Goal: Task Accomplishment & Management: Manage account settings

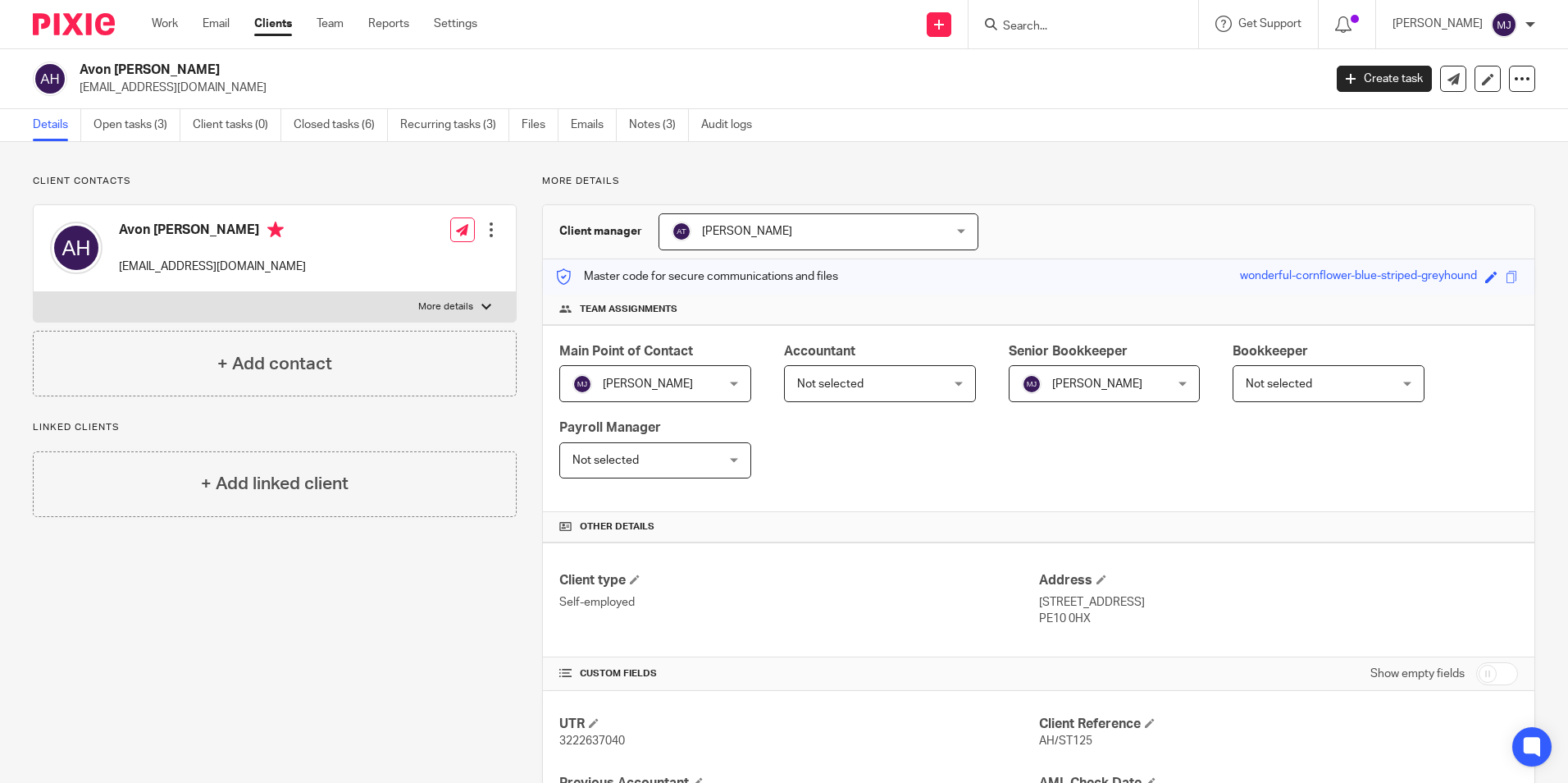
click at [1088, 31] on input "Search" at bounding box center [1074, 26] width 147 height 14
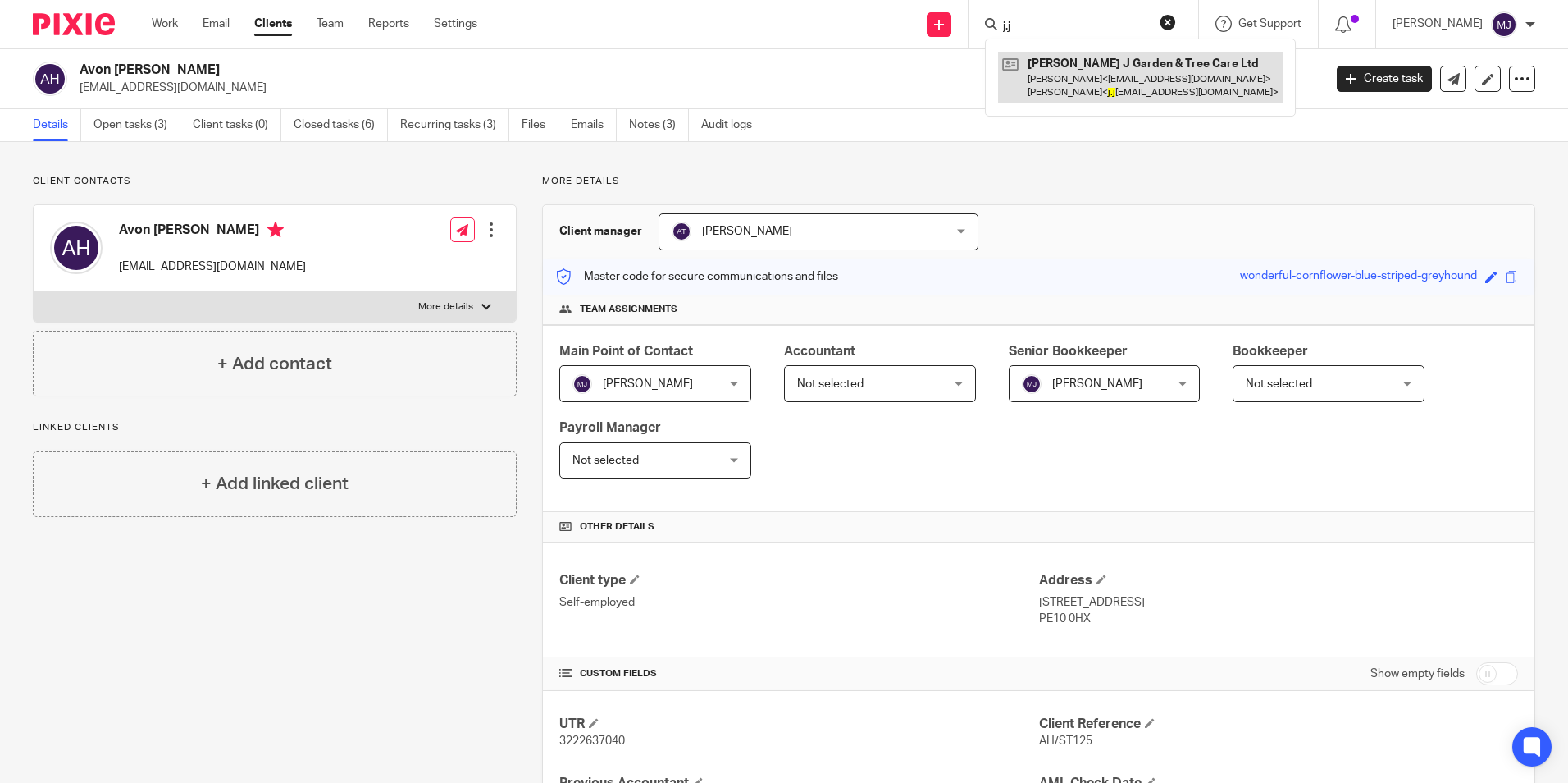
type input "j.j"
click at [1140, 67] on link at bounding box center [1141, 77] width 285 height 51
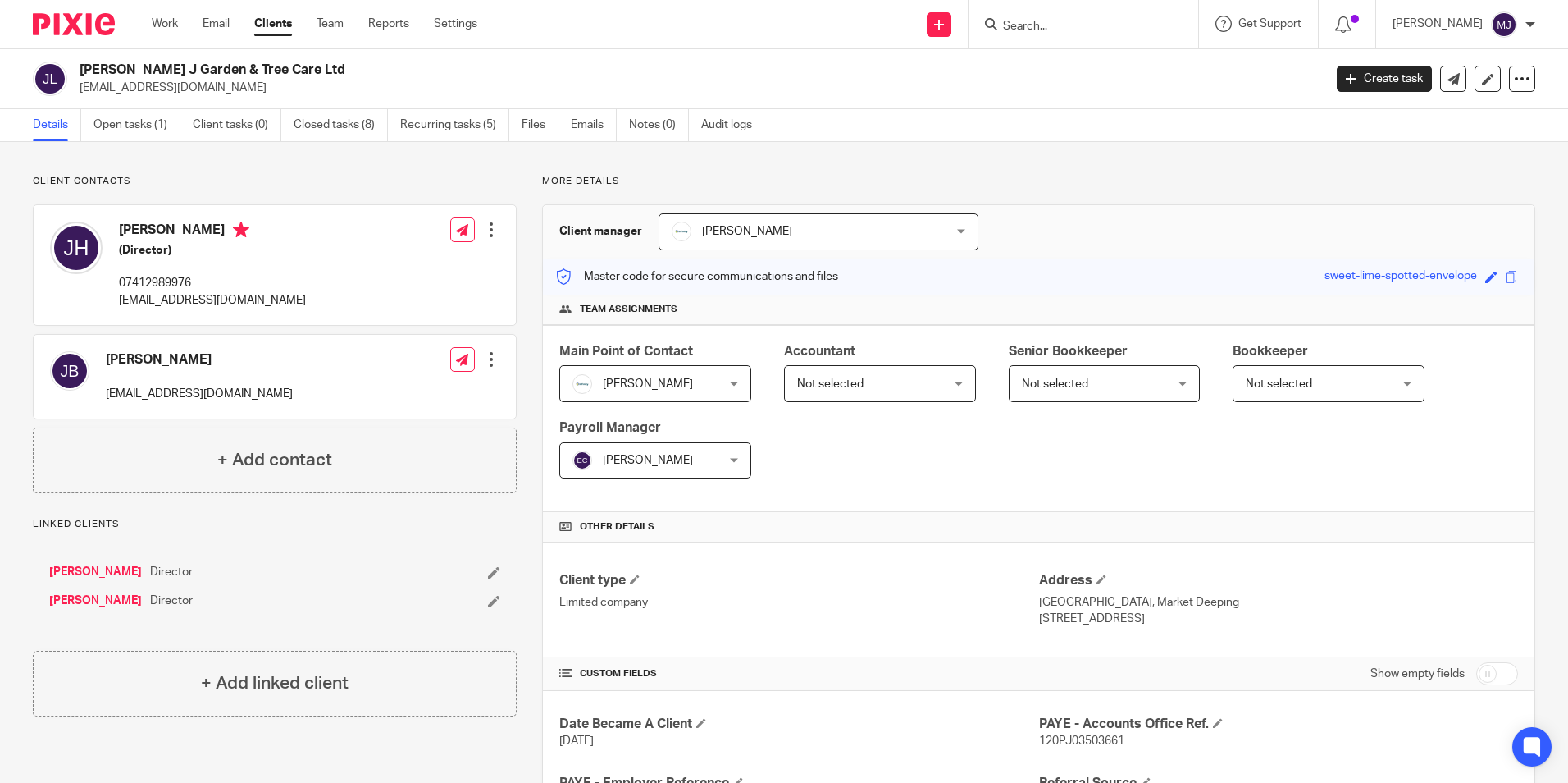
click at [80, 31] on img at bounding box center [73, 24] width 82 height 22
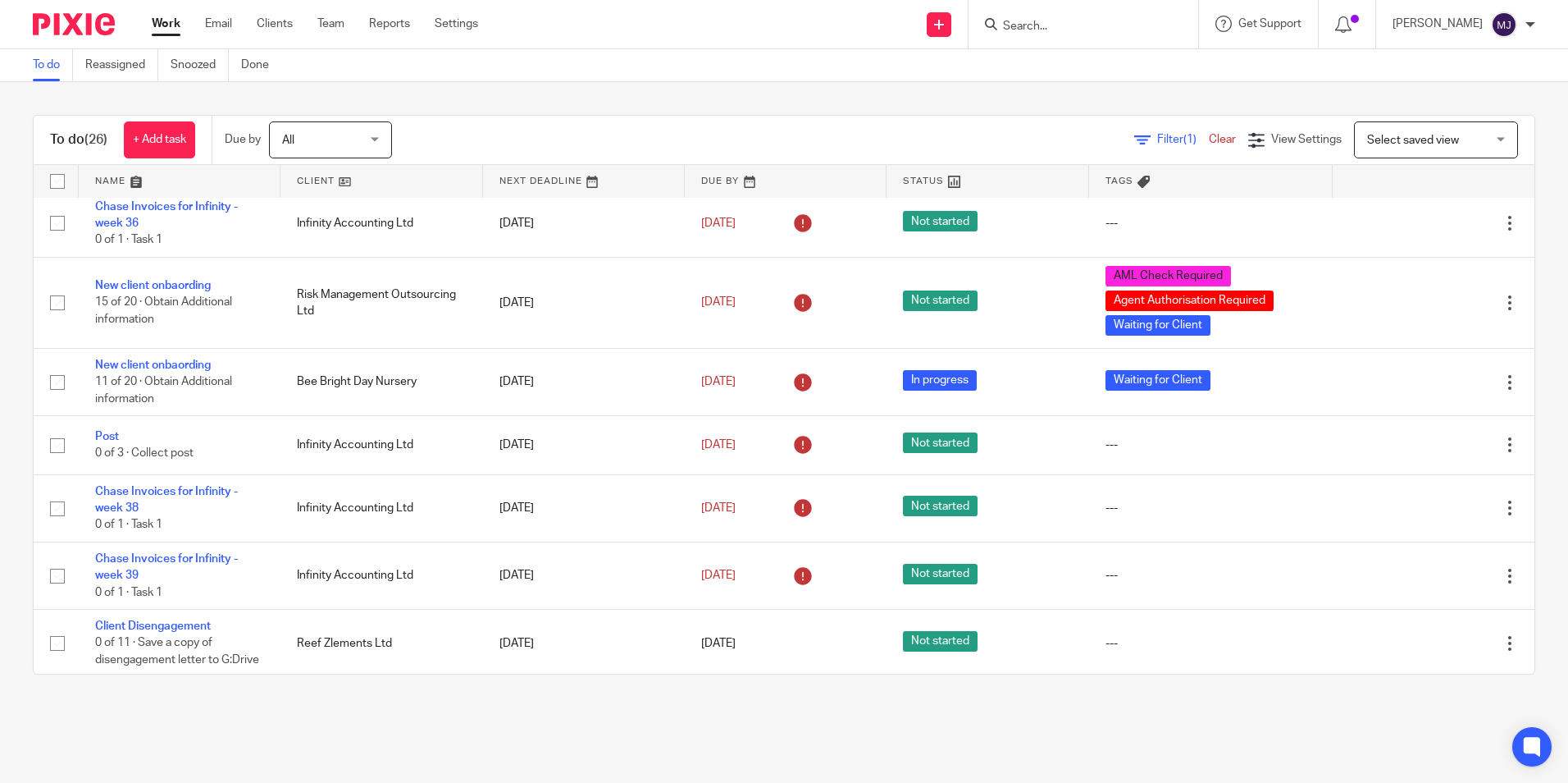
scroll to position [764, 0]
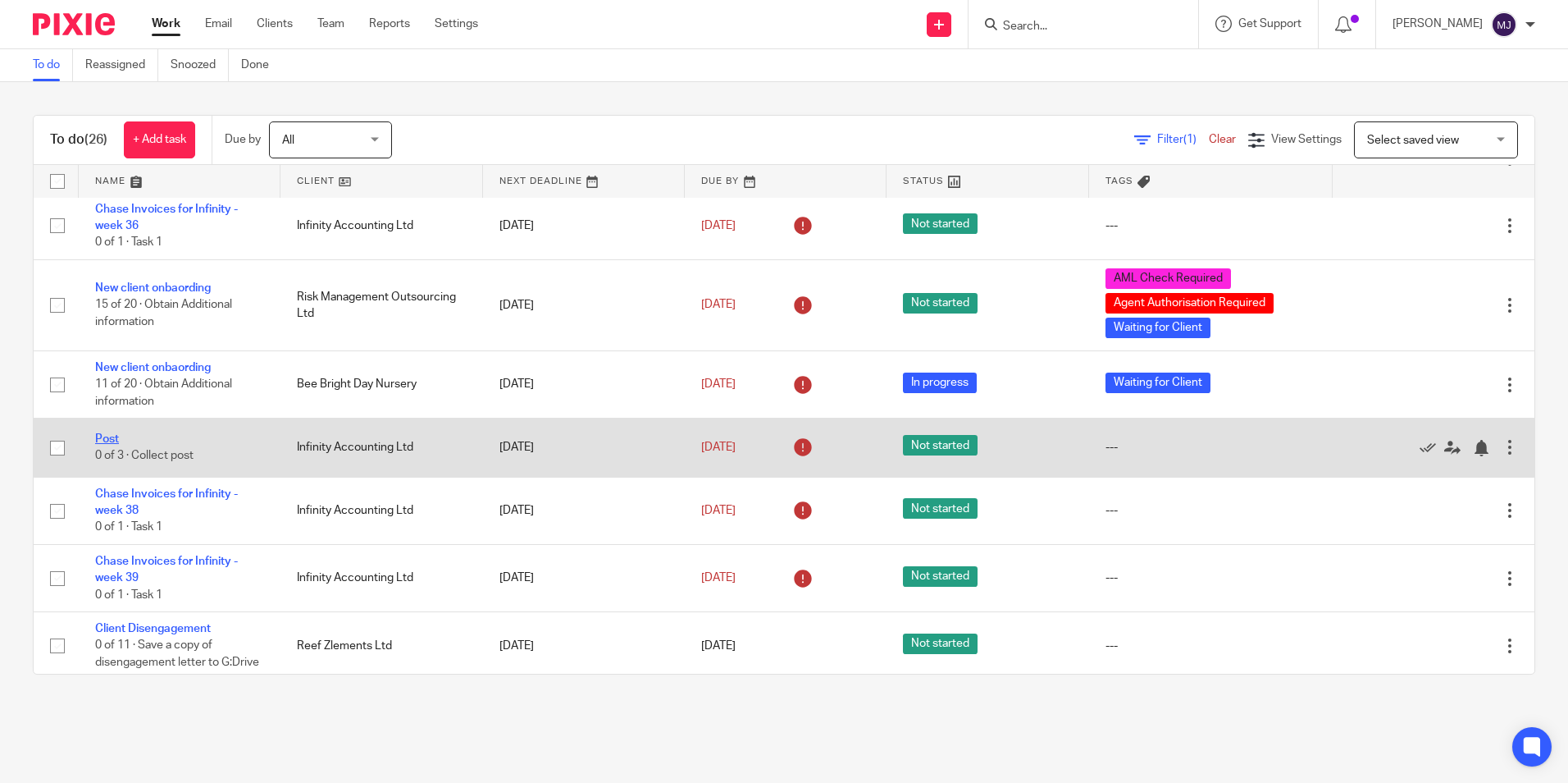
drag, startPoint x: 96, startPoint y: 433, endPoint x: 361, endPoint y: 475, distance: 268.3
click at [97, 434] on link "Post" at bounding box center [107, 439] width 24 height 12
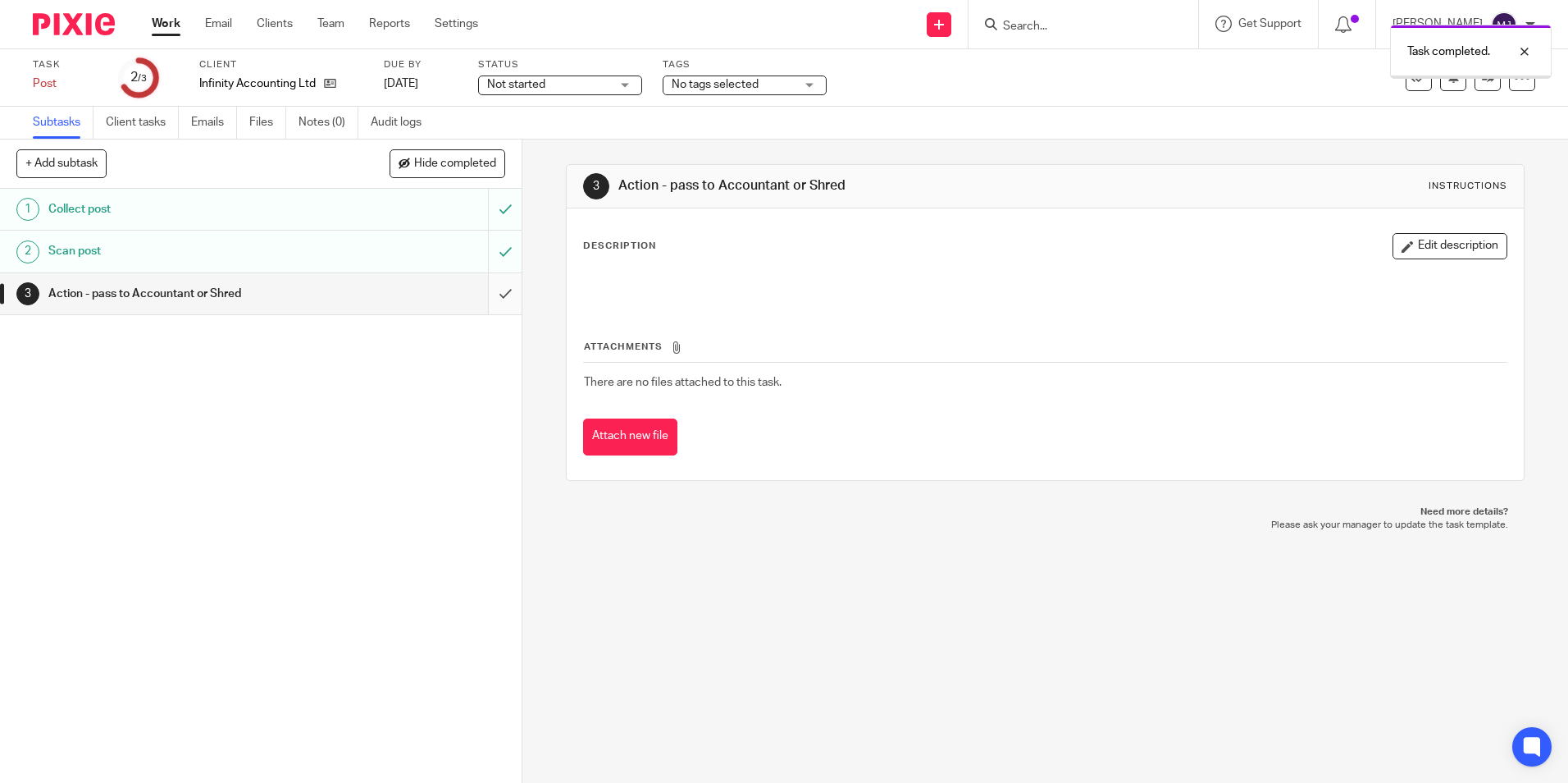
click at [475, 303] on input "submit" at bounding box center [261, 294] width 522 height 41
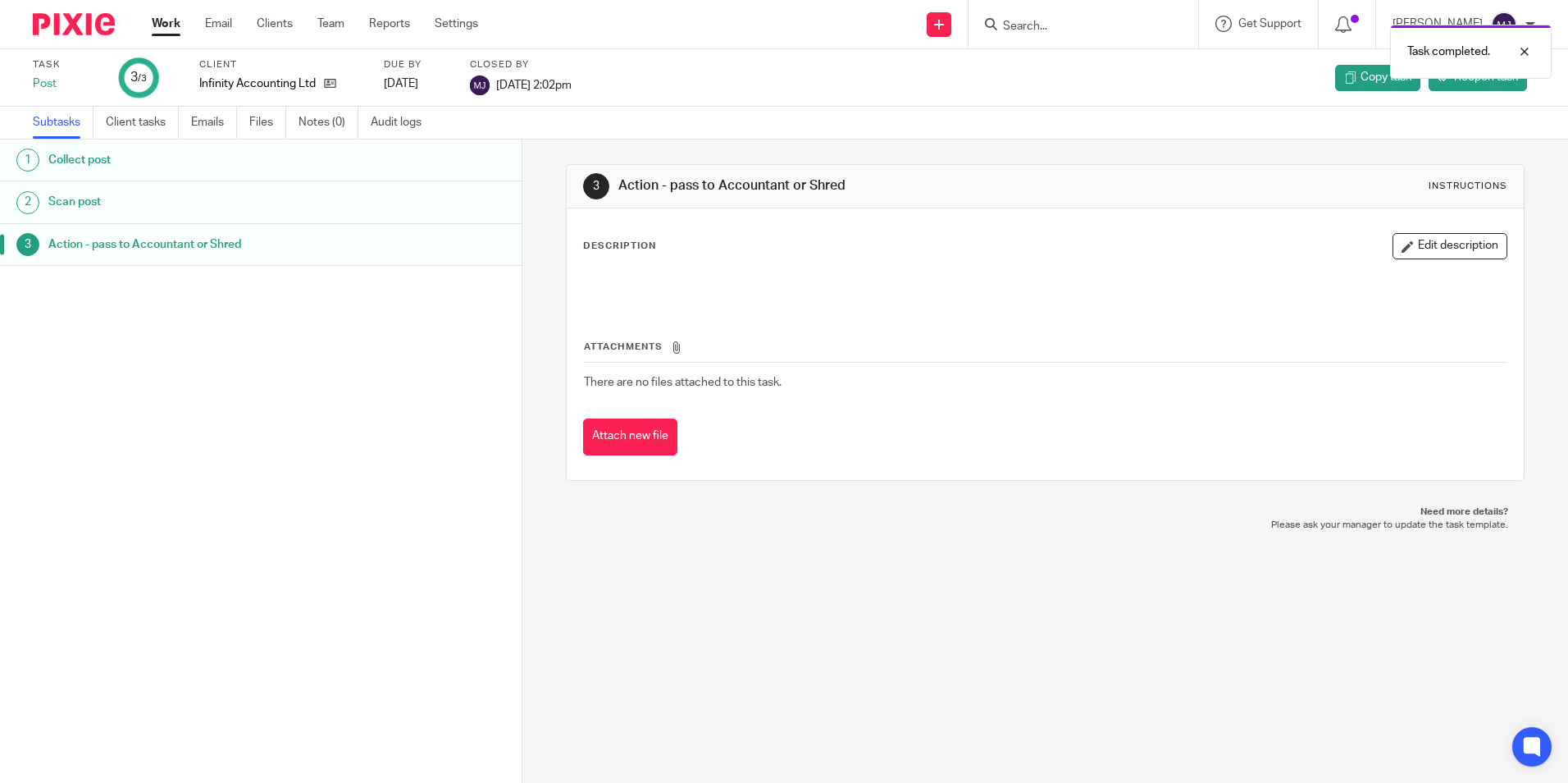
click at [59, 19] on img at bounding box center [73, 24] width 82 height 22
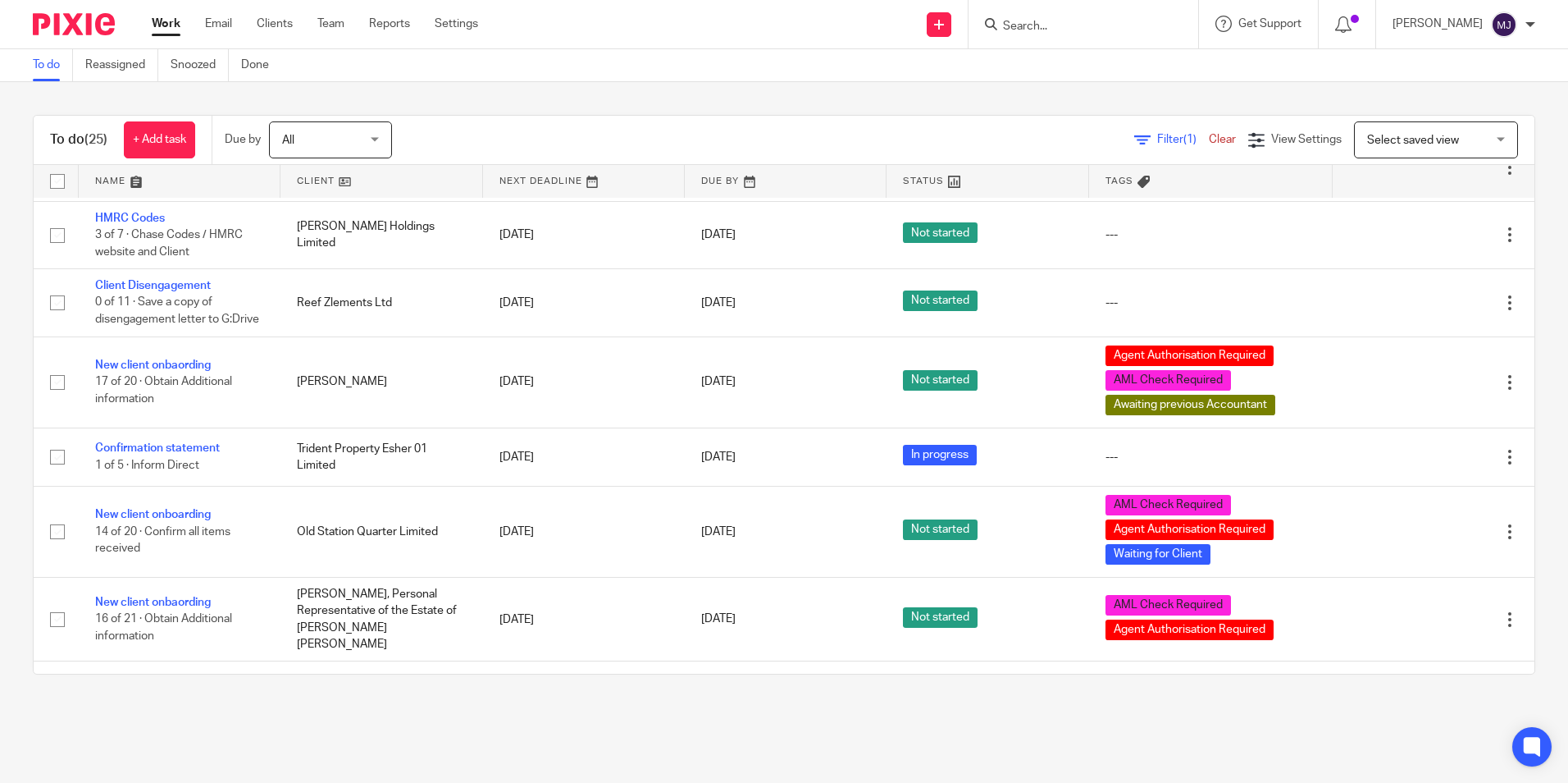
scroll to position [1149, 0]
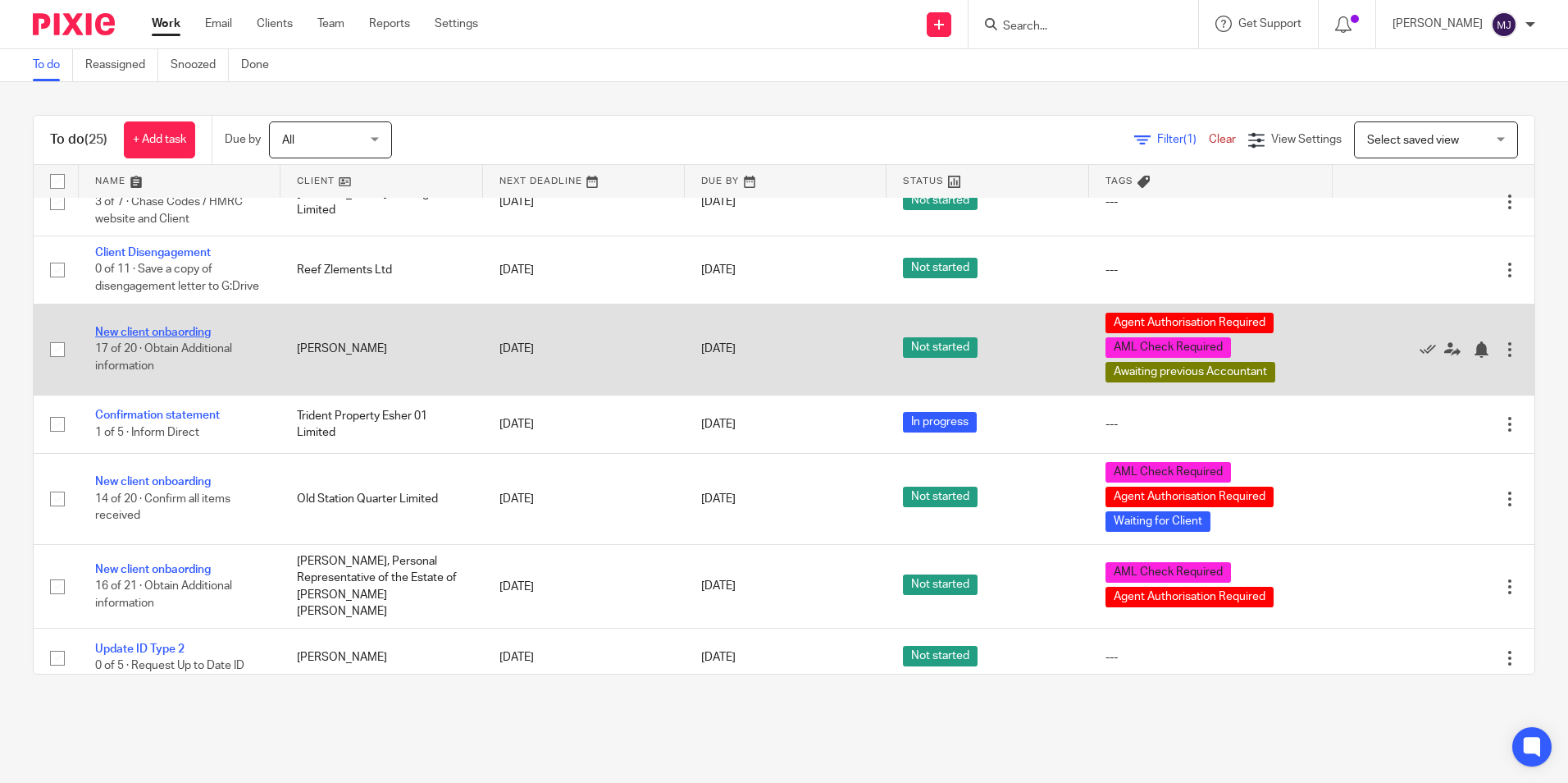
click at [193, 338] on link "New client onbaording" at bounding box center [153, 332] width 116 height 12
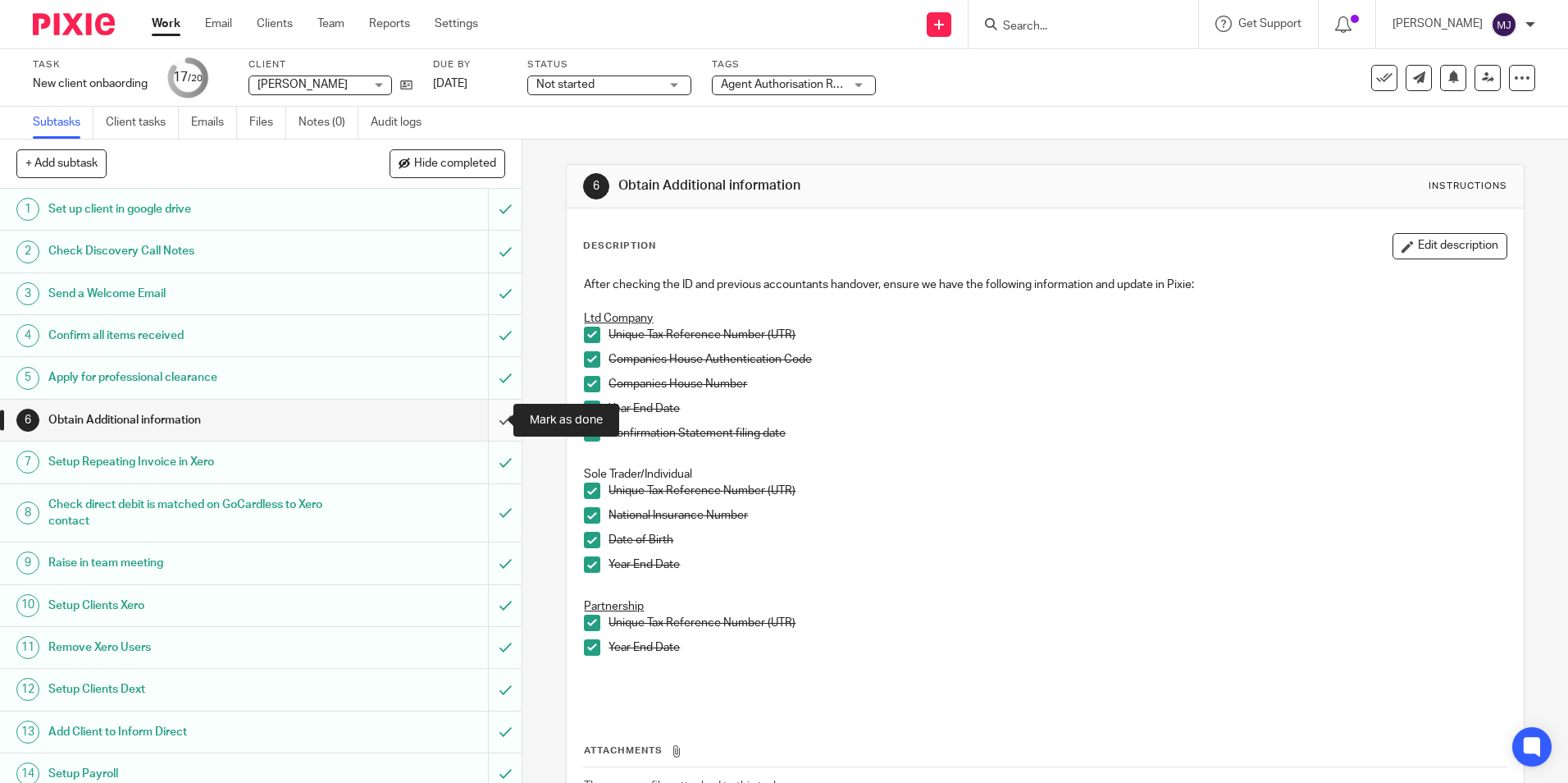
click at [481, 422] on input "submit" at bounding box center [261, 420] width 522 height 41
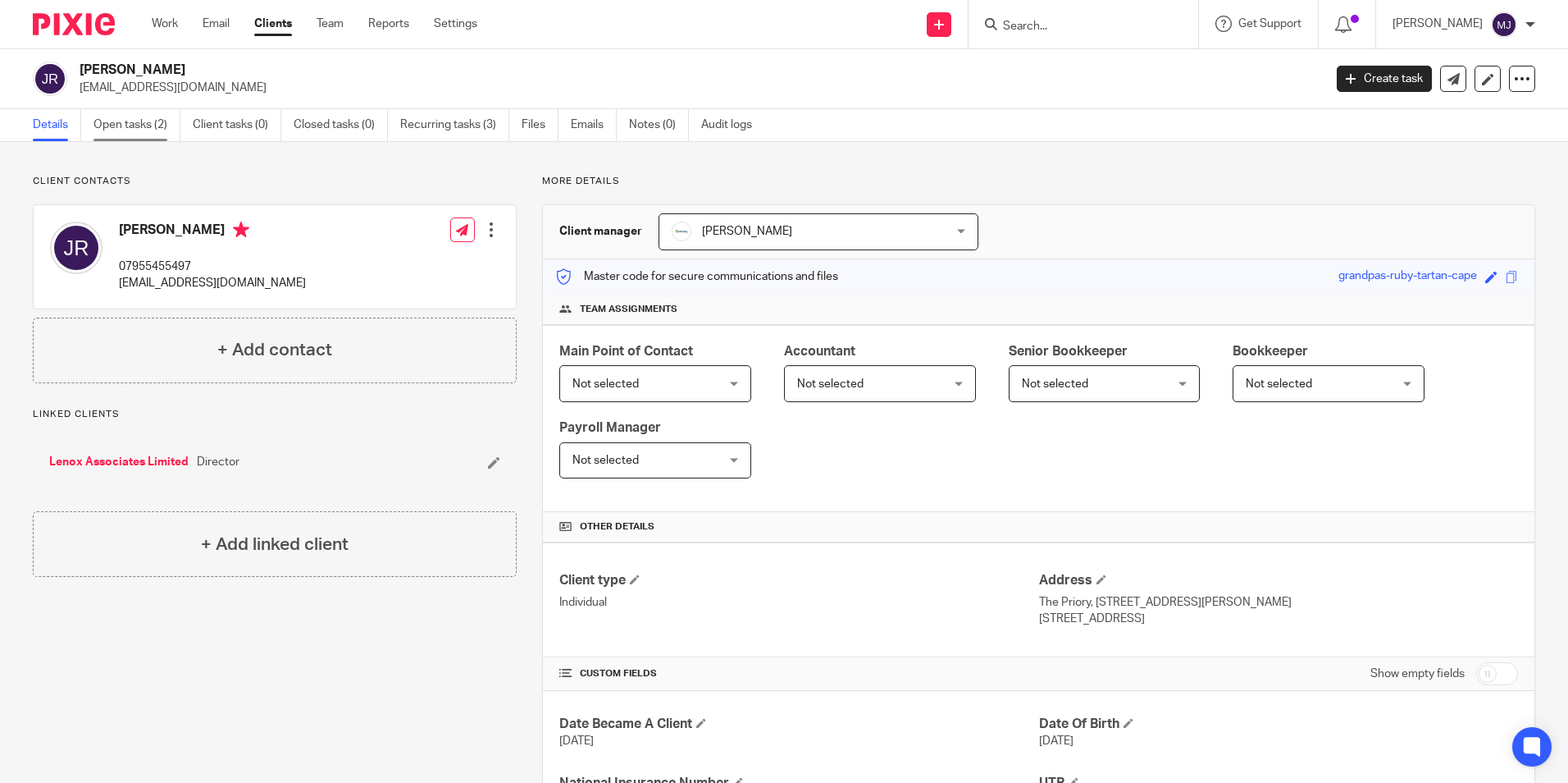
click at [145, 130] on link "Open tasks (2)" at bounding box center [137, 124] width 87 height 32
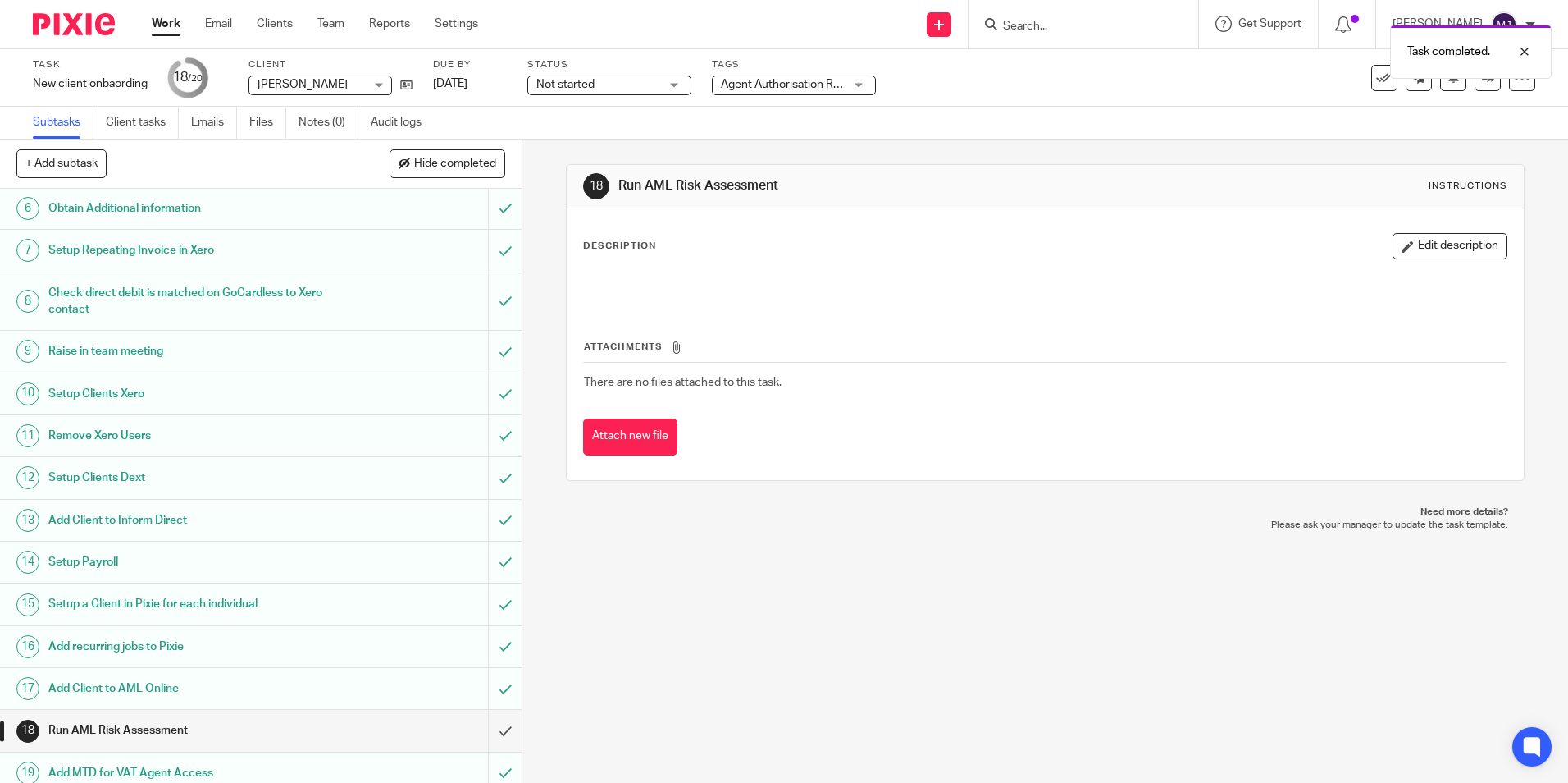
scroll to position [266, 0]
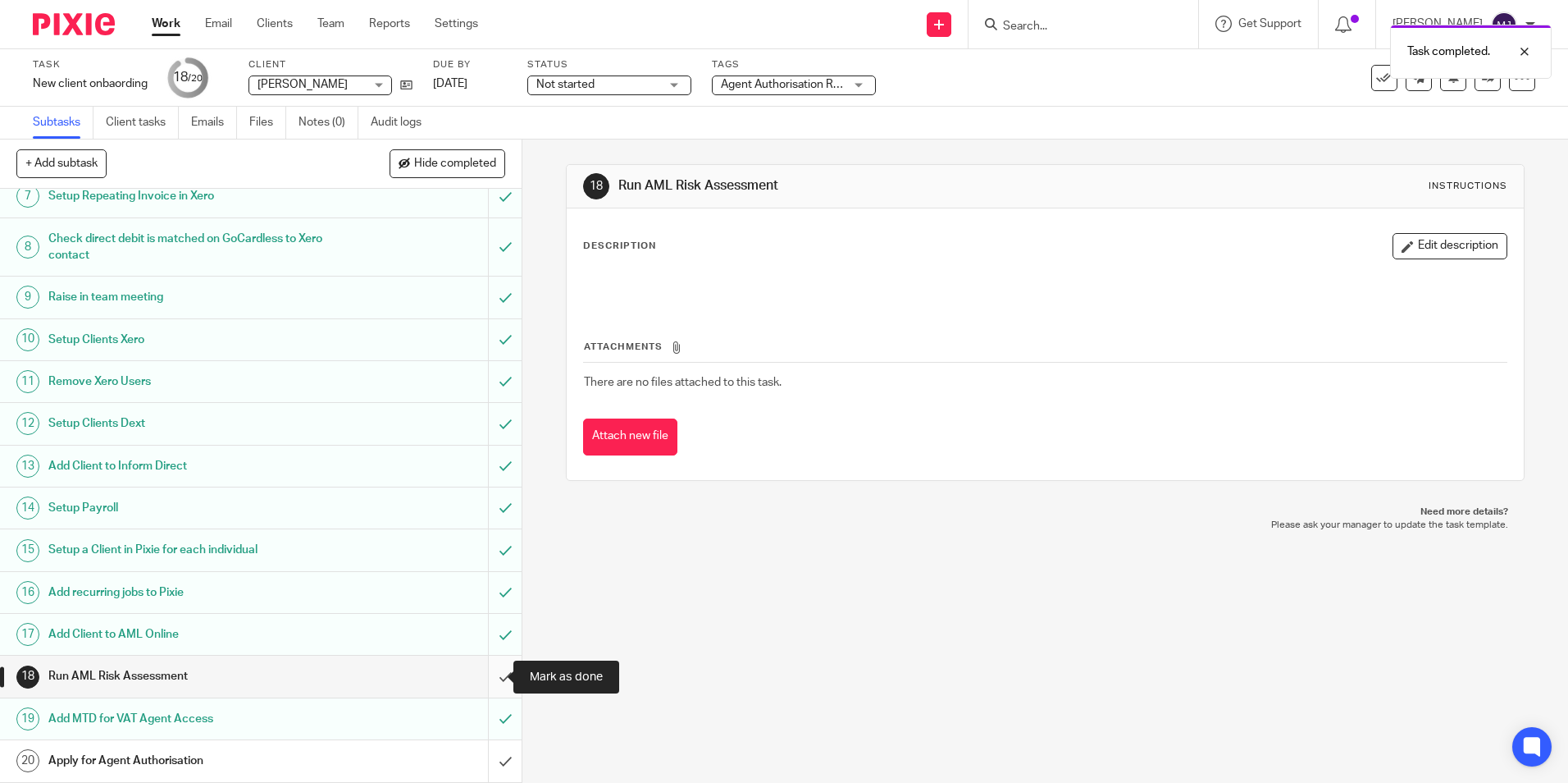
click at [496, 667] on input "submit" at bounding box center [261, 676] width 522 height 41
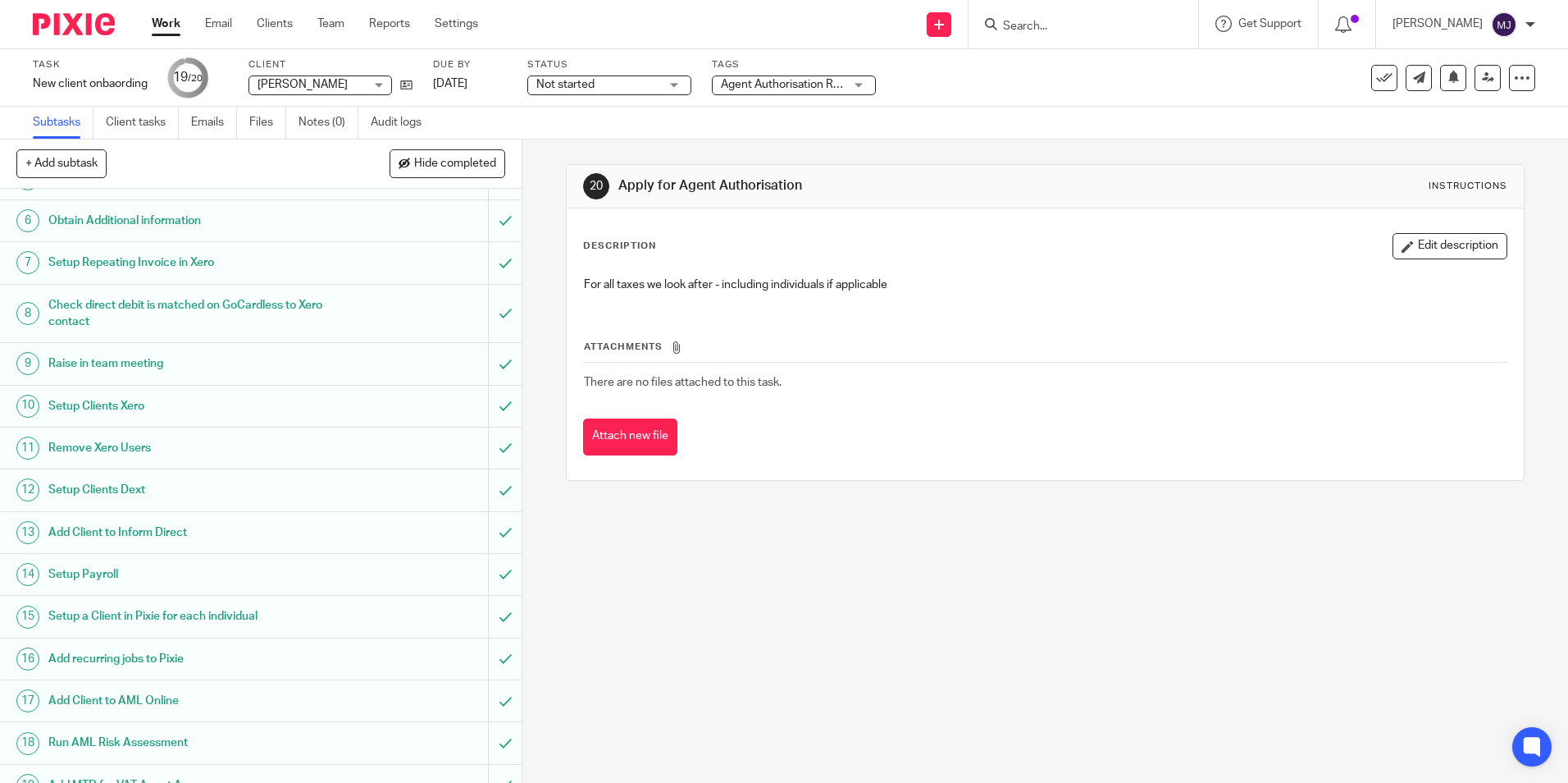
scroll to position [266, 0]
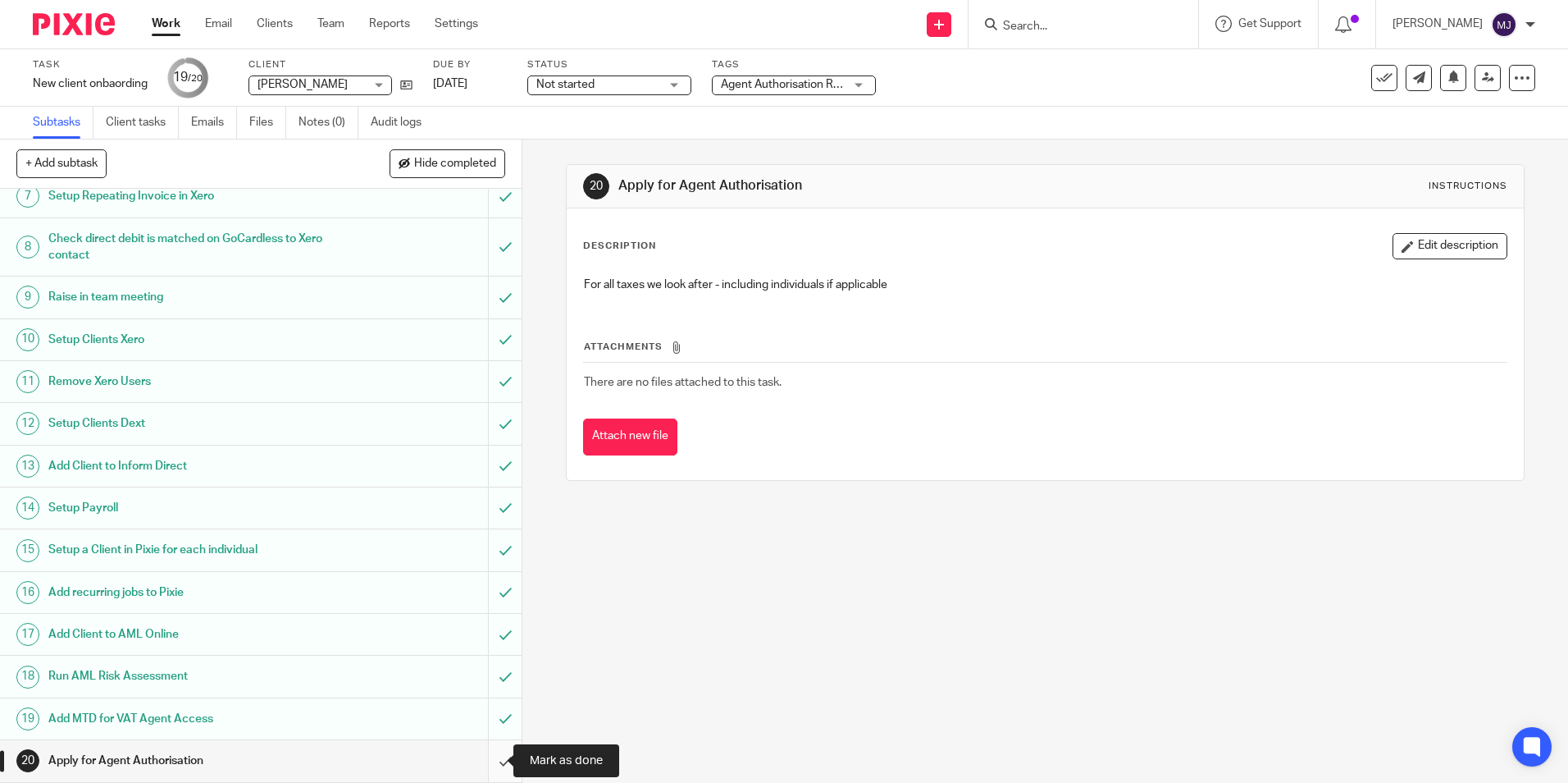
click at [484, 765] on input "submit" at bounding box center [261, 760] width 522 height 41
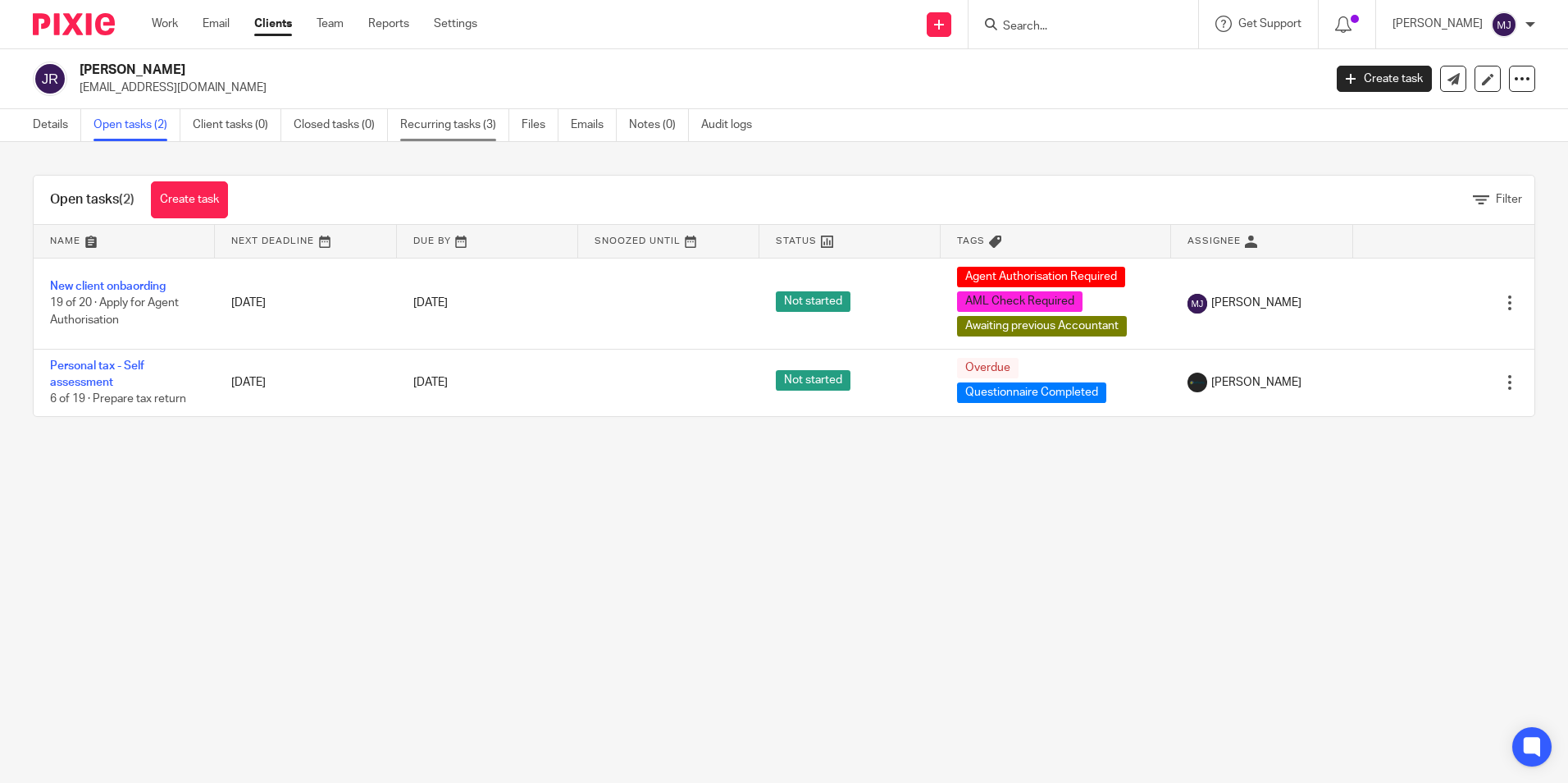
click at [446, 119] on link "Recurring tasks (3)" at bounding box center [454, 124] width 109 height 32
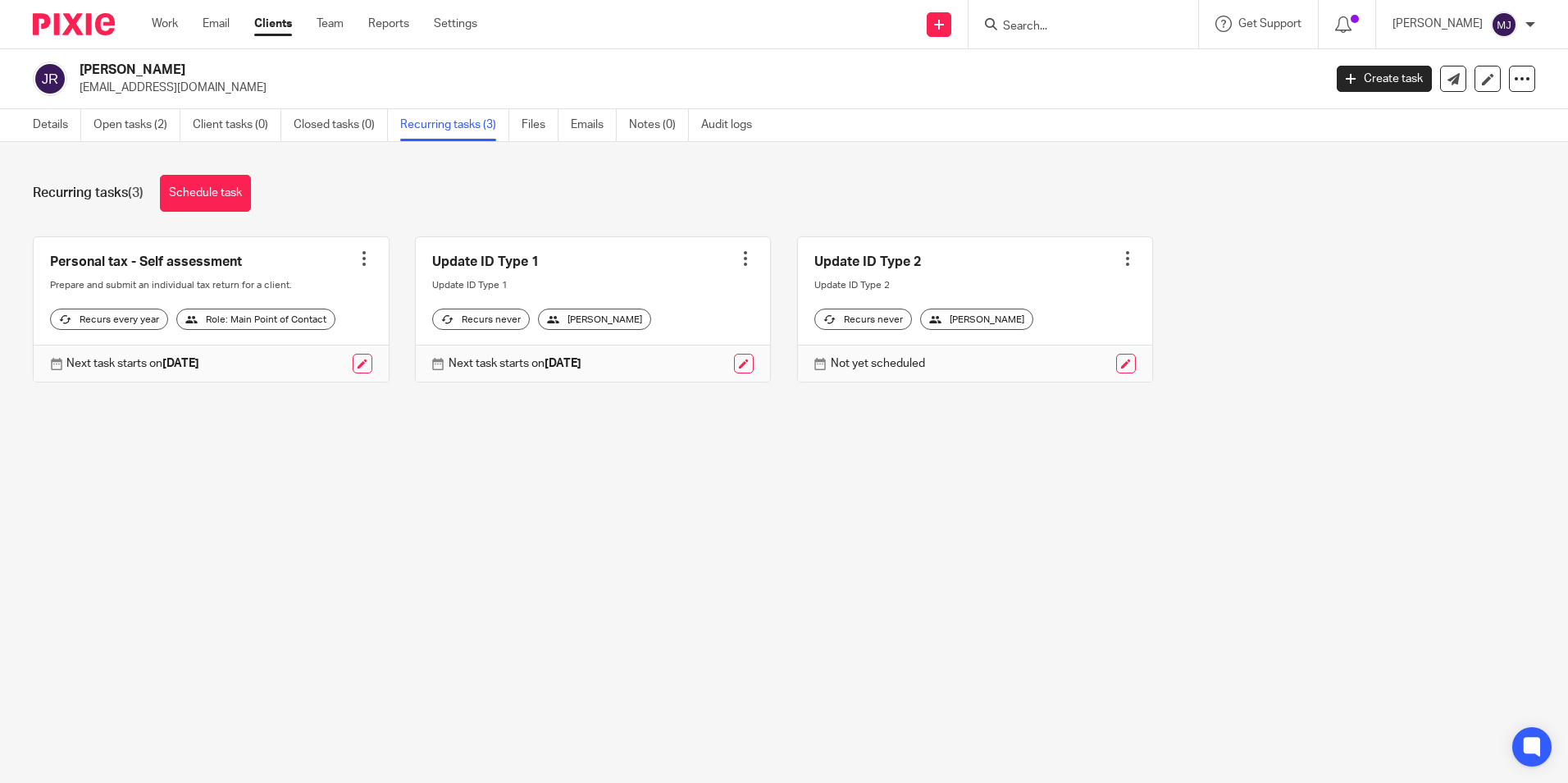
click at [55, 125] on link "Details" at bounding box center [57, 124] width 48 height 32
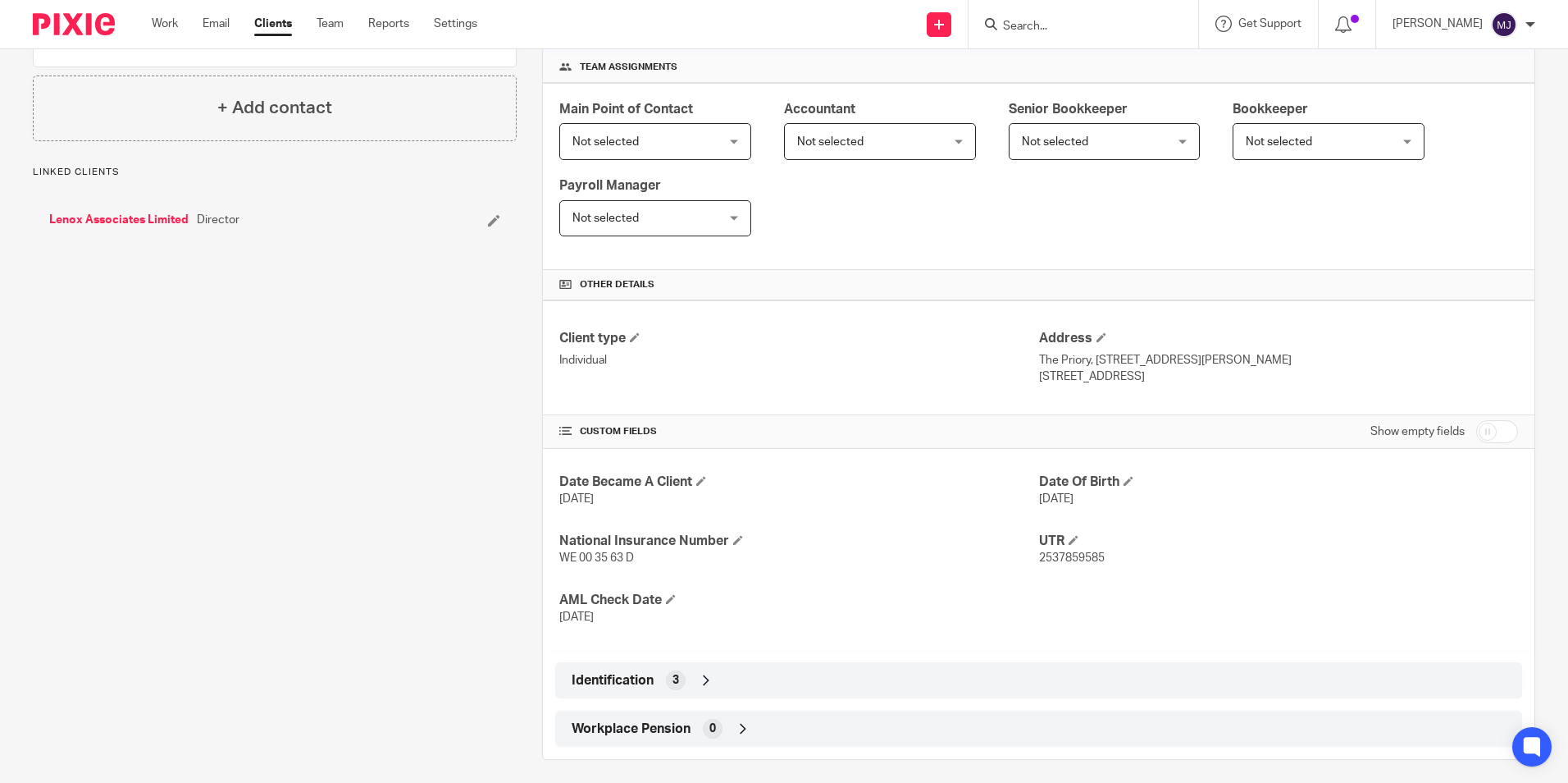
scroll to position [252, 0]
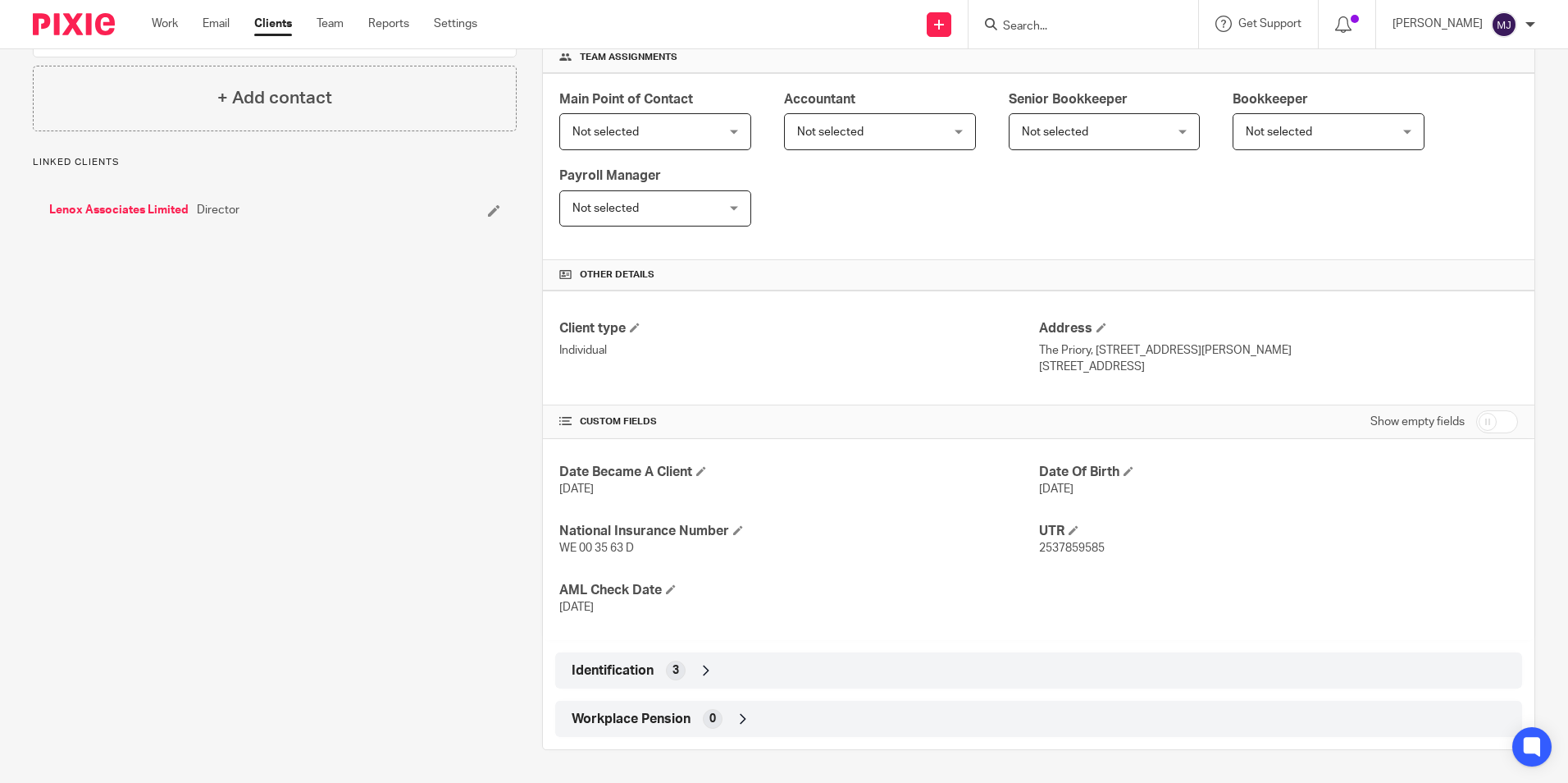
click at [717, 663] on div "Identification 3" at bounding box center [1038, 669] width 942 height 28
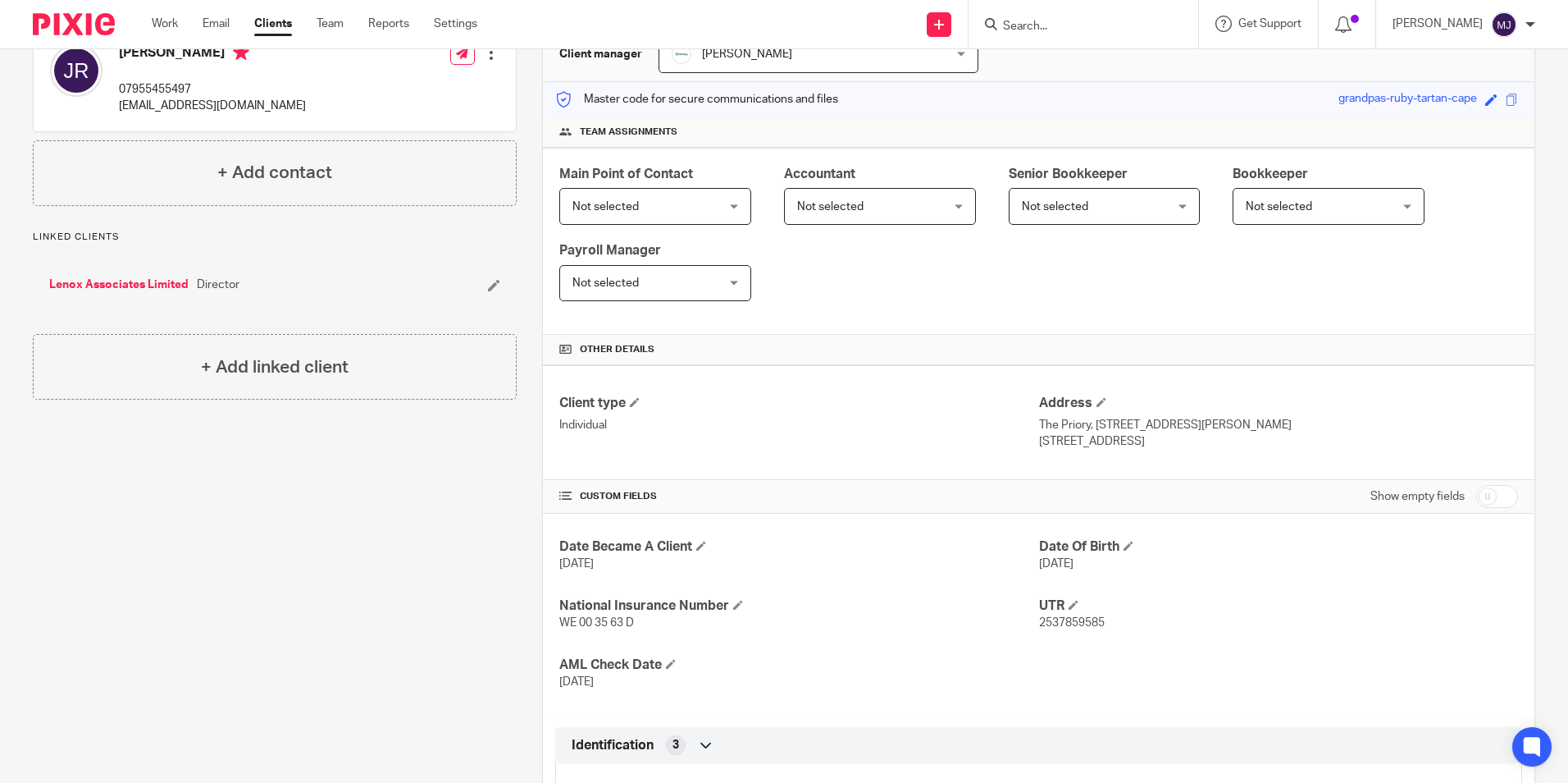
scroll to position [387, 0]
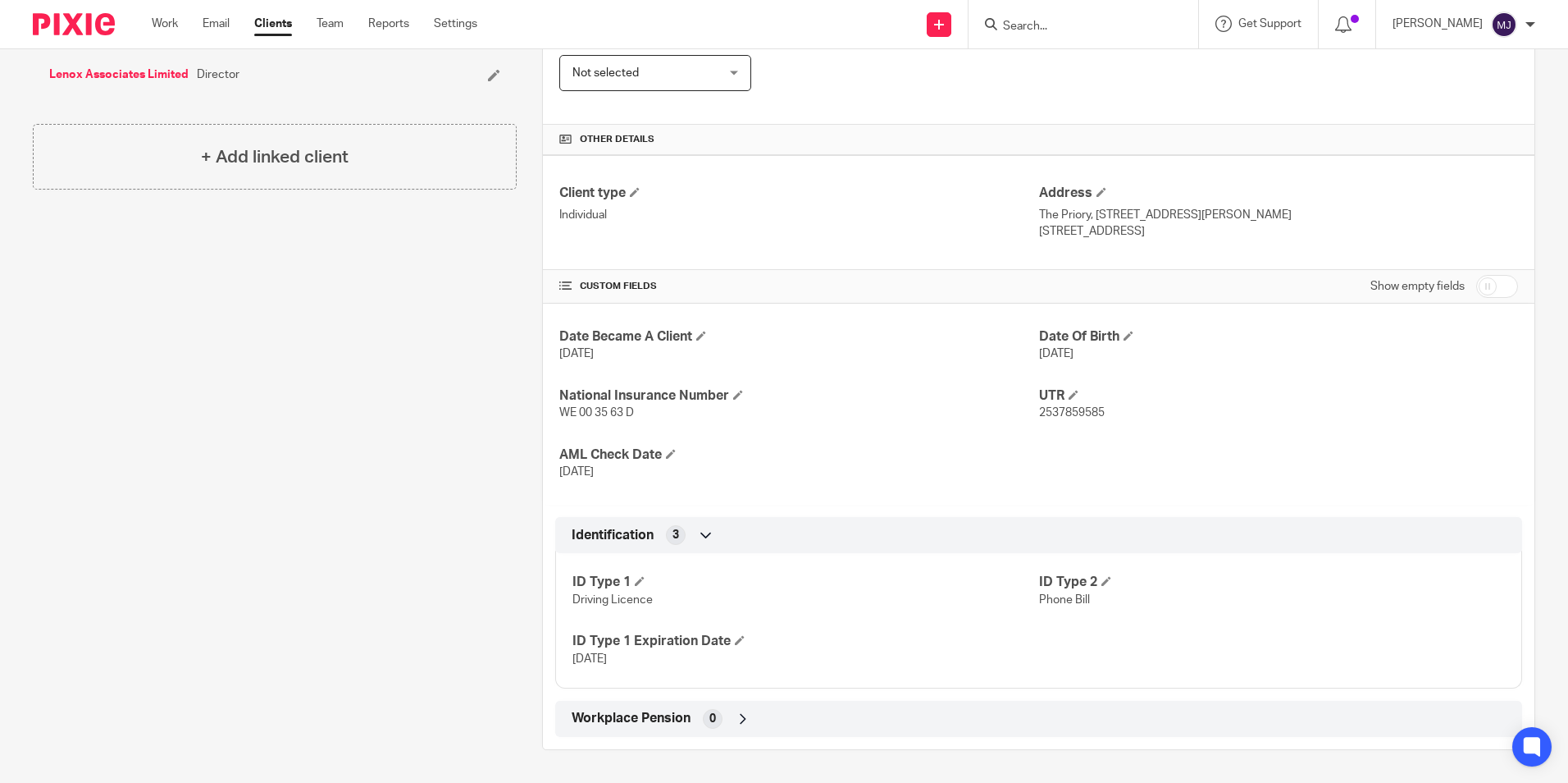
drag, startPoint x: 1501, startPoint y: 287, endPoint x: 1480, endPoint y: 300, distance: 24.7
click at [1501, 287] on input "checkbox" at bounding box center [1496, 286] width 41 height 23
checkbox input "true"
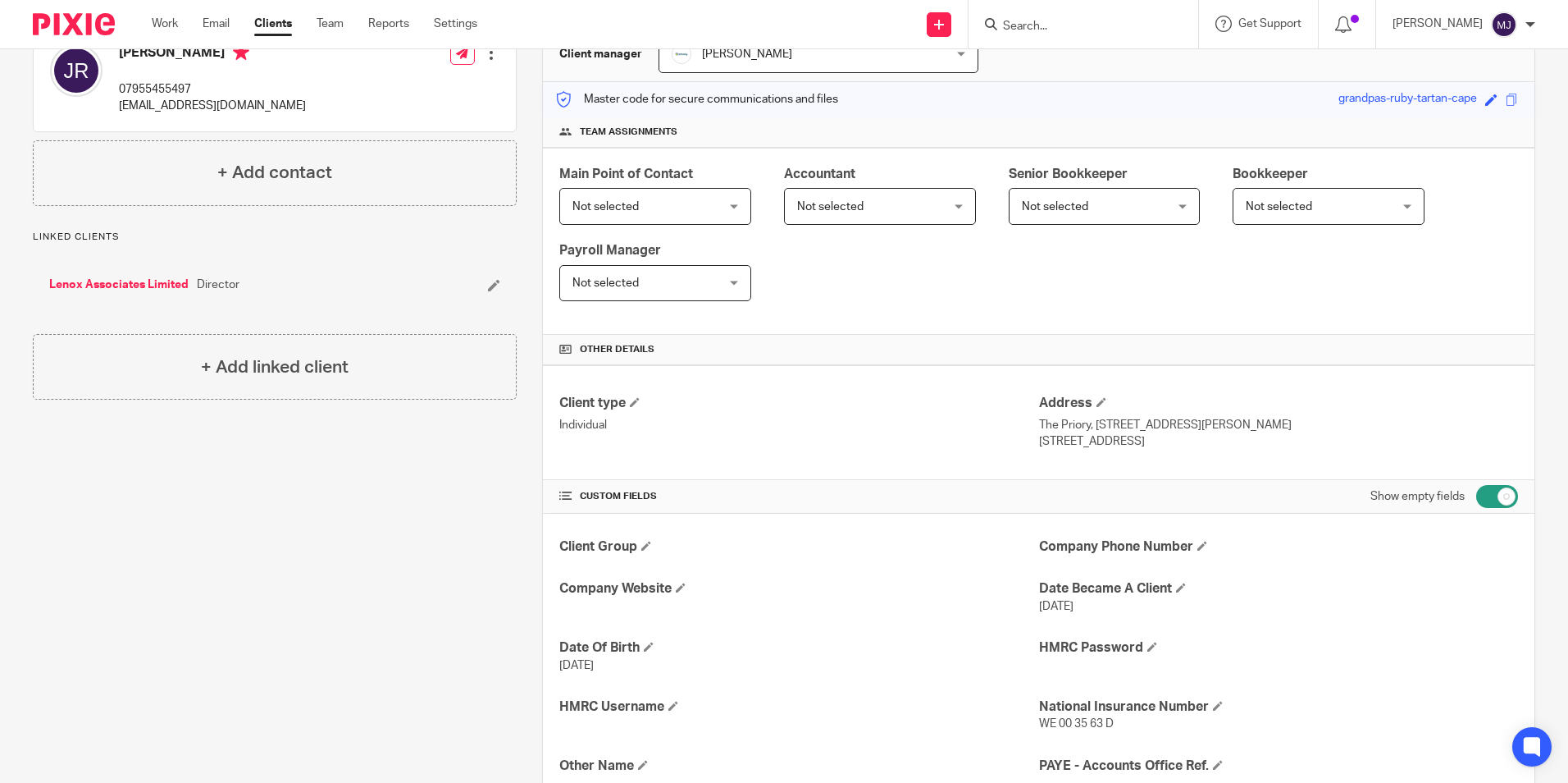
scroll to position [0, 0]
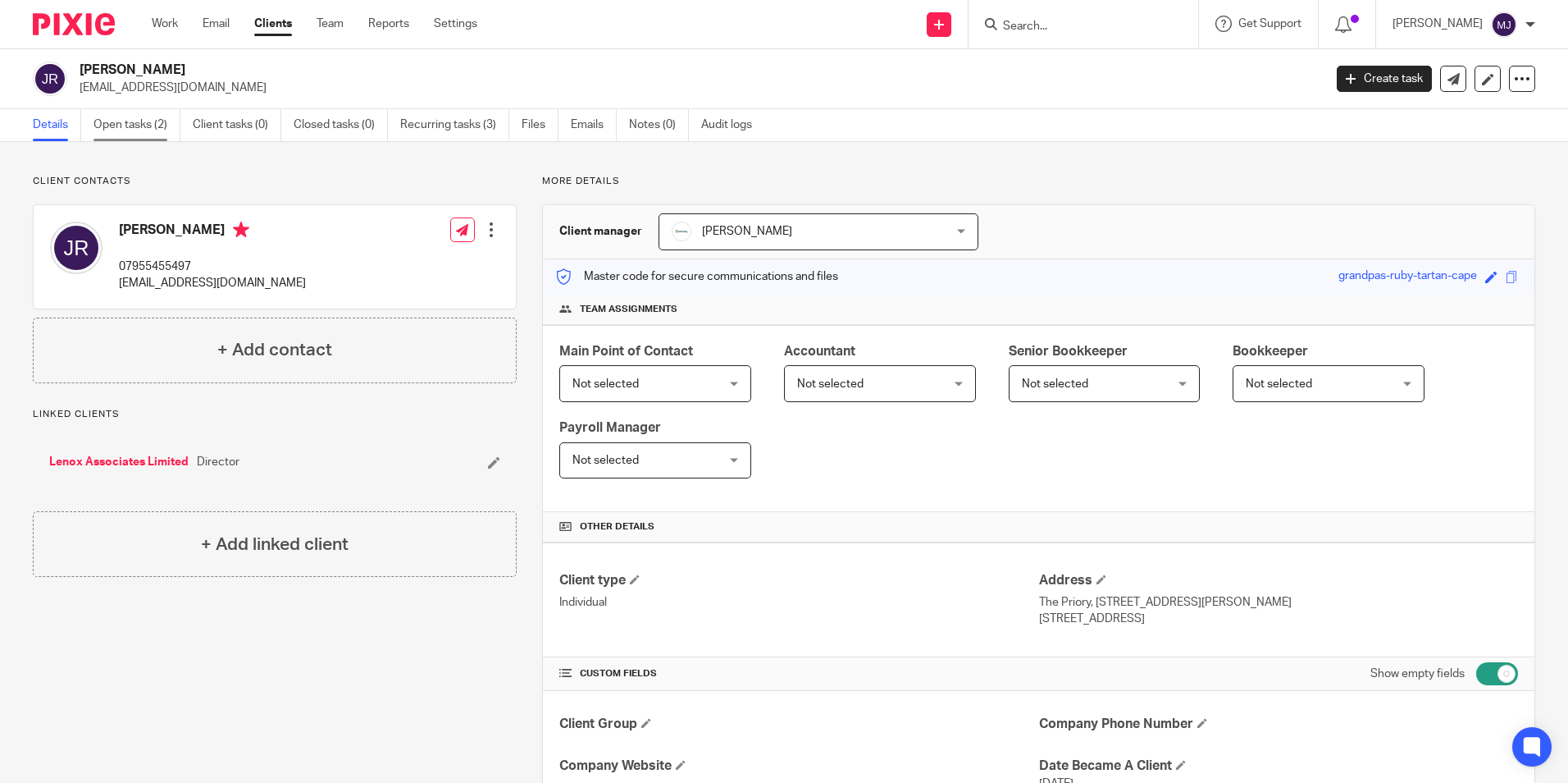
click at [106, 140] on link "Open tasks (2)" at bounding box center [137, 124] width 87 height 32
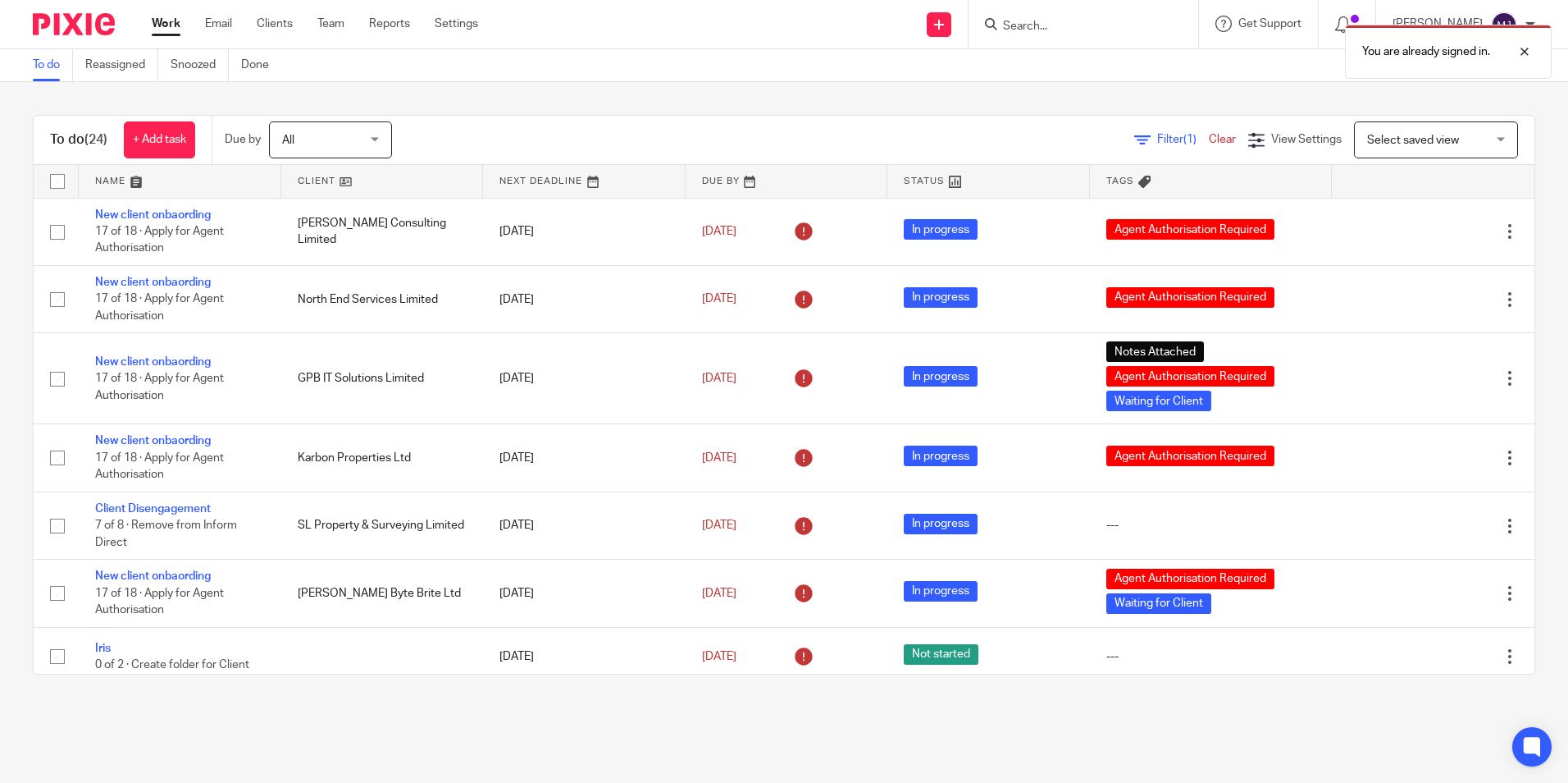
click at [1103, 30] on div "You are already signed in." at bounding box center [1167, 47] width 767 height 63
click at [1532, 50] on div at bounding box center [1512, 51] width 44 height 19
click at [1036, 25] on input "Search" at bounding box center [1074, 26] width 147 height 14
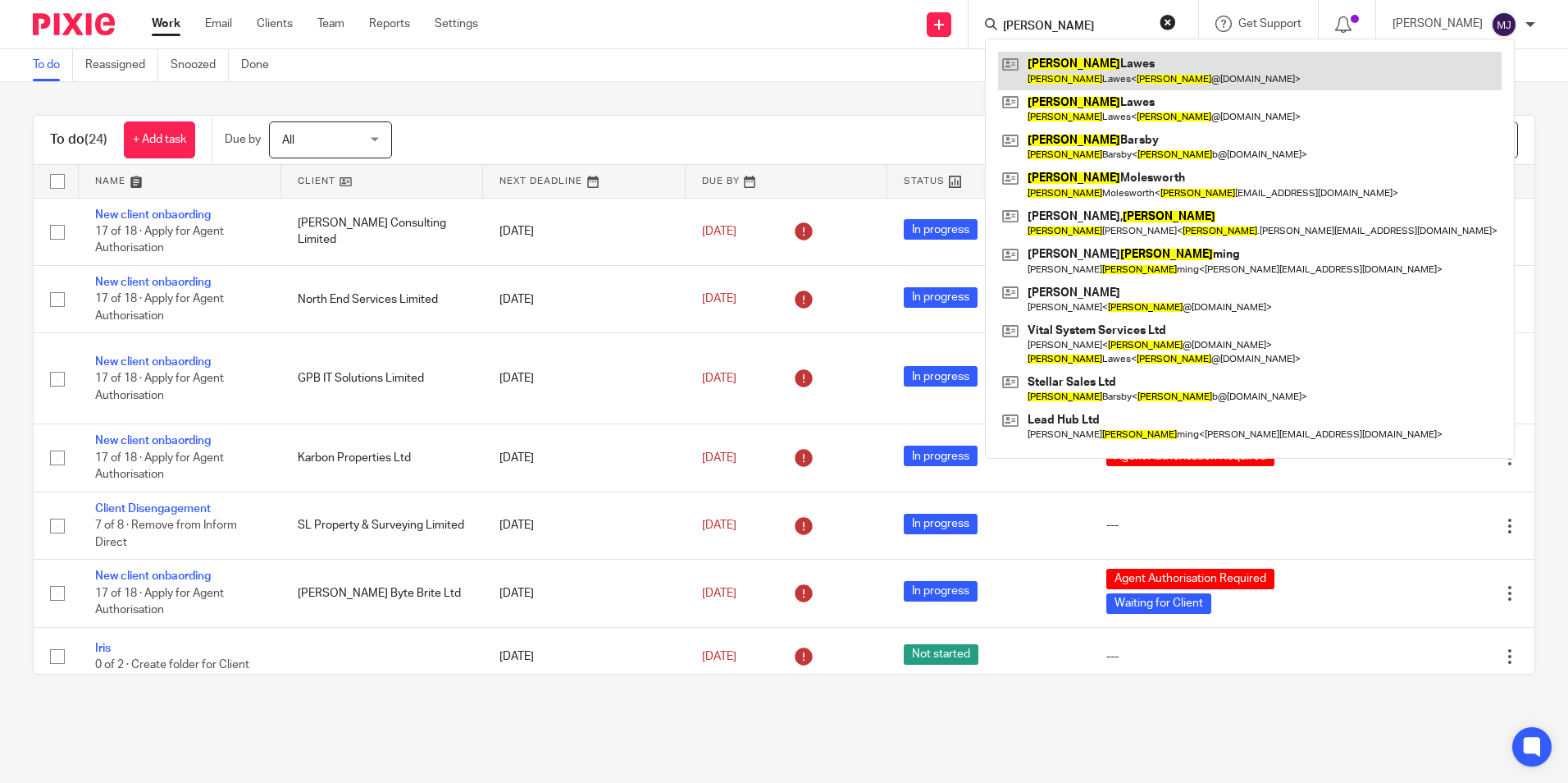
type input "lee"
click at [1110, 70] on link at bounding box center [1249, 70] width 503 height 38
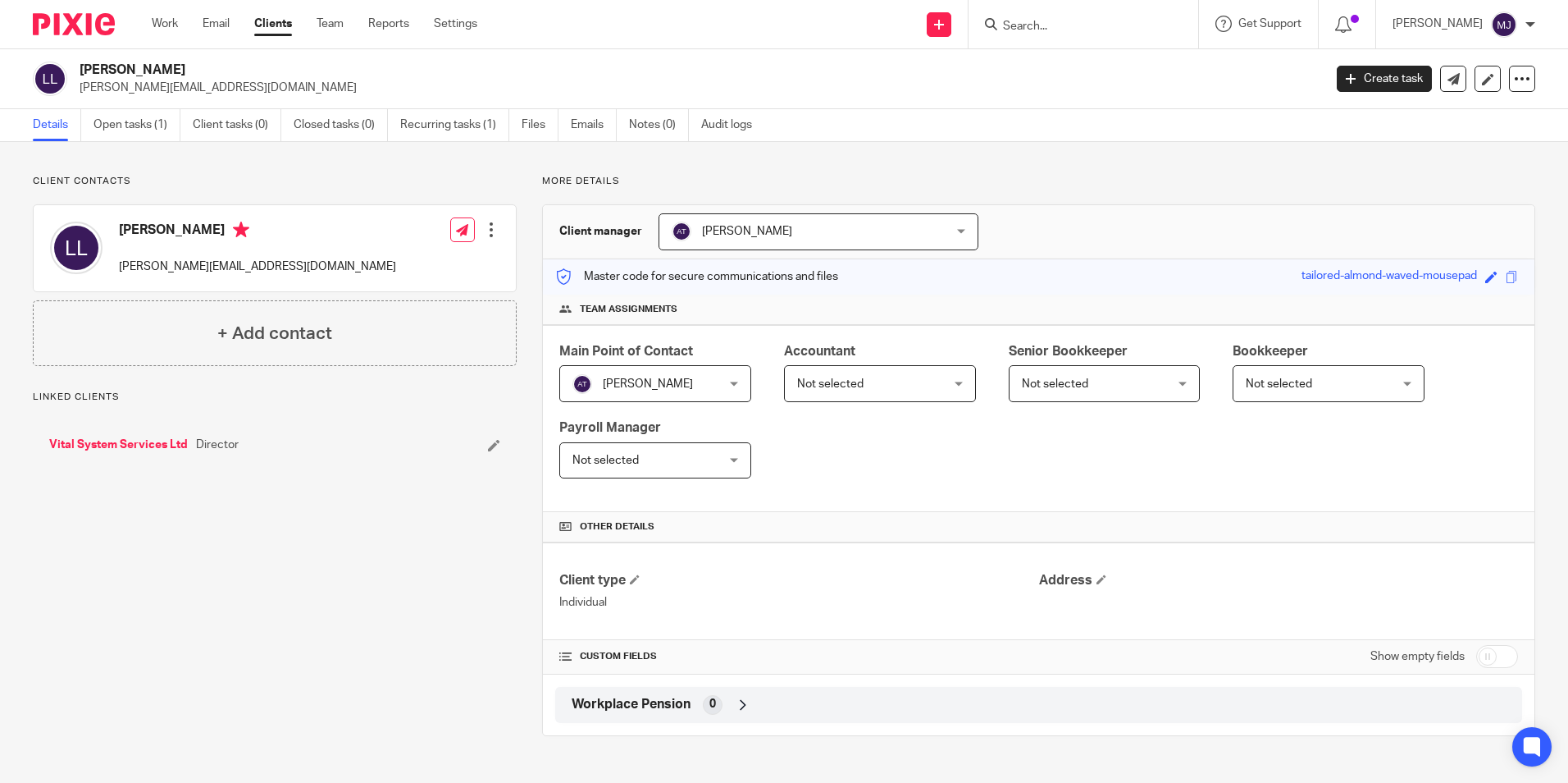
drag, startPoint x: 154, startPoint y: 441, endPoint x: 165, endPoint y: 442, distance: 11.0
click at [154, 442] on link "Vital System Services Ltd" at bounding box center [118, 444] width 139 height 16
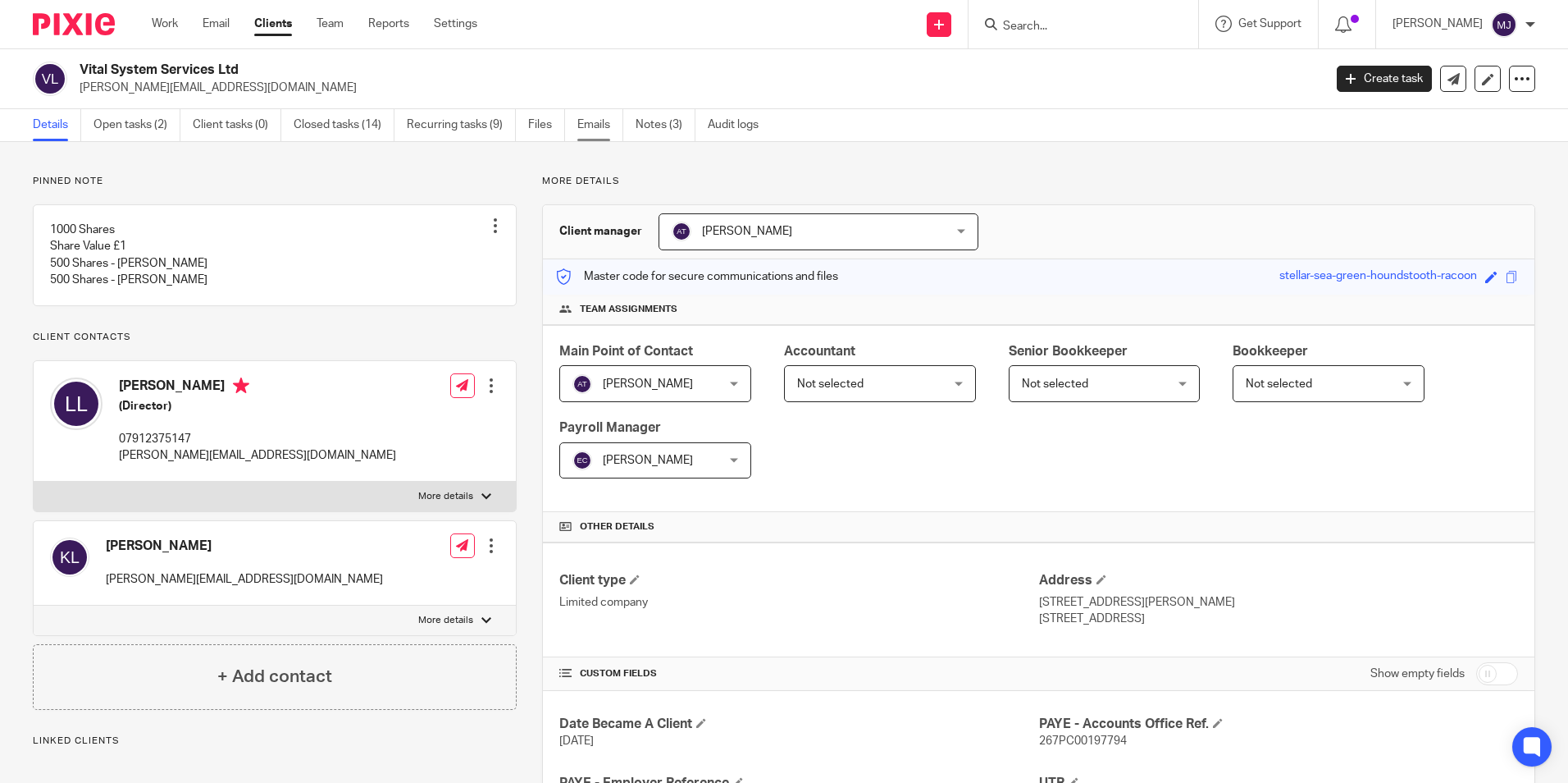
click at [598, 120] on link "Emails" at bounding box center [601, 124] width 46 height 32
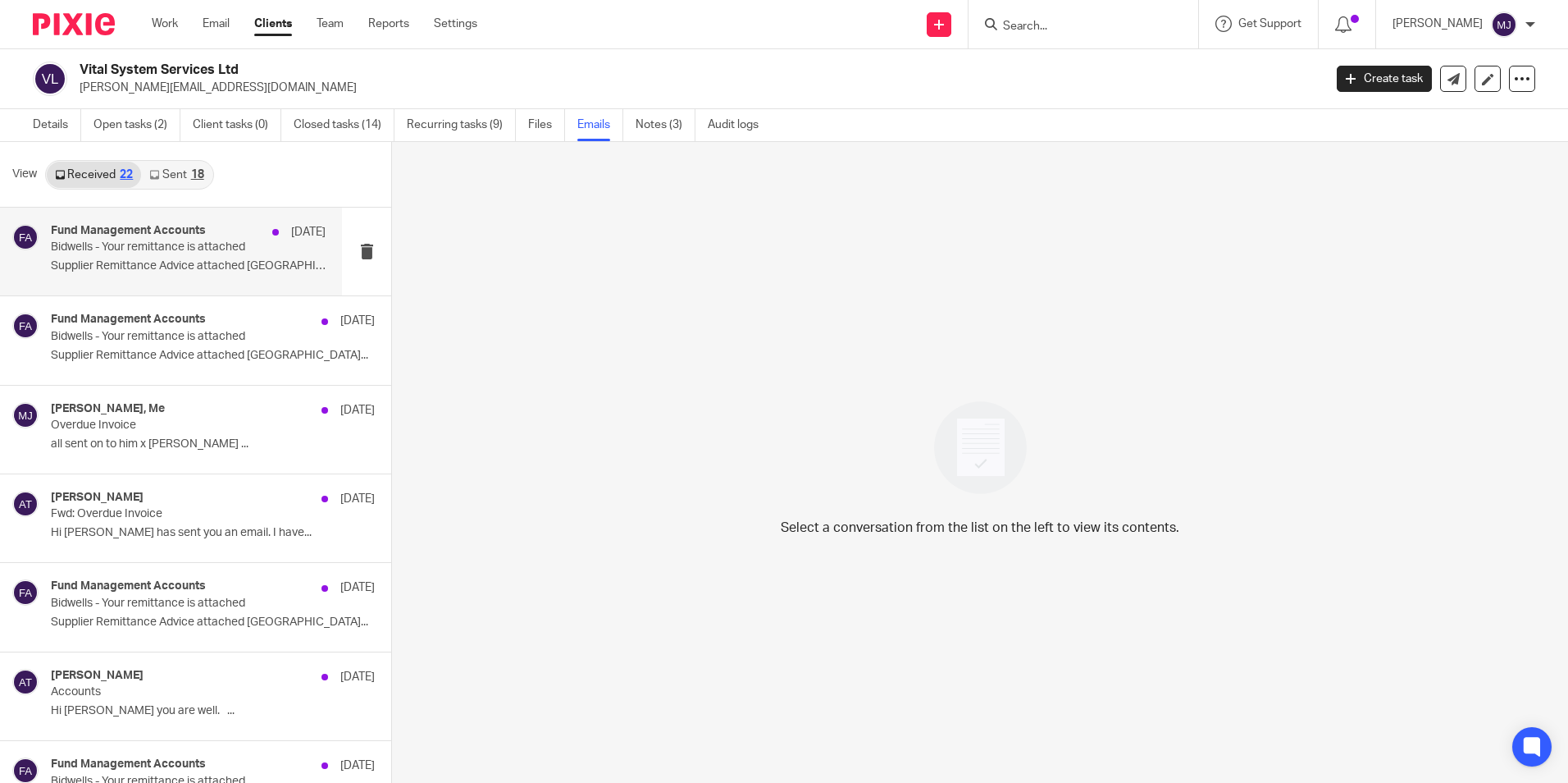
click at [119, 247] on p "Bidwells - Your remittance is attached" at bounding box center [161, 248] width 219 height 13
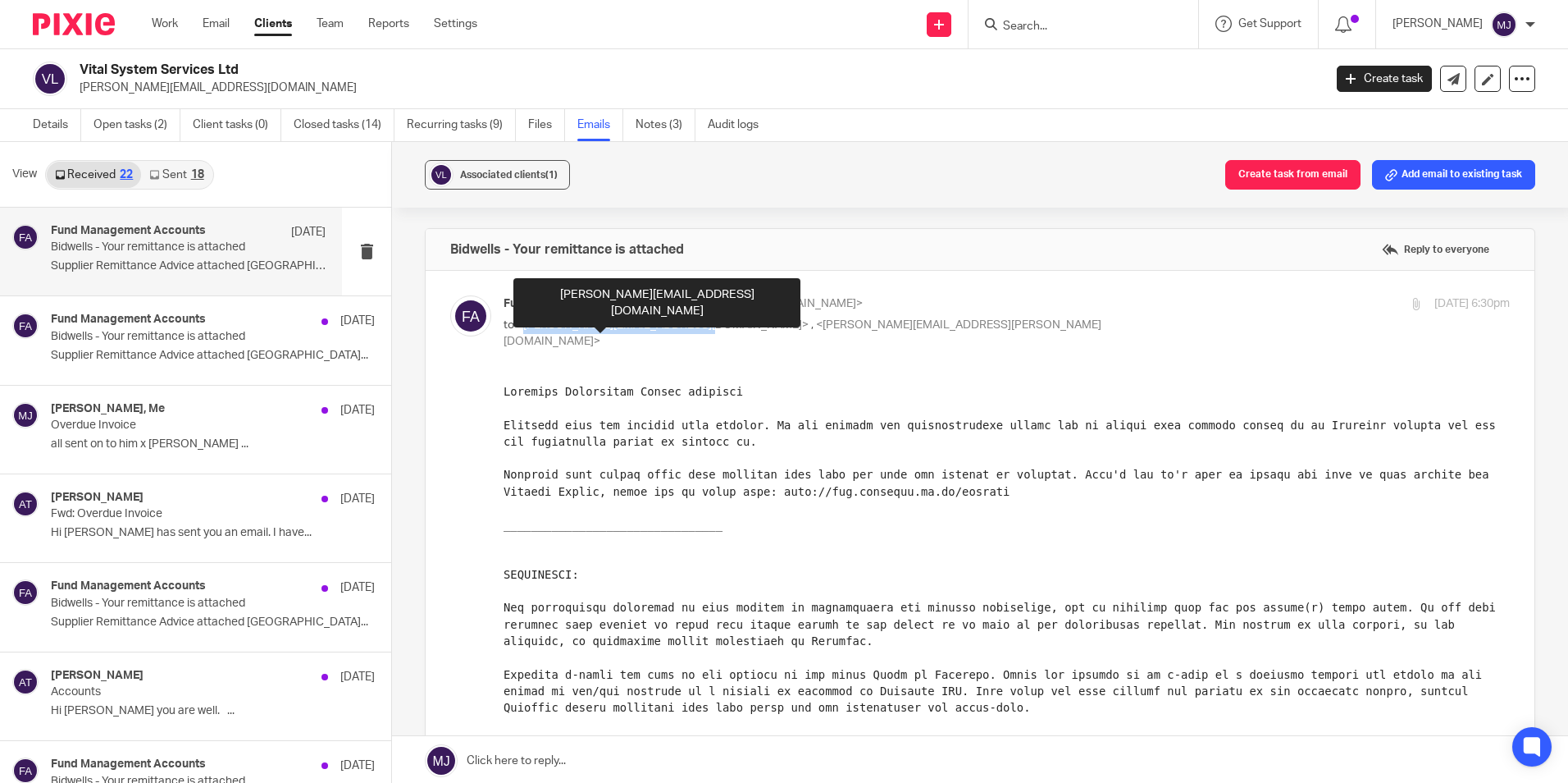
drag, startPoint x: 681, startPoint y: 327, endPoint x: 521, endPoint y: 326, distance: 160.0
click at [521, 326] on span "<[PERSON_NAME][EMAIL_ADDRESS][DOMAIN_NAME]>" at bounding box center [662, 325] width 292 height 12
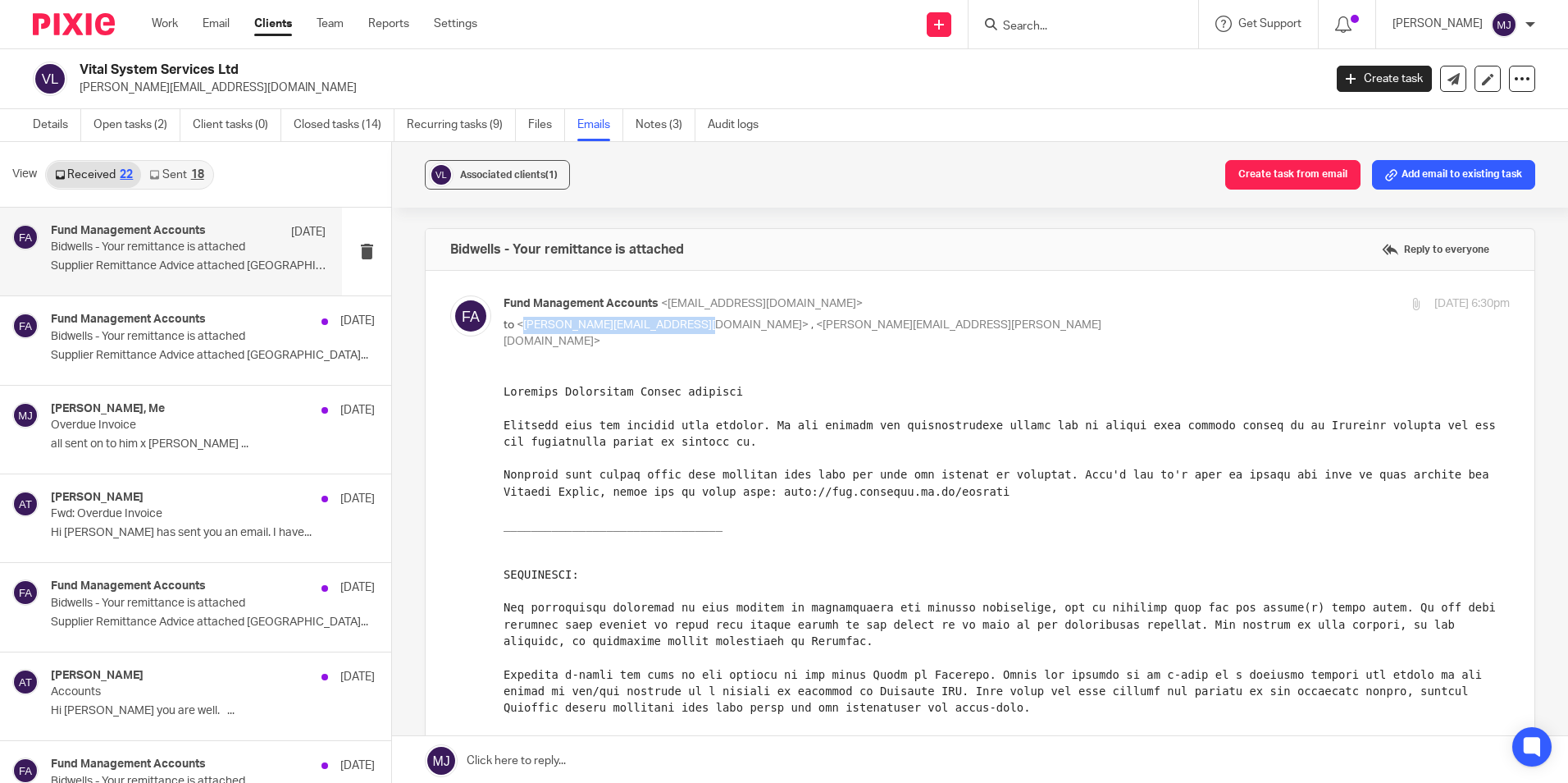
copy span "[PERSON_NAME][EMAIL_ADDRESS][DOMAIN_NAME]"
click at [50, 125] on link "Details" at bounding box center [57, 124] width 48 height 32
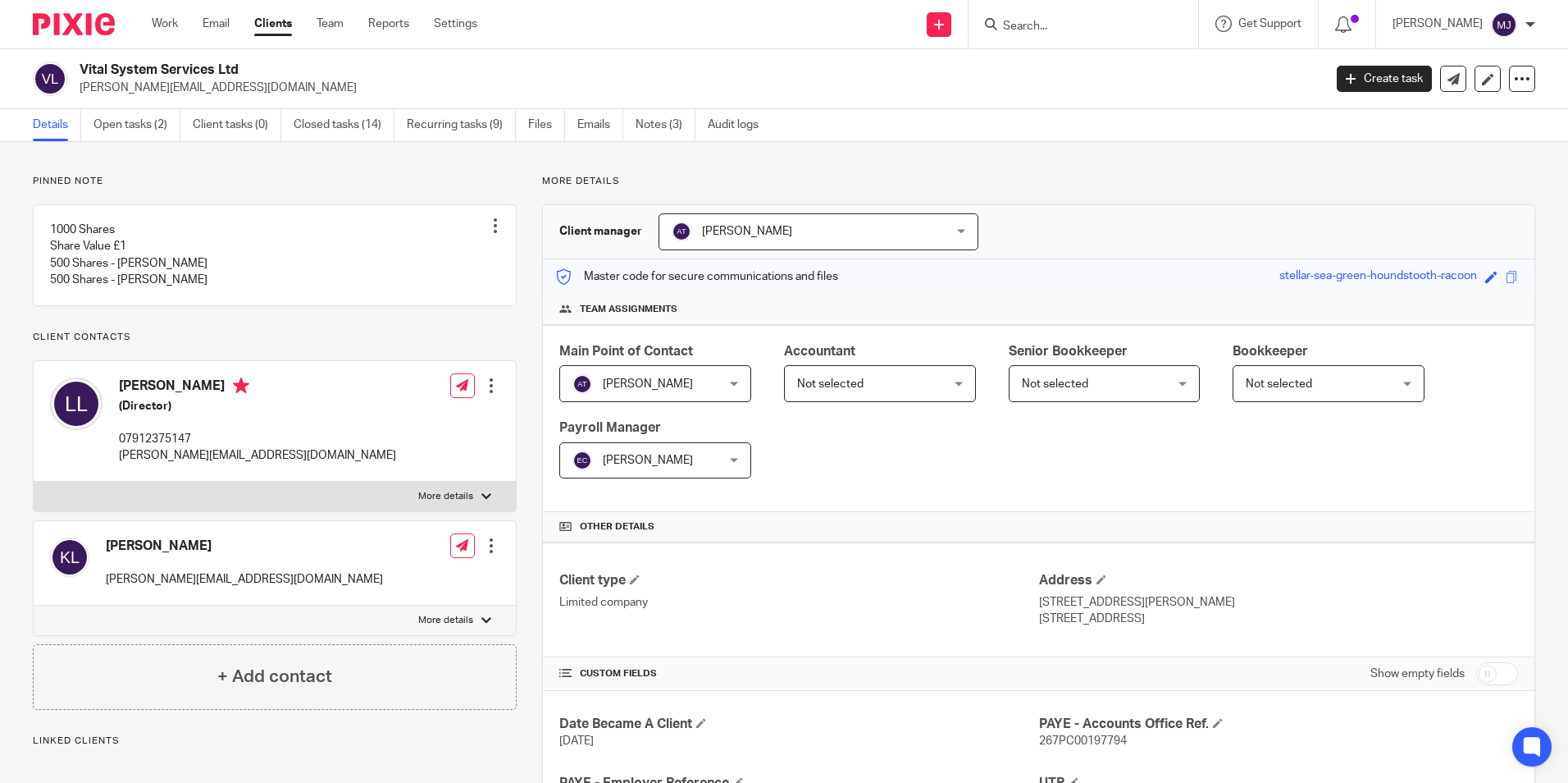
click at [1081, 18] on form at bounding box center [1088, 23] width 174 height 20
click at [1058, 13] on form at bounding box center [1088, 23] width 174 height 20
click at [1051, 28] on input "Search" at bounding box center [1074, 26] width 147 height 14
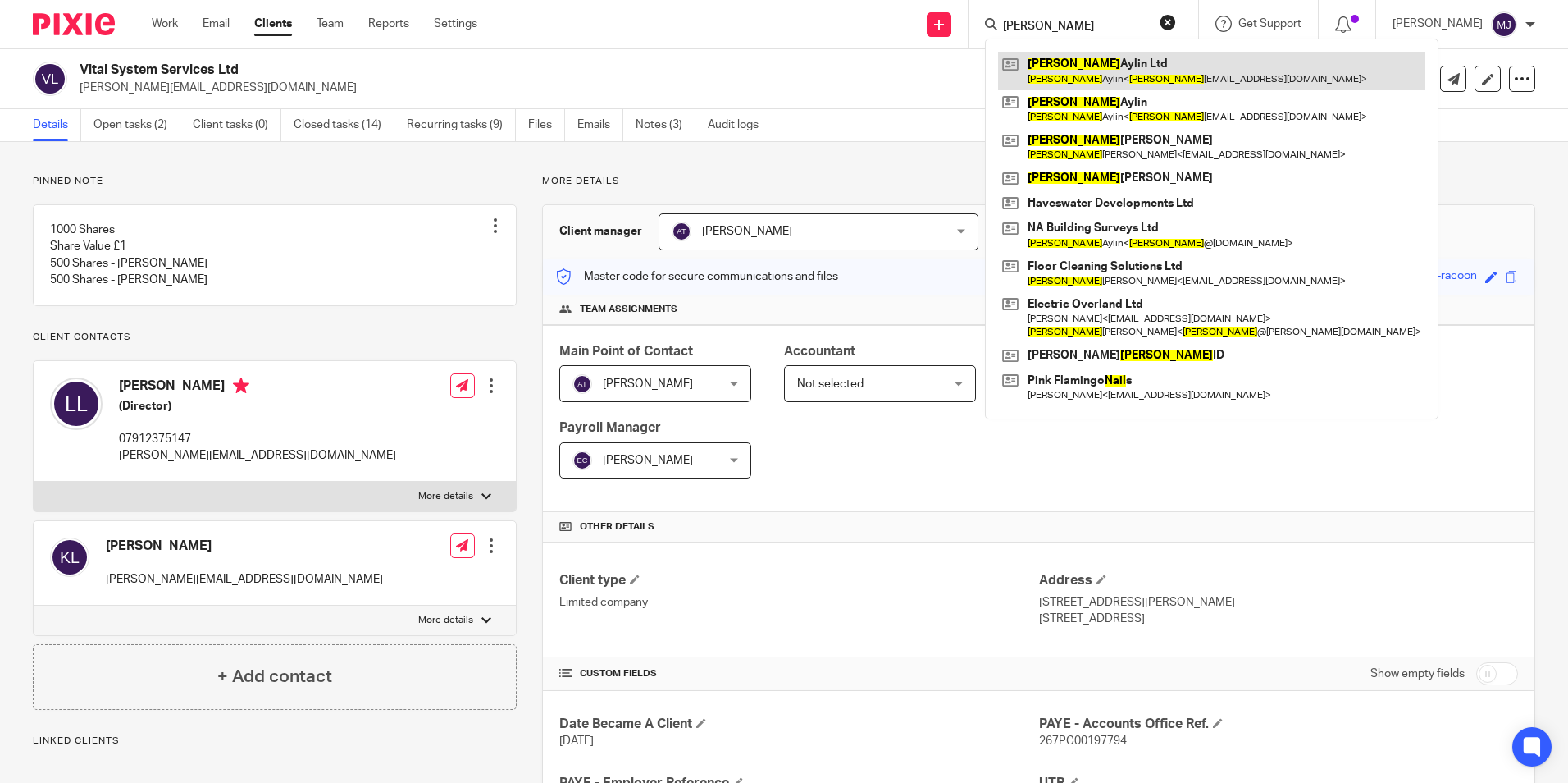
type input "neil"
click at [1069, 64] on link at bounding box center [1212, 70] width 427 height 38
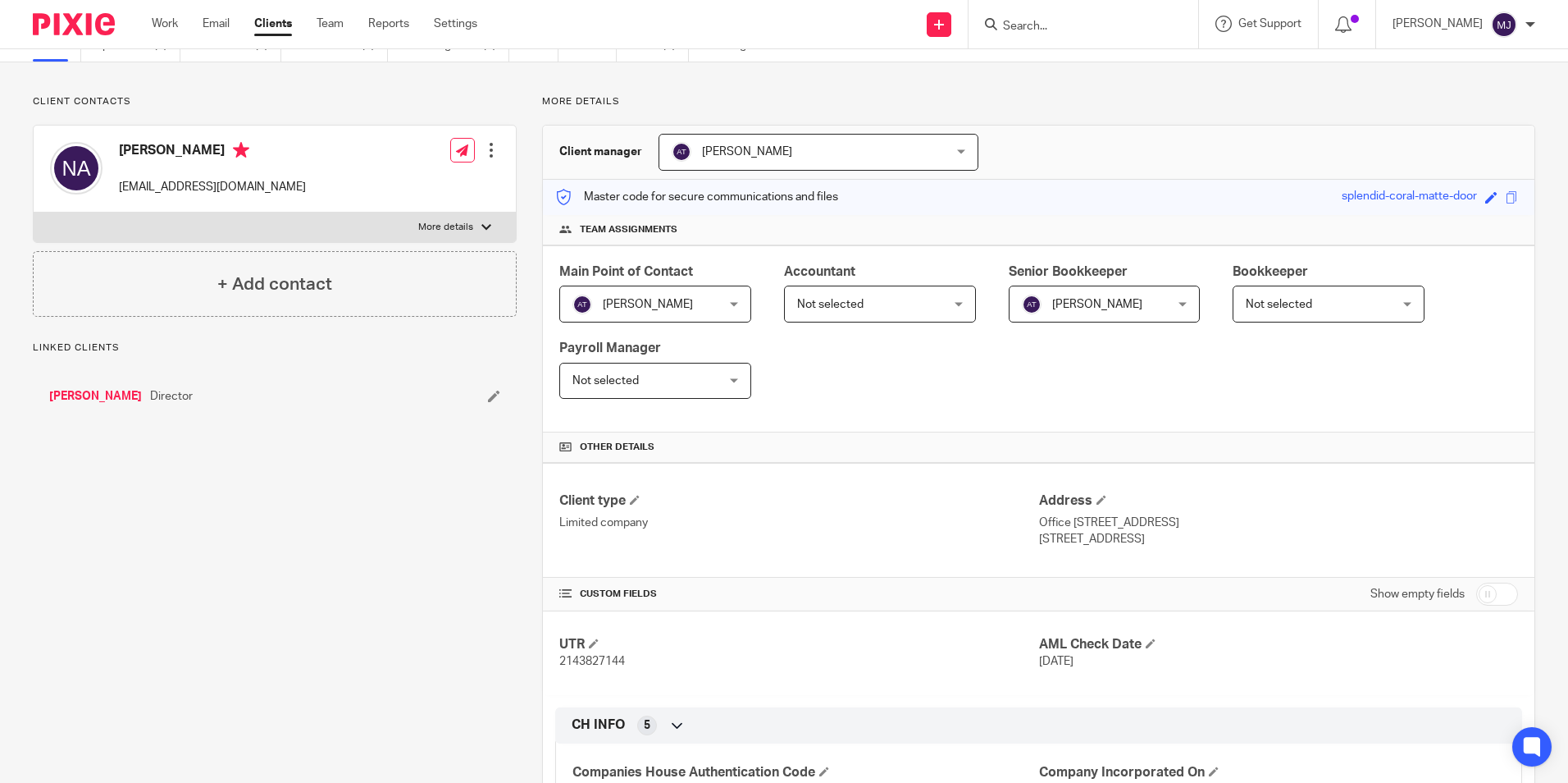
scroll to position [82, 0]
click at [86, 396] on link "Neil Aylin" at bounding box center [95, 393] width 92 height 16
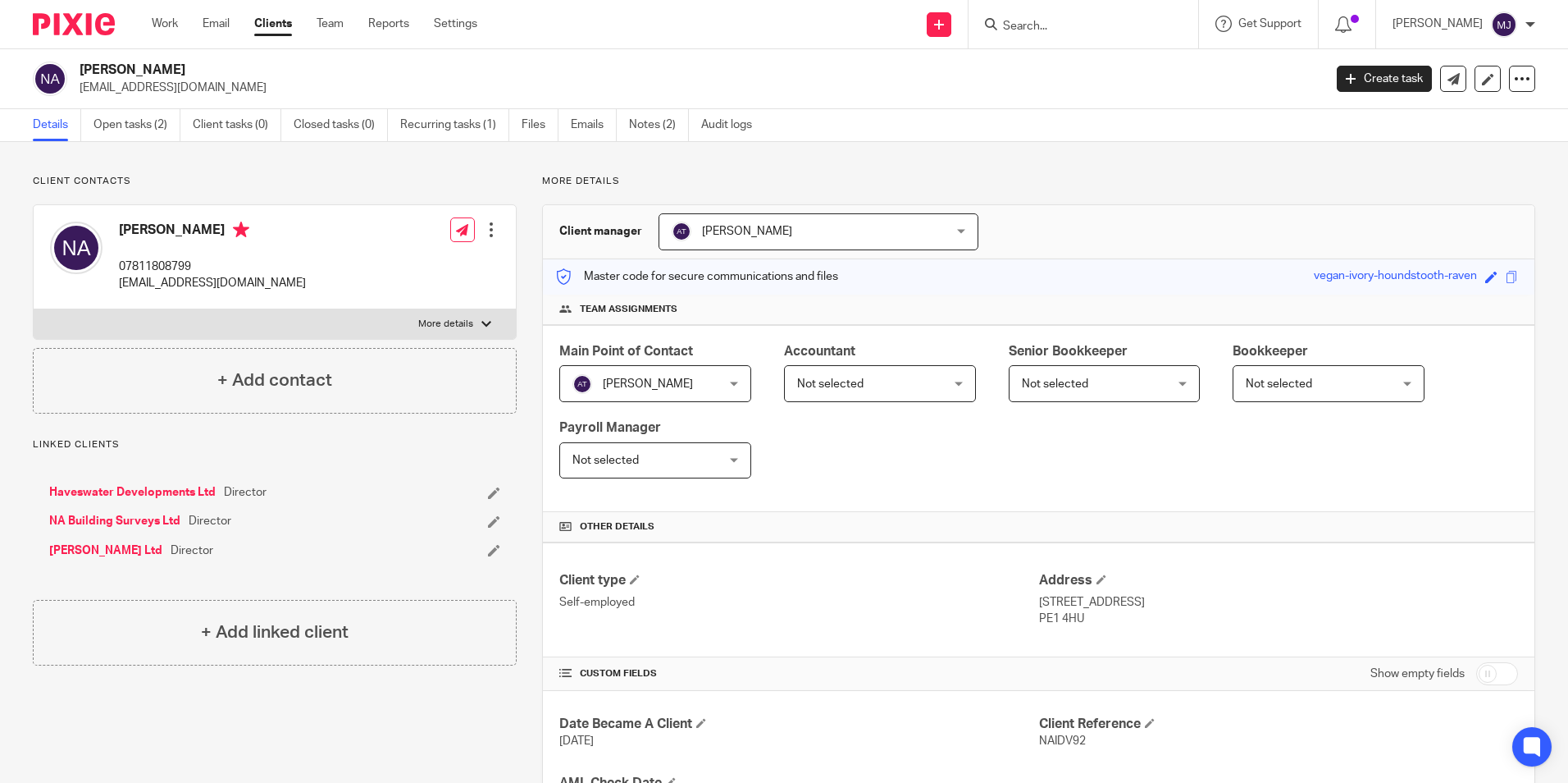
click at [120, 521] on link "NA Building Surveys Ltd" at bounding box center [115, 520] width 131 height 16
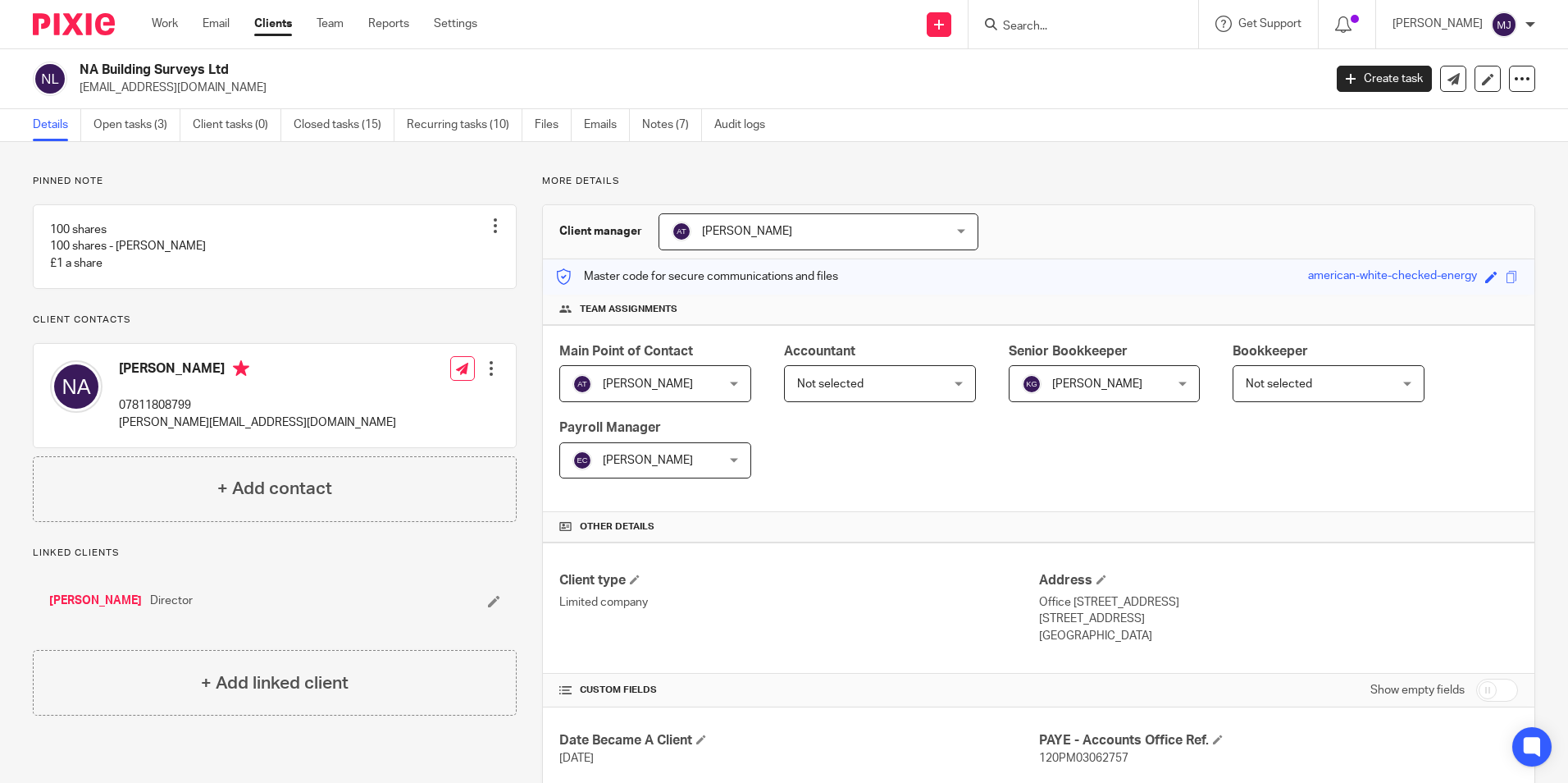
click at [73, 609] on link "[PERSON_NAME]" at bounding box center [95, 600] width 92 height 16
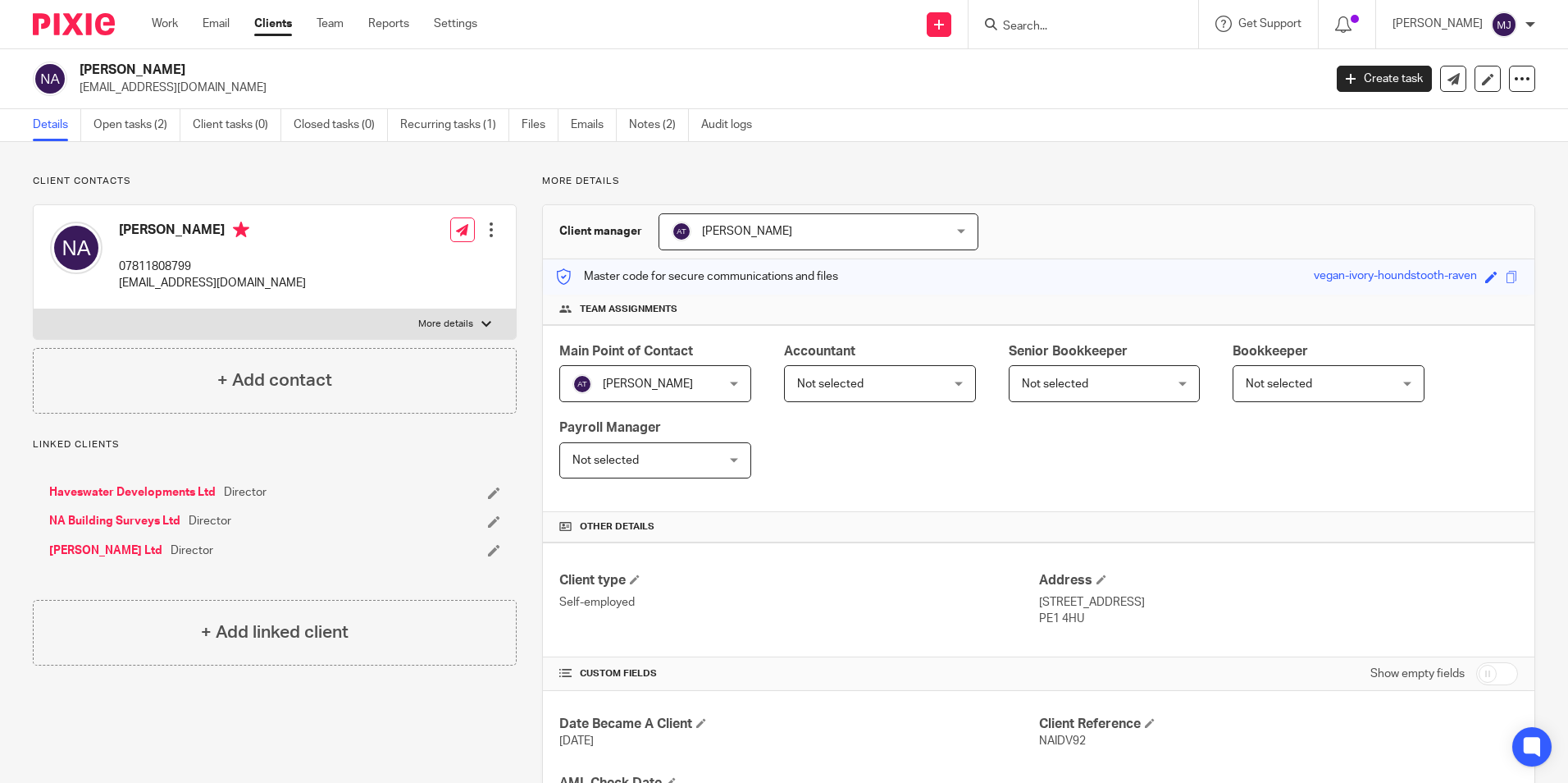
click at [1060, 36] on div at bounding box center [1083, 24] width 230 height 48
click at [1061, 27] on input "Search" at bounding box center [1074, 26] width 147 height 14
type input "jui"
click at [1112, 61] on link at bounding box center [1137, 70] width 277 height 38
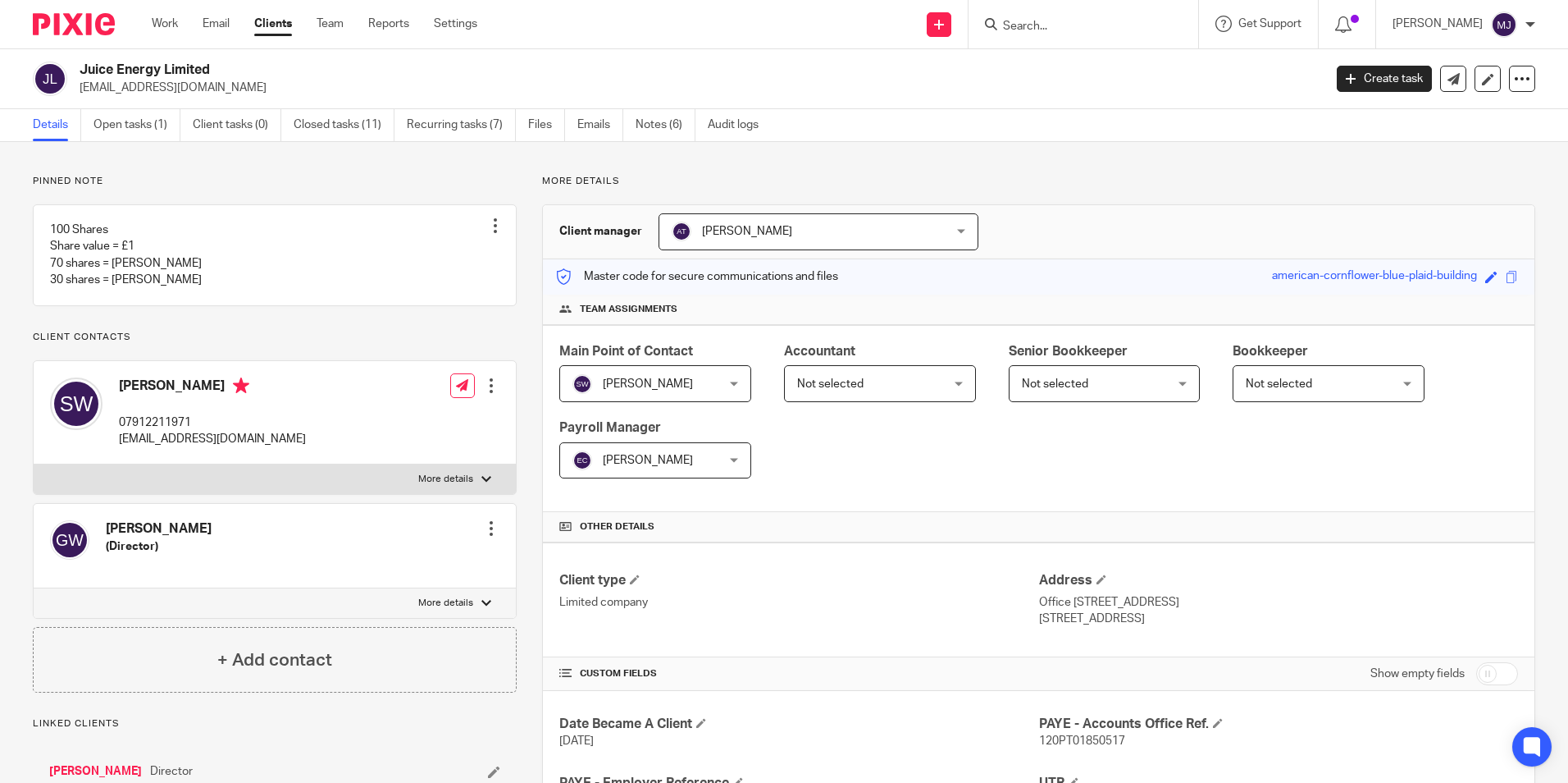
click at [1046, 30] on input "Search" at bounding box center [1074, 26] width 147 height 14
type input "buffin"
click button "submit" at bounding box center [0, 0] width 0 height 0
click at [1060, 51] on div "Buffin gham Kennels" at bounding box center [1099, 64] width 230 height 51
click at [1064, 62] on link at bounding box center [1099, 65] width 203 height 25
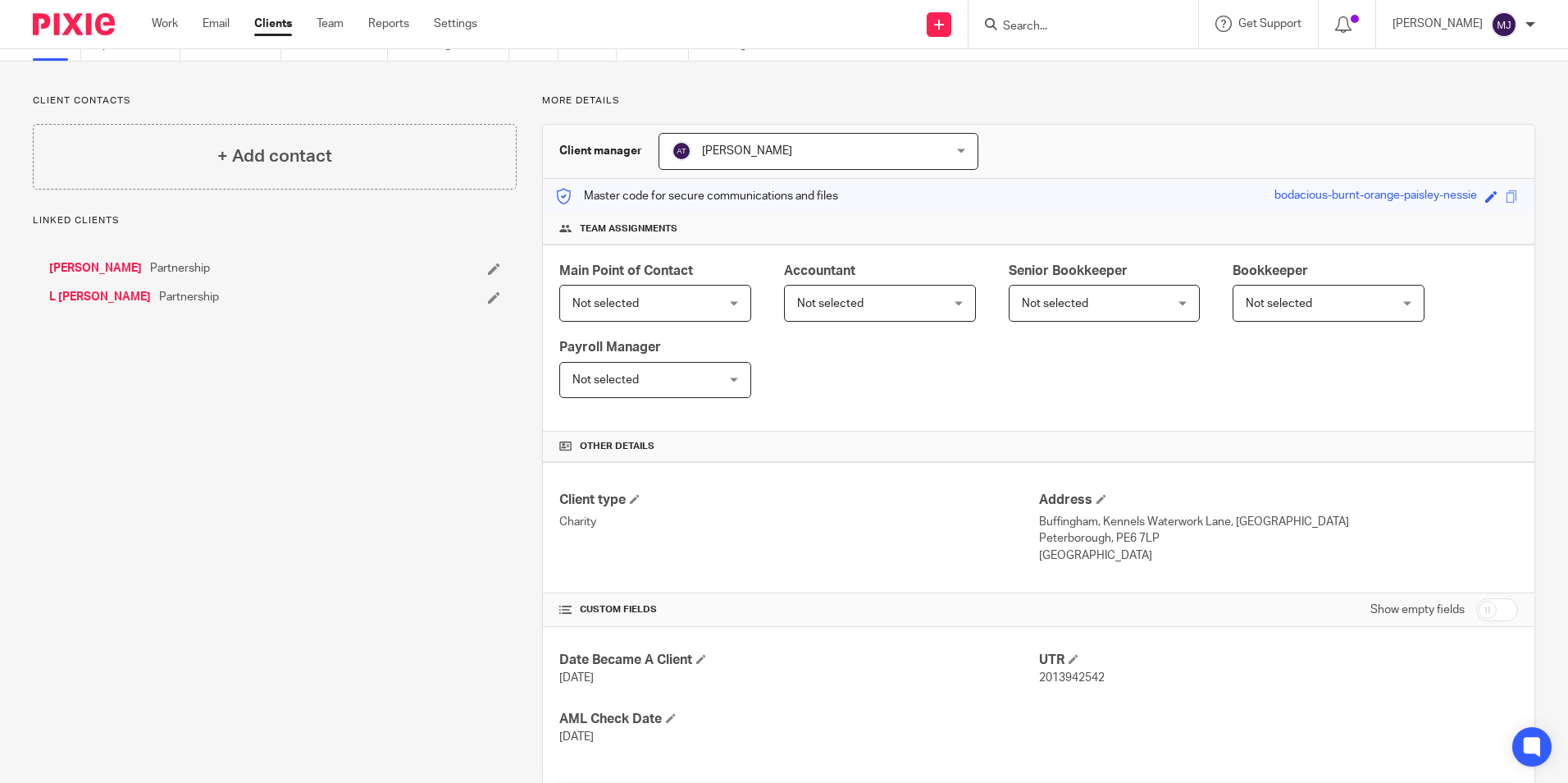
scroll to position [82, 0]
click at [99, 268] on link "[PERSON_NAME]" at bounding box center [95, 266] width 92 height 16
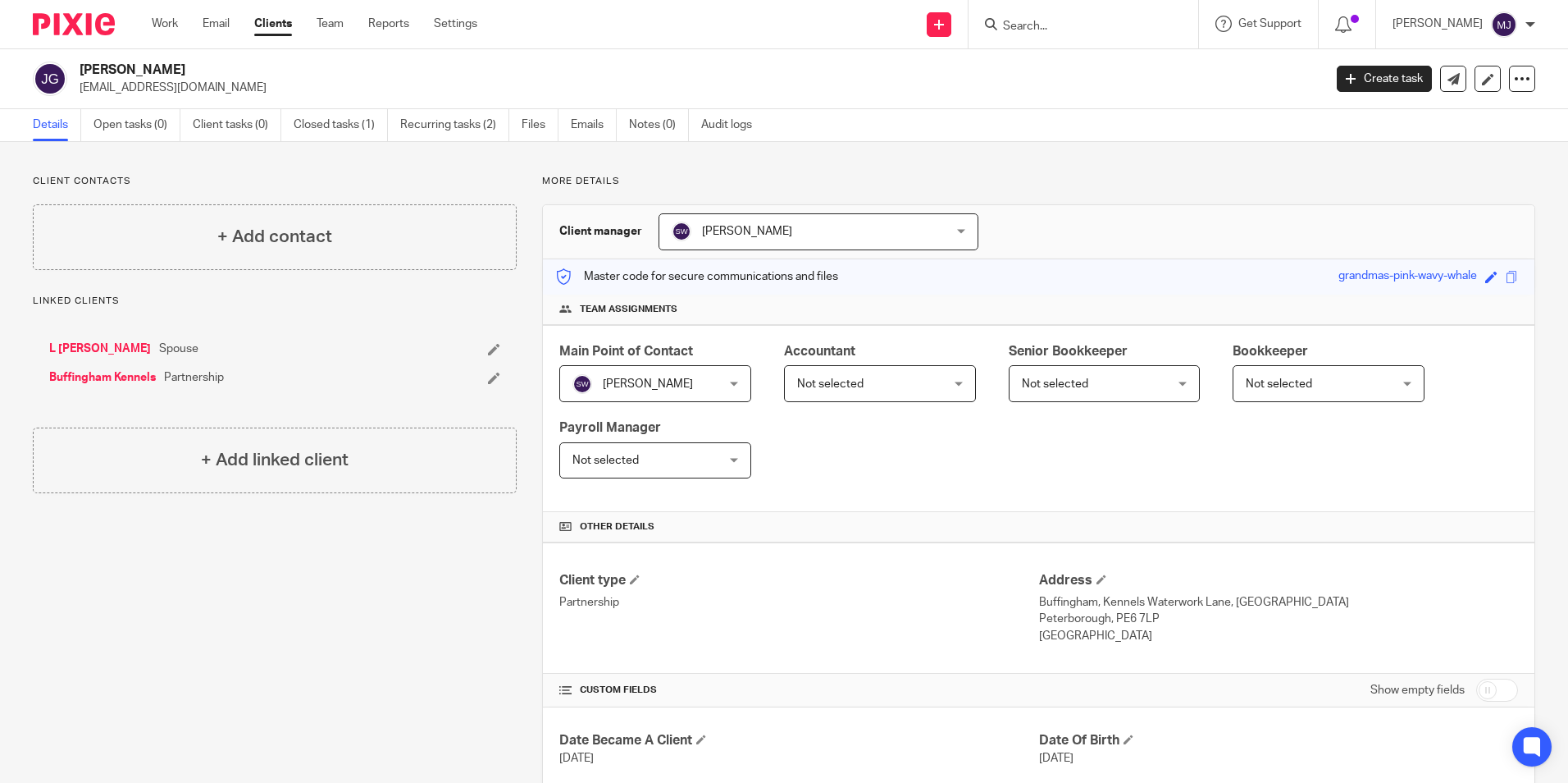
click at [91, 374] on link "Buffingham Kennels" at bounding box center [102, 377] width 107 height 16
click at [97, 350] on link "[PERSON_NAME]" at bounding box center [95, 349] width 92 height 16
click at [1060, 25] on input "Search" at bounding box center [1074, 26] width 147 height 14
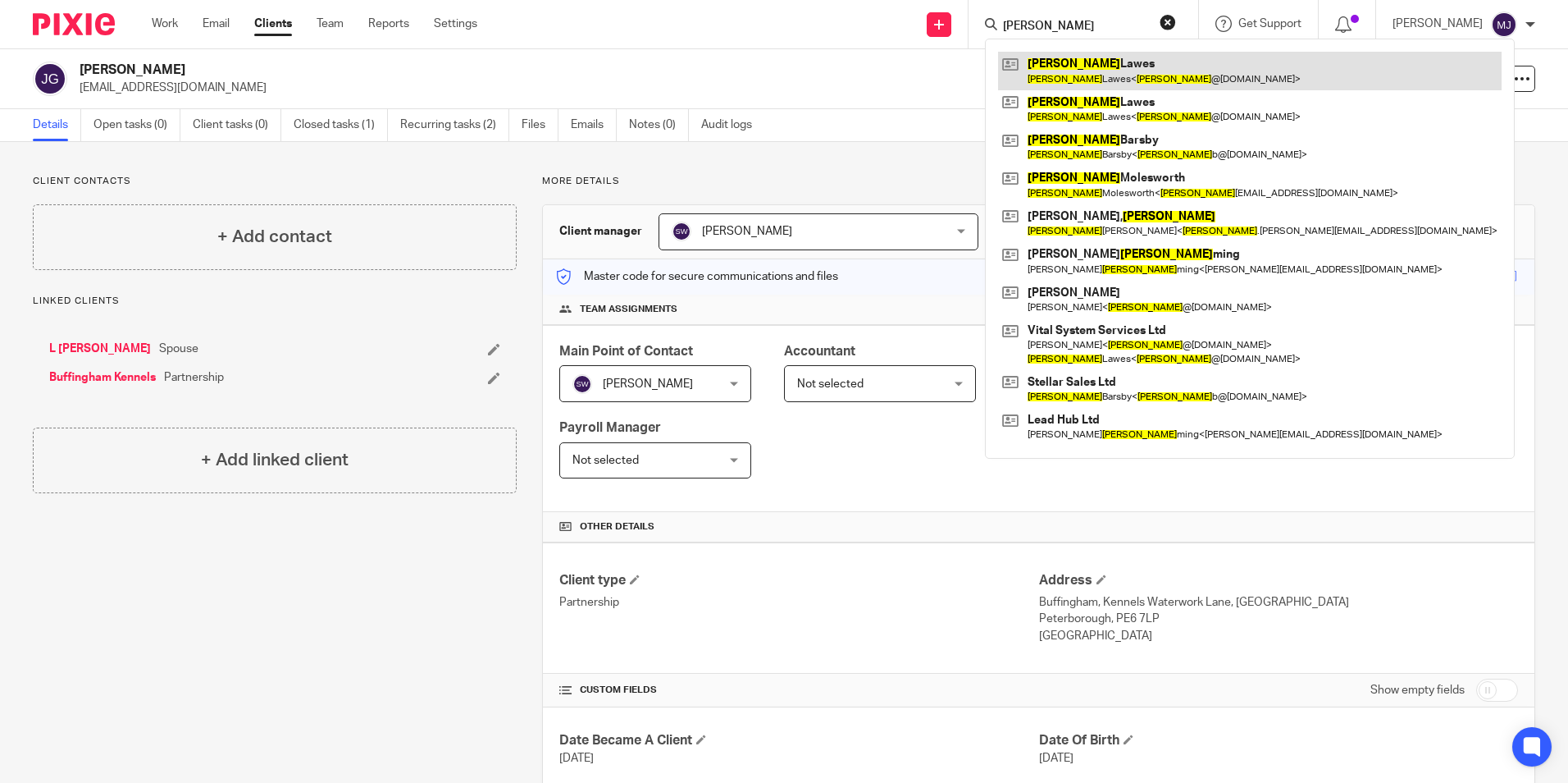
type input "[PERSON_NAME]"
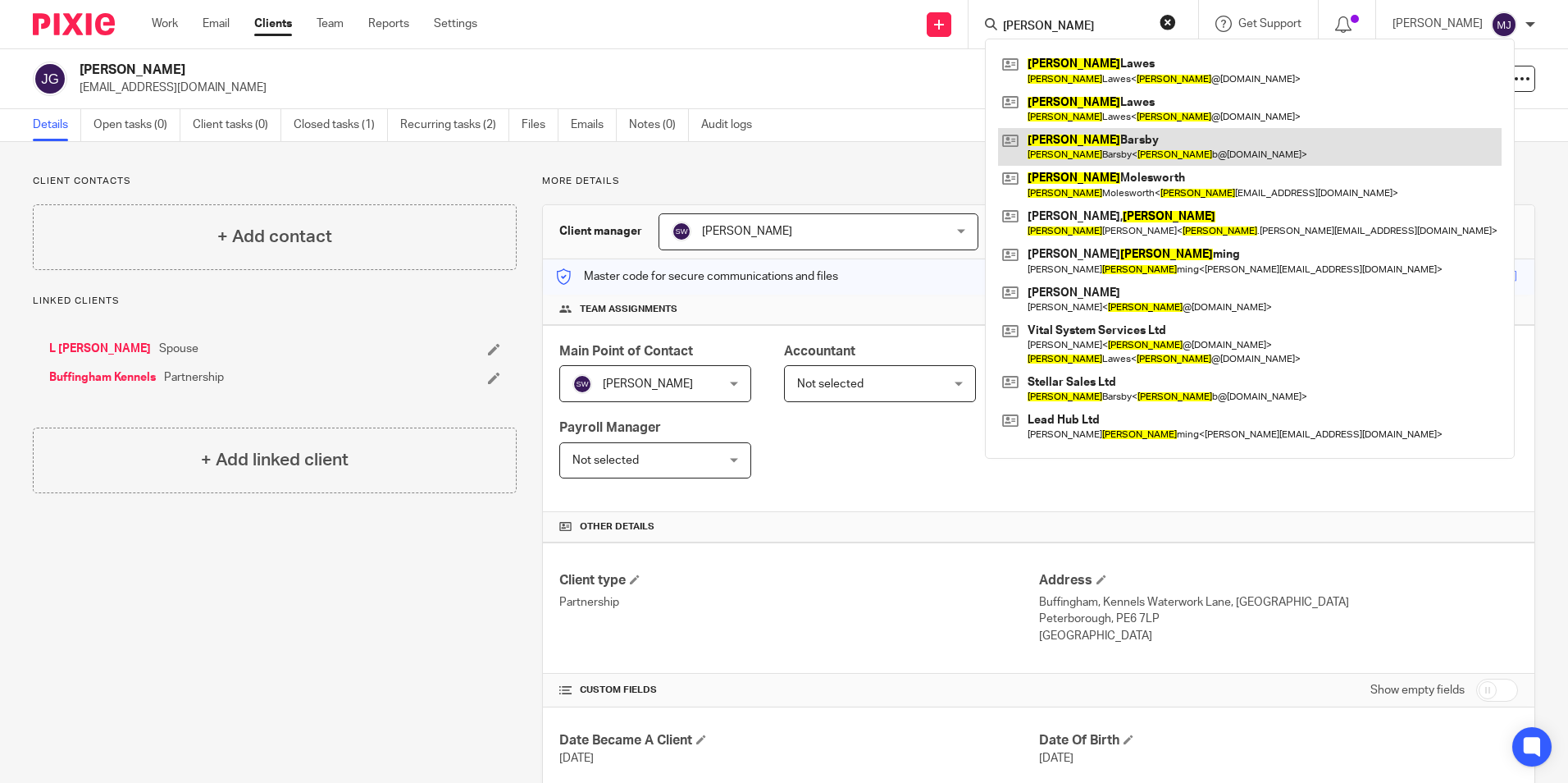
drag, startPoint x: 1081, startPoint y: 81, endPoint x: 1098, endPoint y: 151, distance: 72.0
click at [1081, 81] on link at bounding box center [1249, 70] width 503 height 38
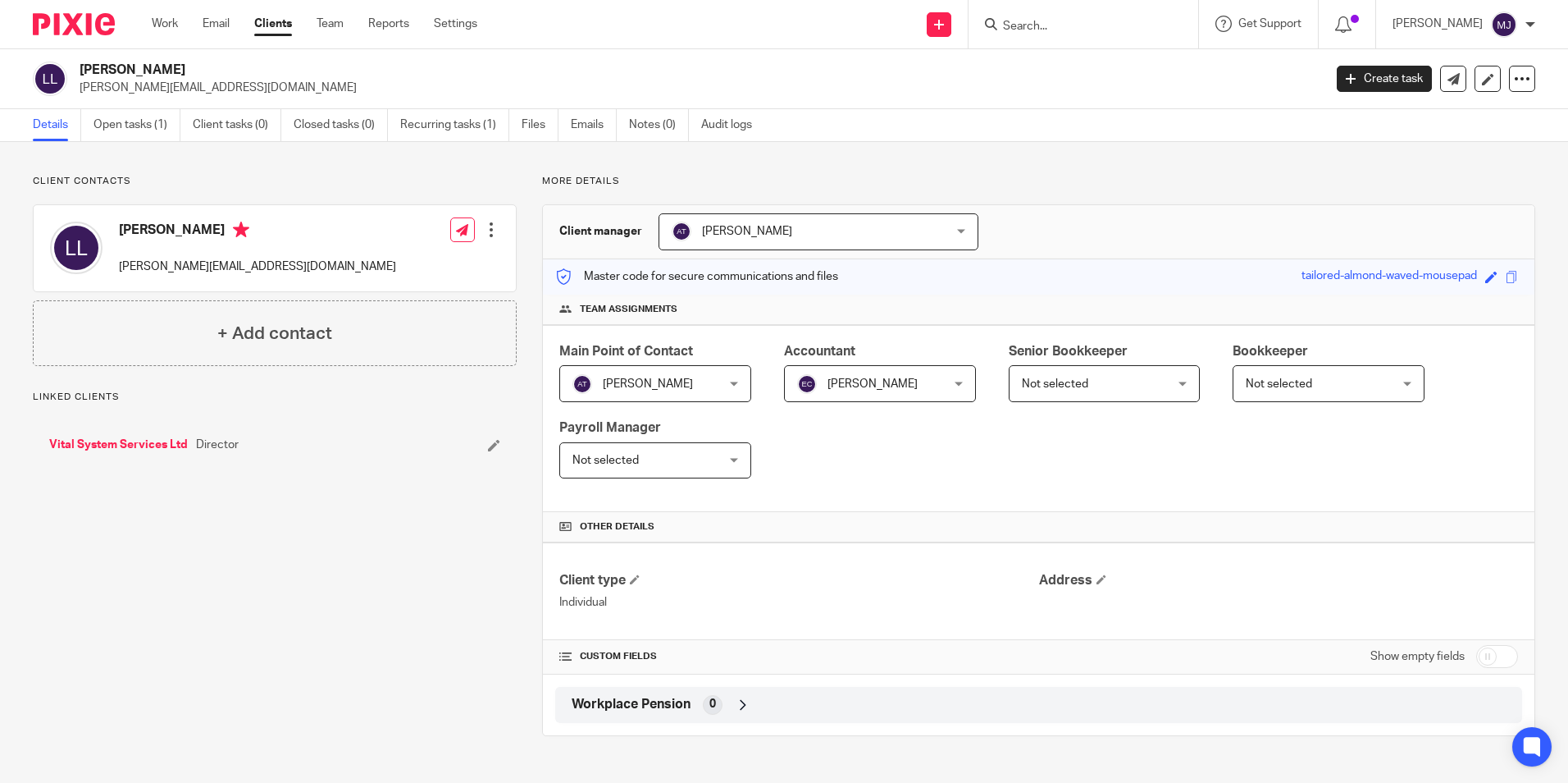
click at [109, 439] on link "Vital System Services Ltd" at bounding box center [118, 444] width 139 height 16
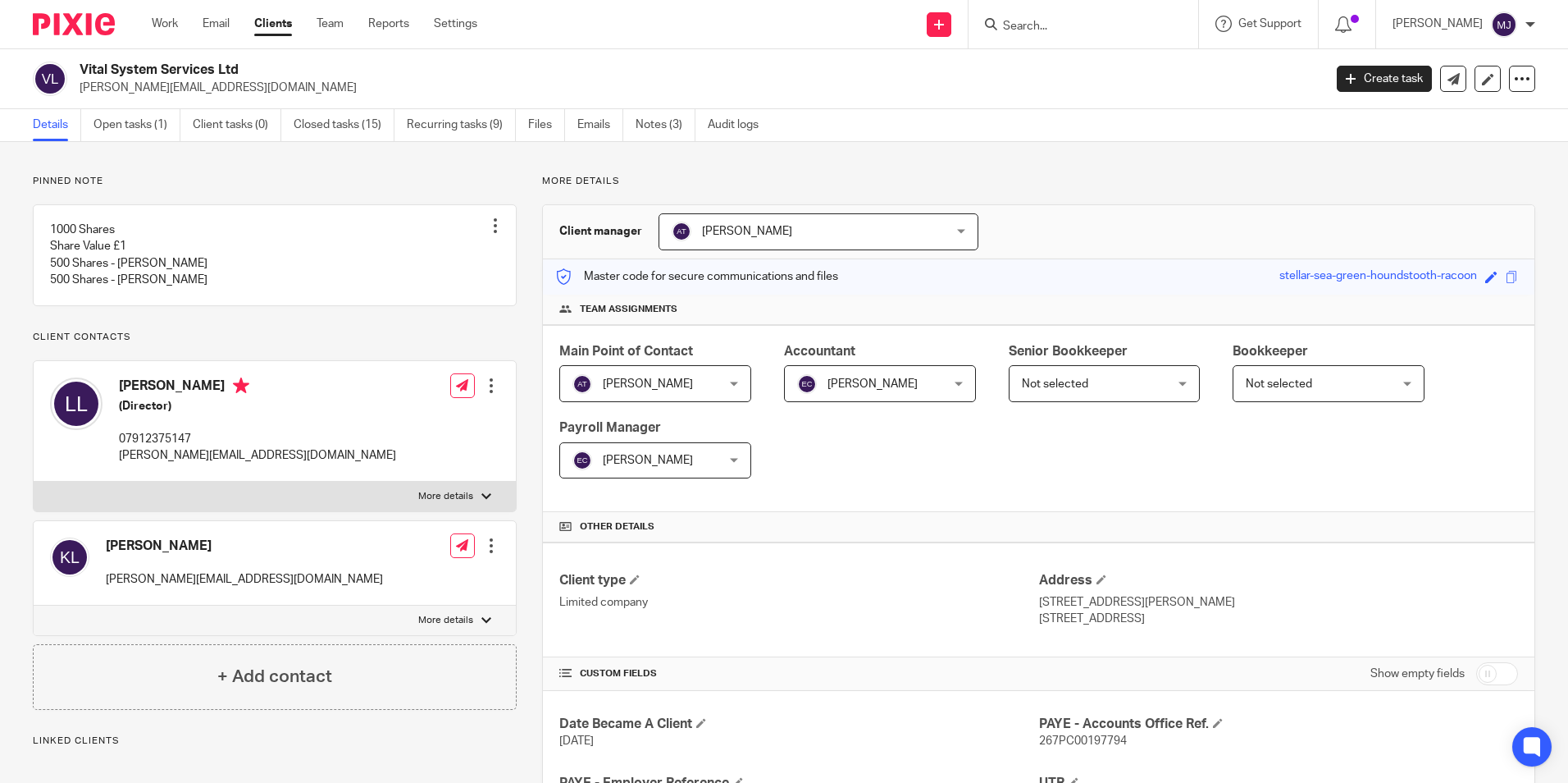
scroll to position [410, 0]
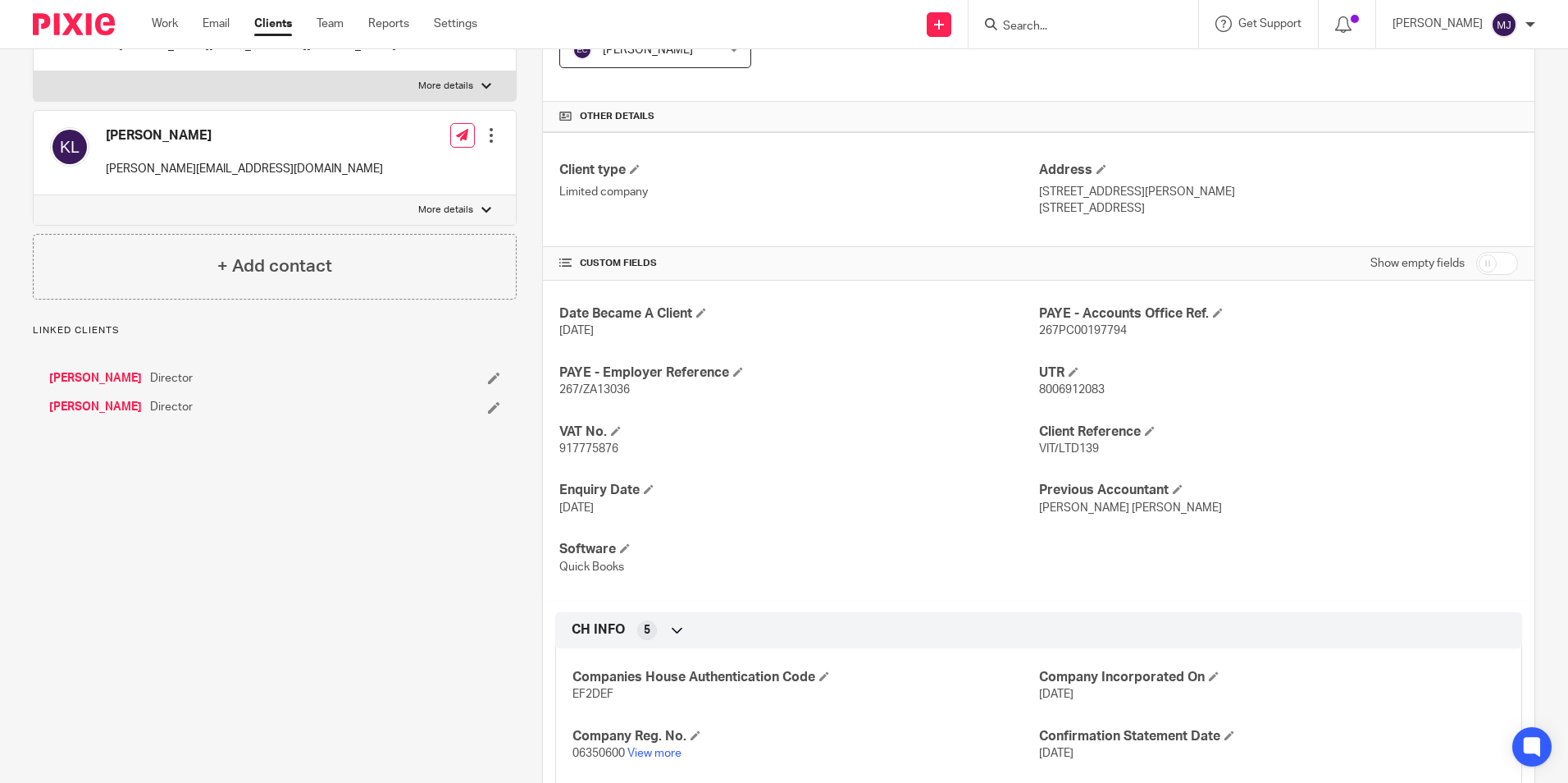
click at [92, 386] on link "Lee Lawes" at bounding box center [95, 378] width 92 height 16
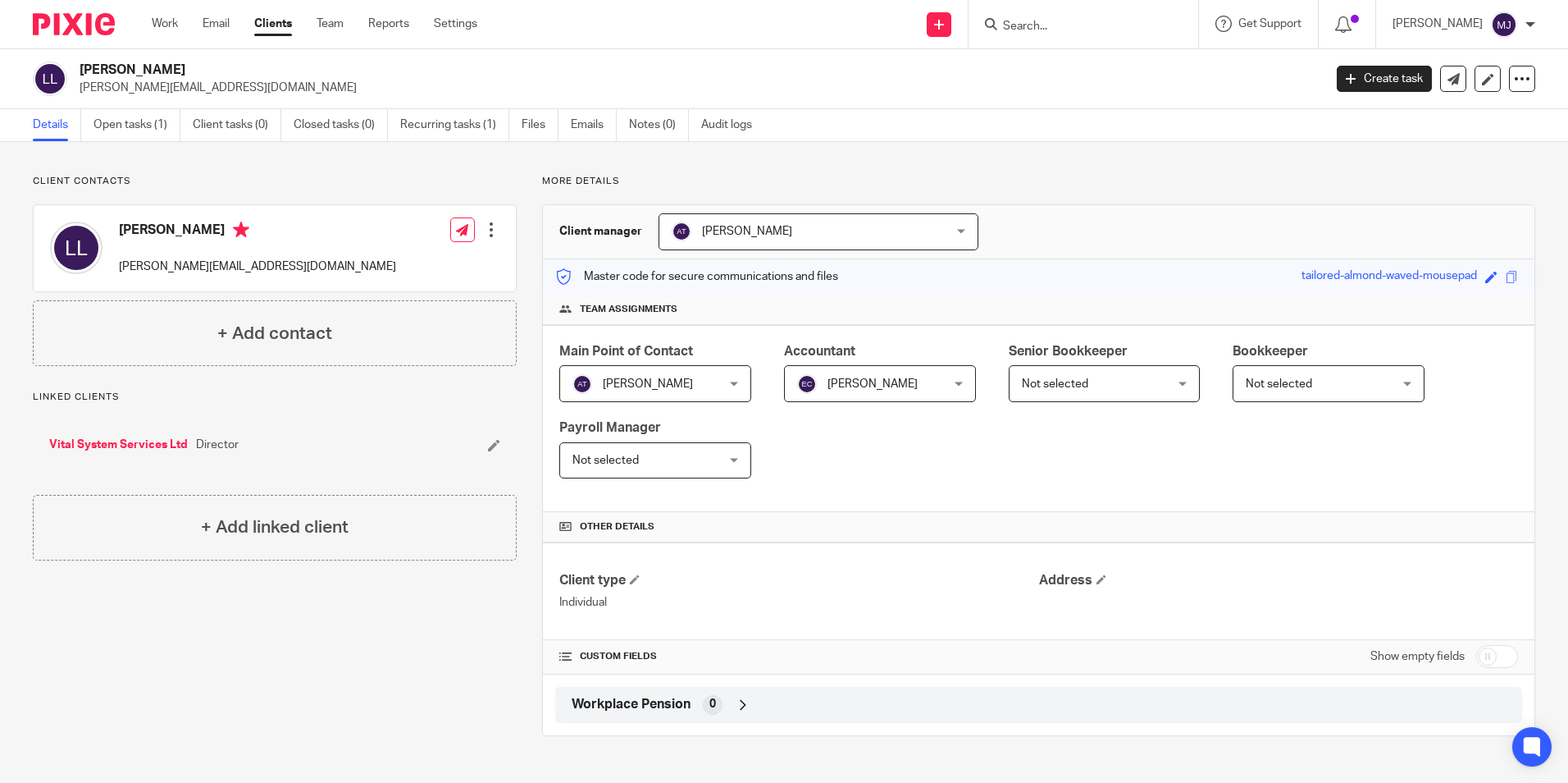
click at [93, 28] on img at bounding box center [73, 24] width 82 height 22
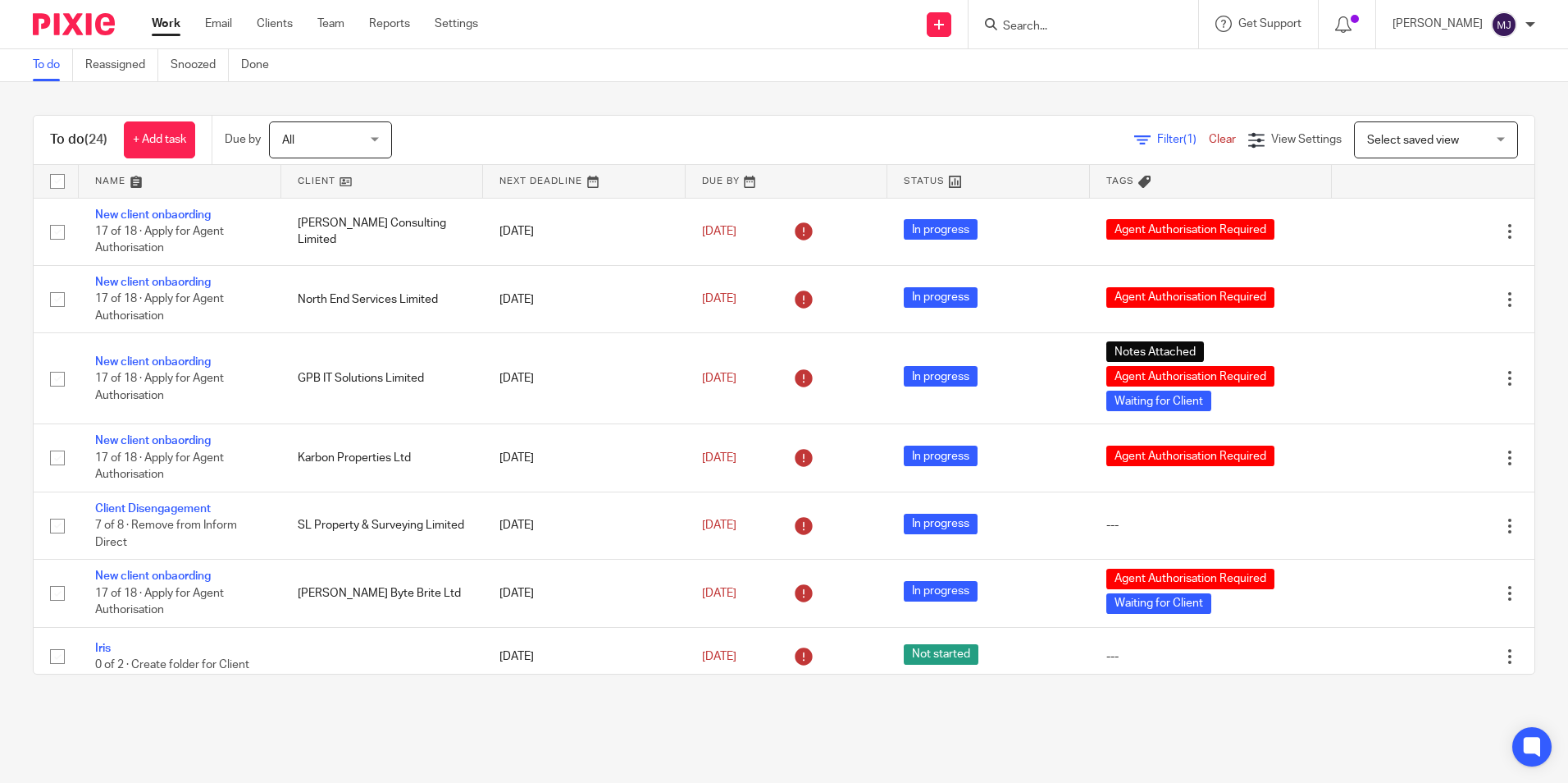
click at [1071, 23] on input "Search" at bounding box center [1074, 26] width 147 height 14
click at [1093, 20] on input "Search" at bounding box center [1074, 26] width 147 height 14
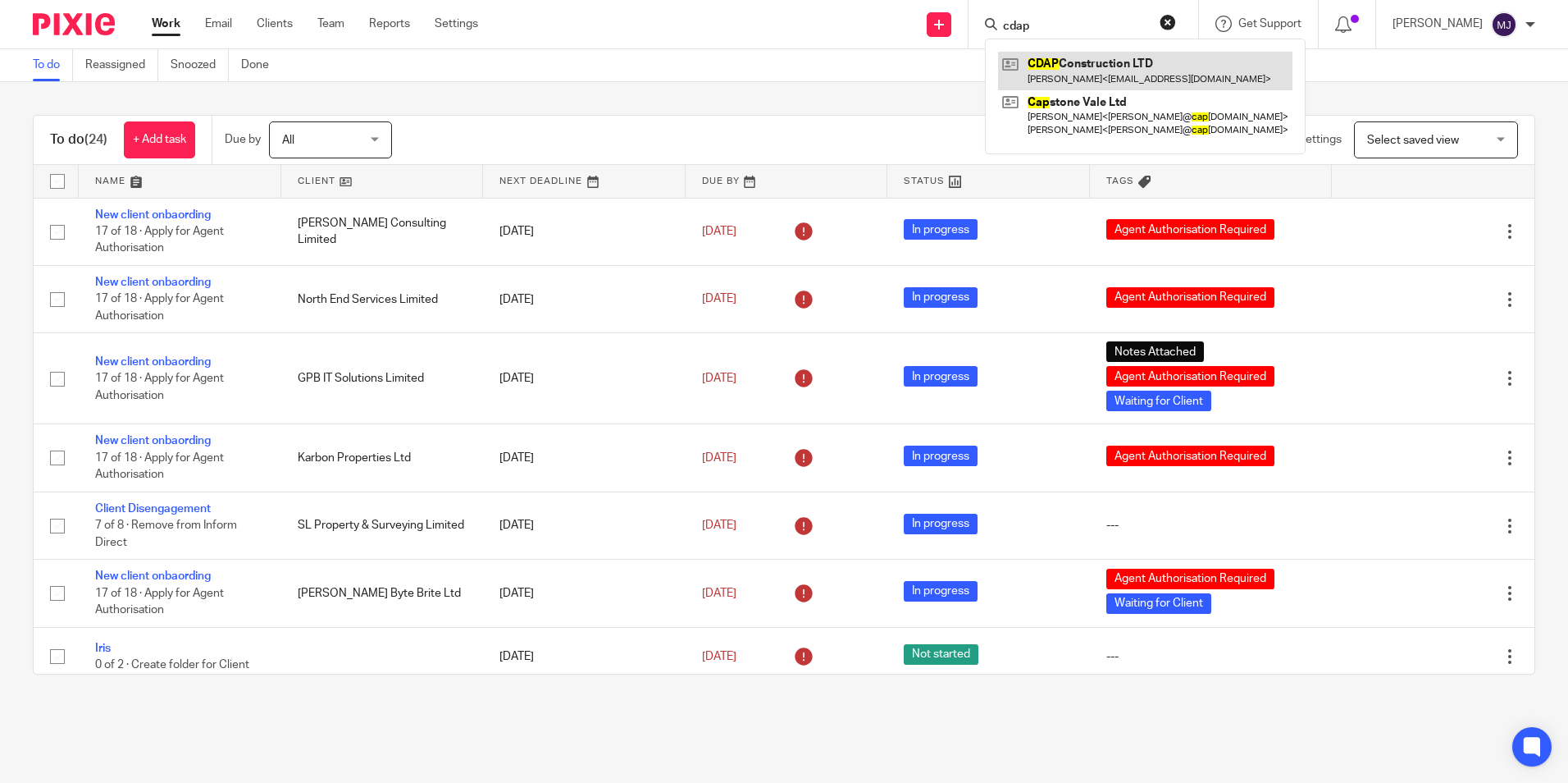
type input "cdap"
click at [1104, 69] on link at bounding box center [1145, 70] width 295 height 38
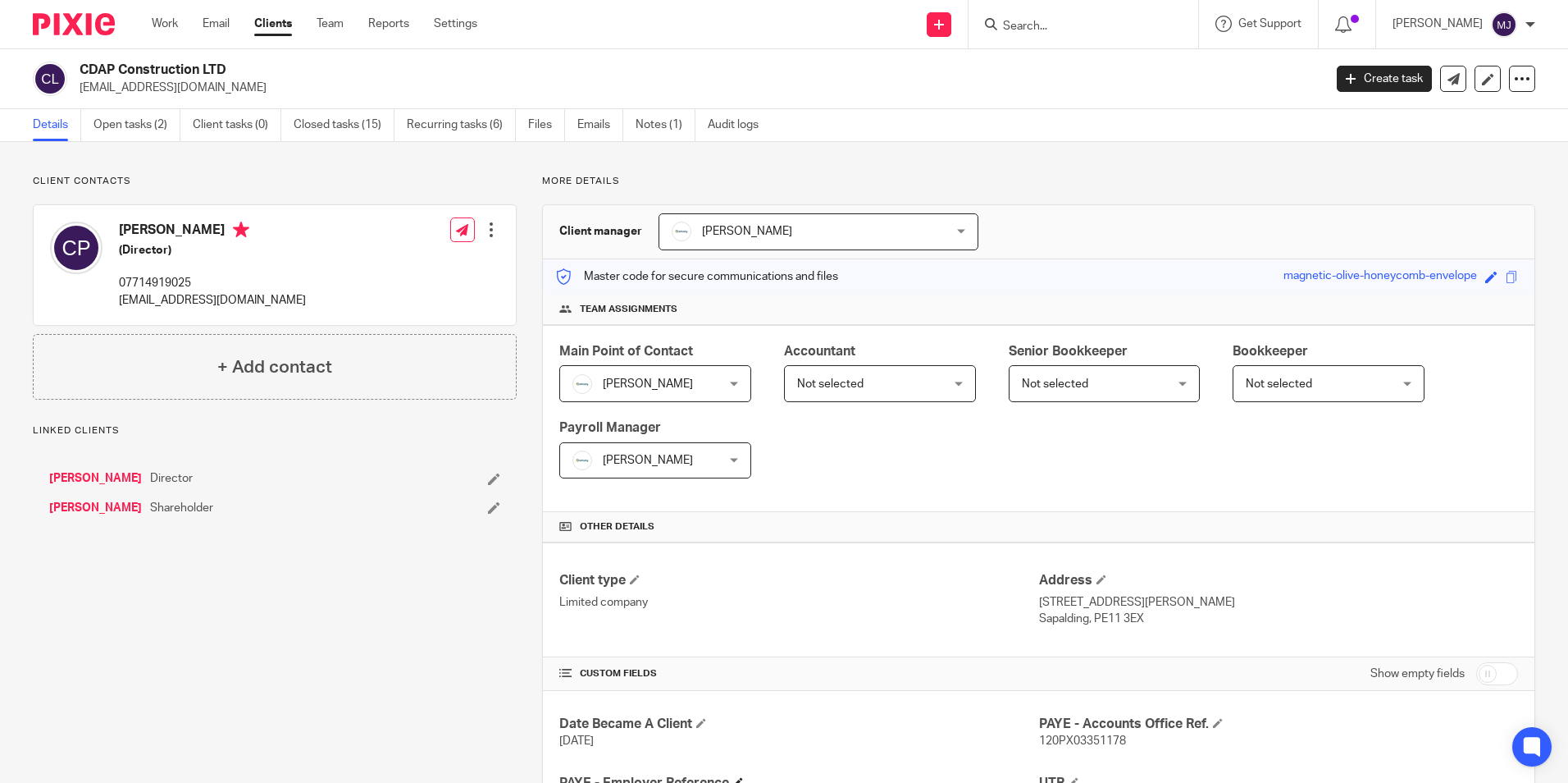
scroll to position [279, 0]
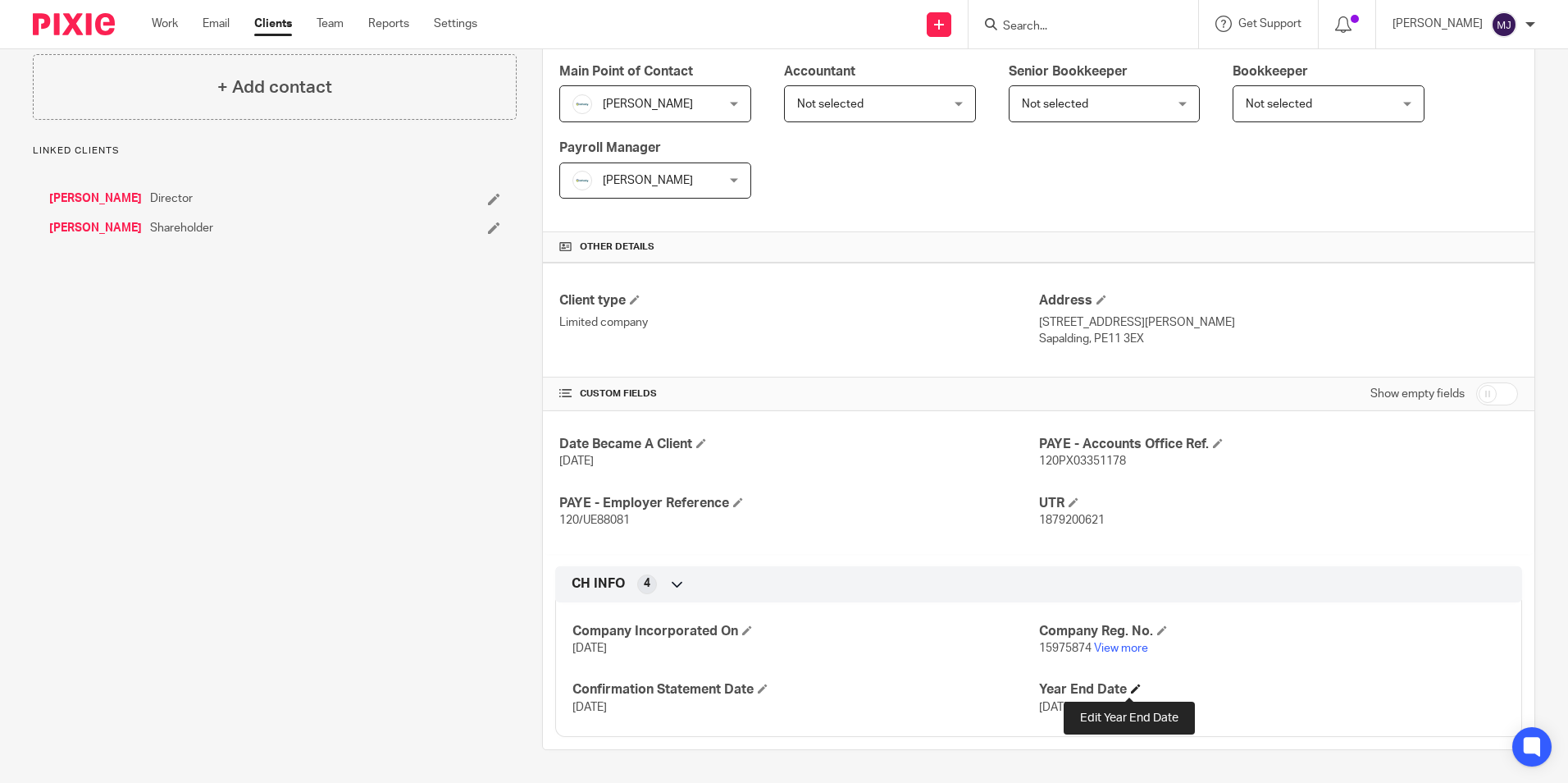
click at [1131, 684] on span at bounding box center [1136, 689] width 10 height 10
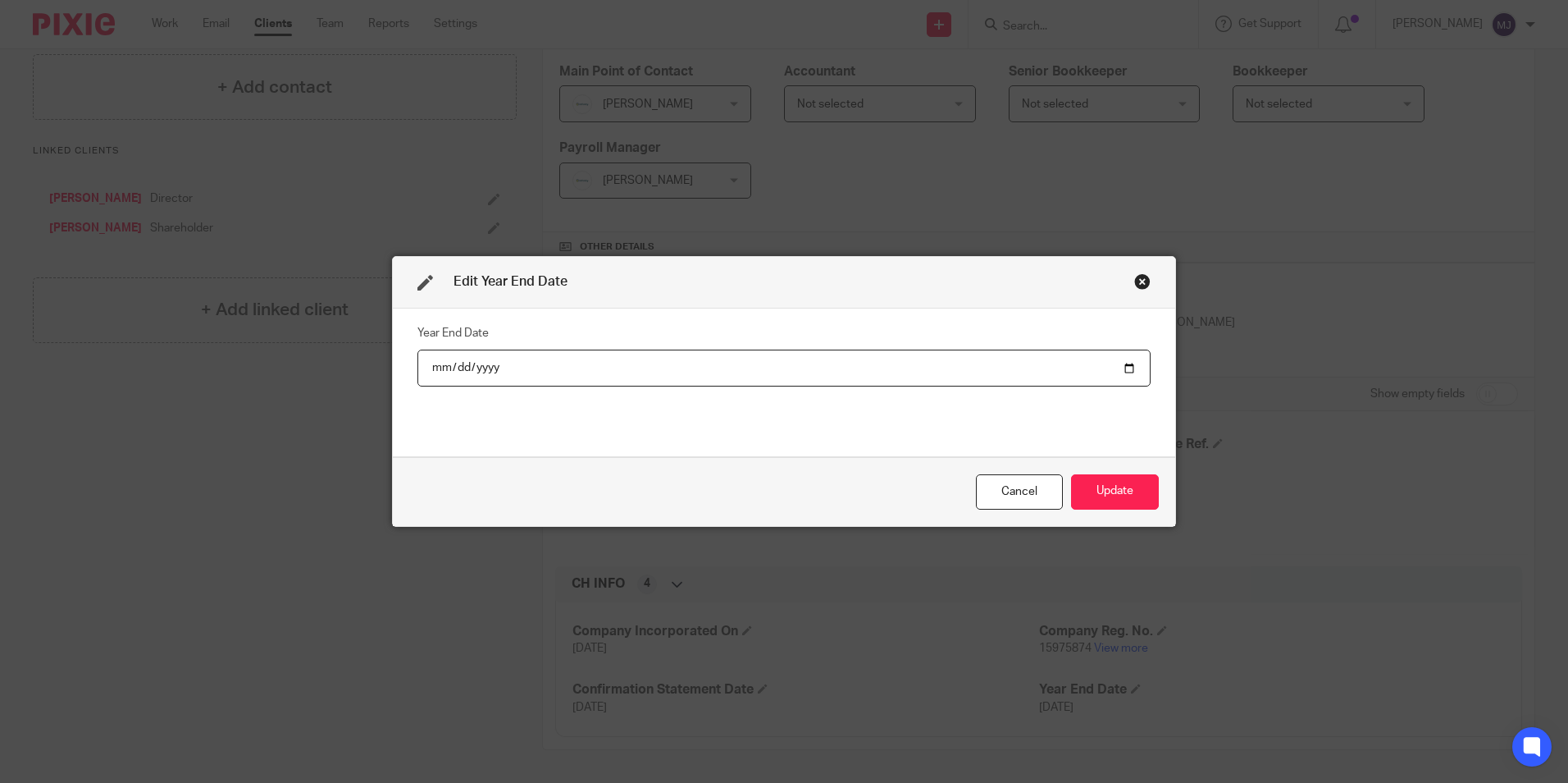
click at [480, 364] on input "2025-09-30" at bounding box center [784, 368] width 733 height 37
type input "2026-09-30"
click at [1003, 490] on div "Cancel" at bounding box center [1019, 491] width 87 height 36
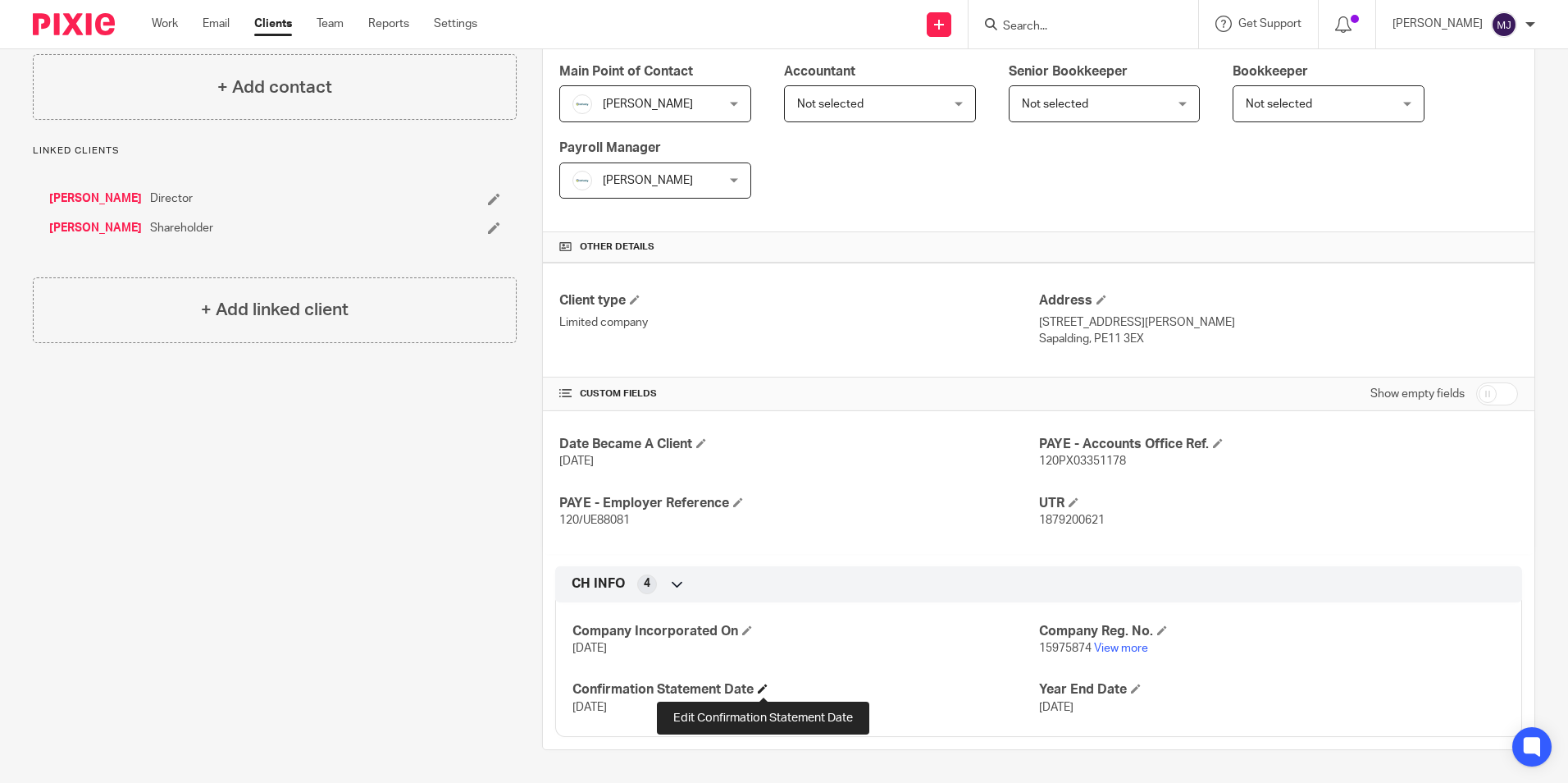
click at [761, 690] on span at bounding box center [762, 689] width 10 height 10
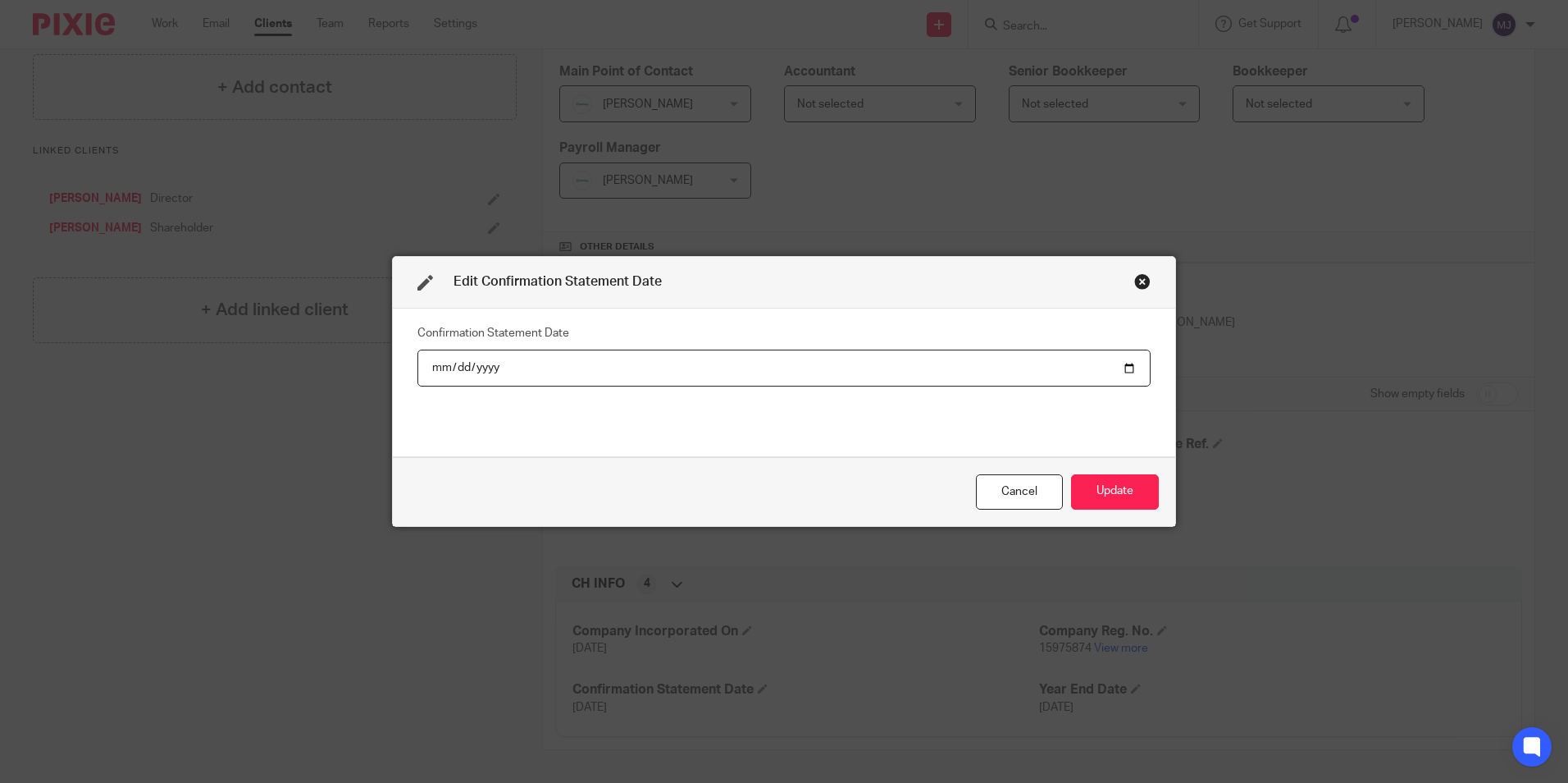
click at [504, 368] on input "2025-09-23" at bounding box center [784, 368] width 733 height 37
click at [473, 372] on input "2025-09-23" at bounding box center [784, 368] width 733 height 37
type input "2026-09-23"
click at [1094, 492] on button "Update" at bounding box center [1115, 491] width 88 height 36
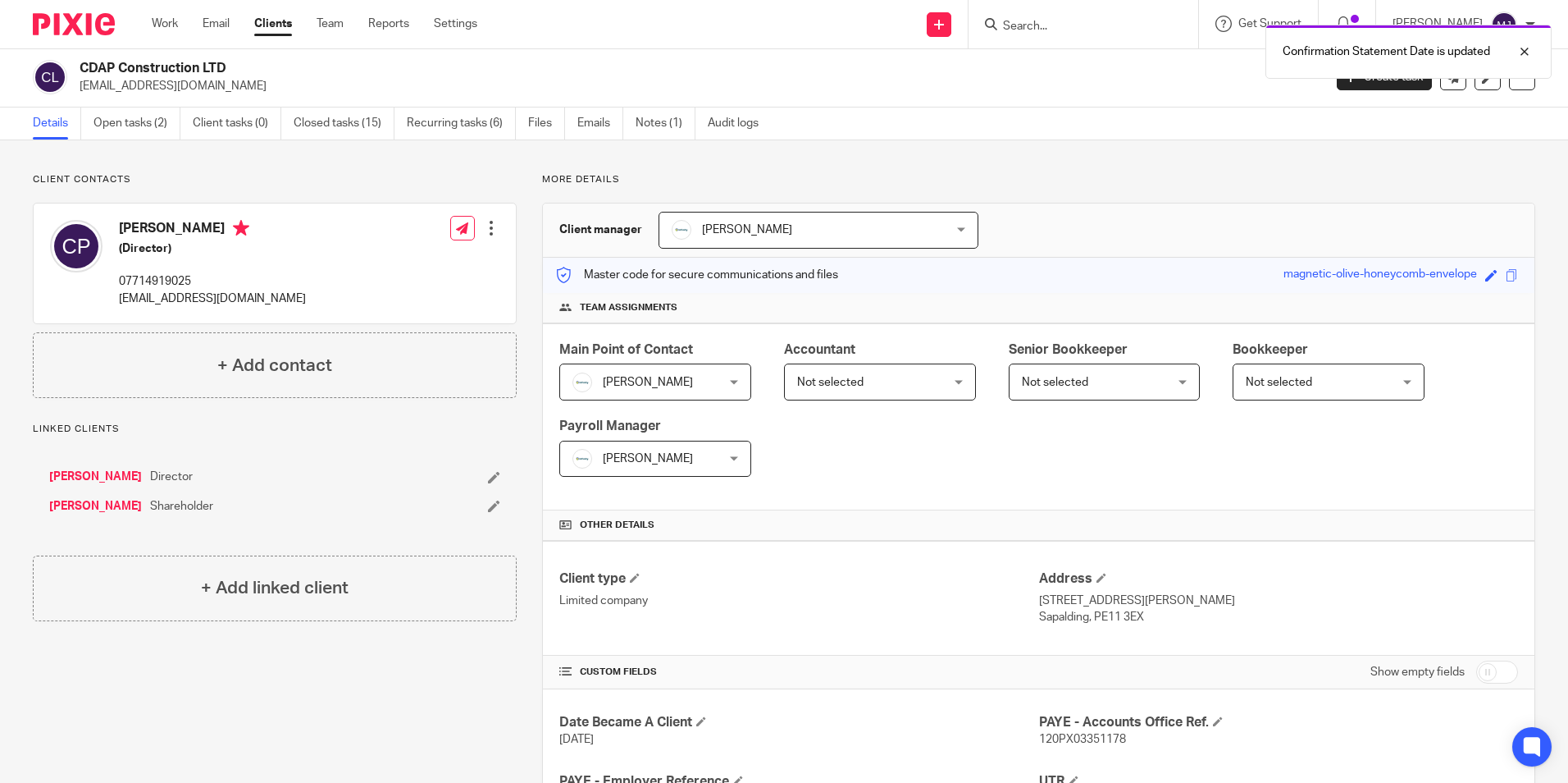
scroll to position [0, 0]
click at [734, 124] on link "Audit logs" at bounding box center [739, 124] width 64 height 32
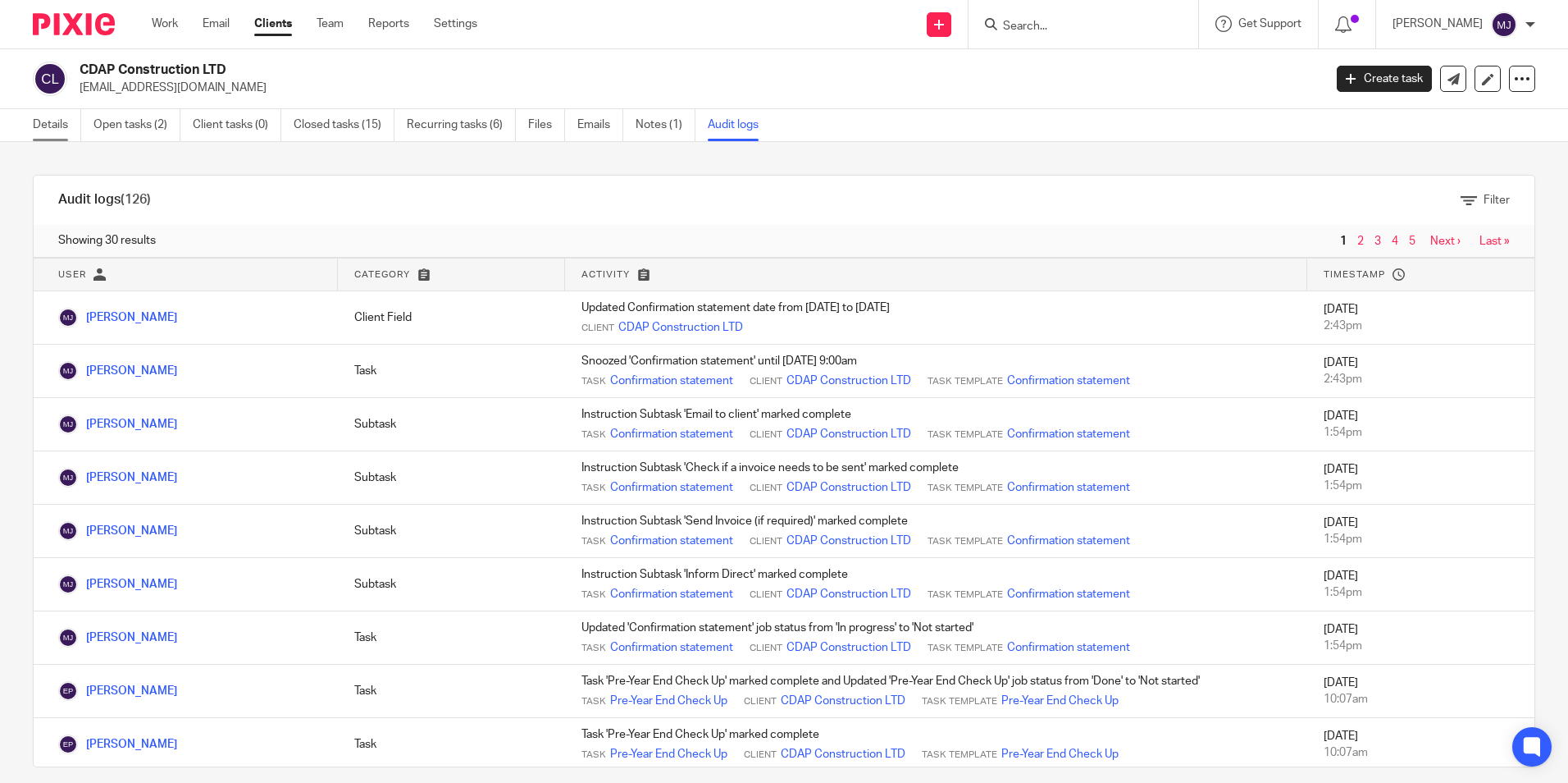
click at [50, 126] on link "Details" at bounding box center [57, 124] width 48 height 32
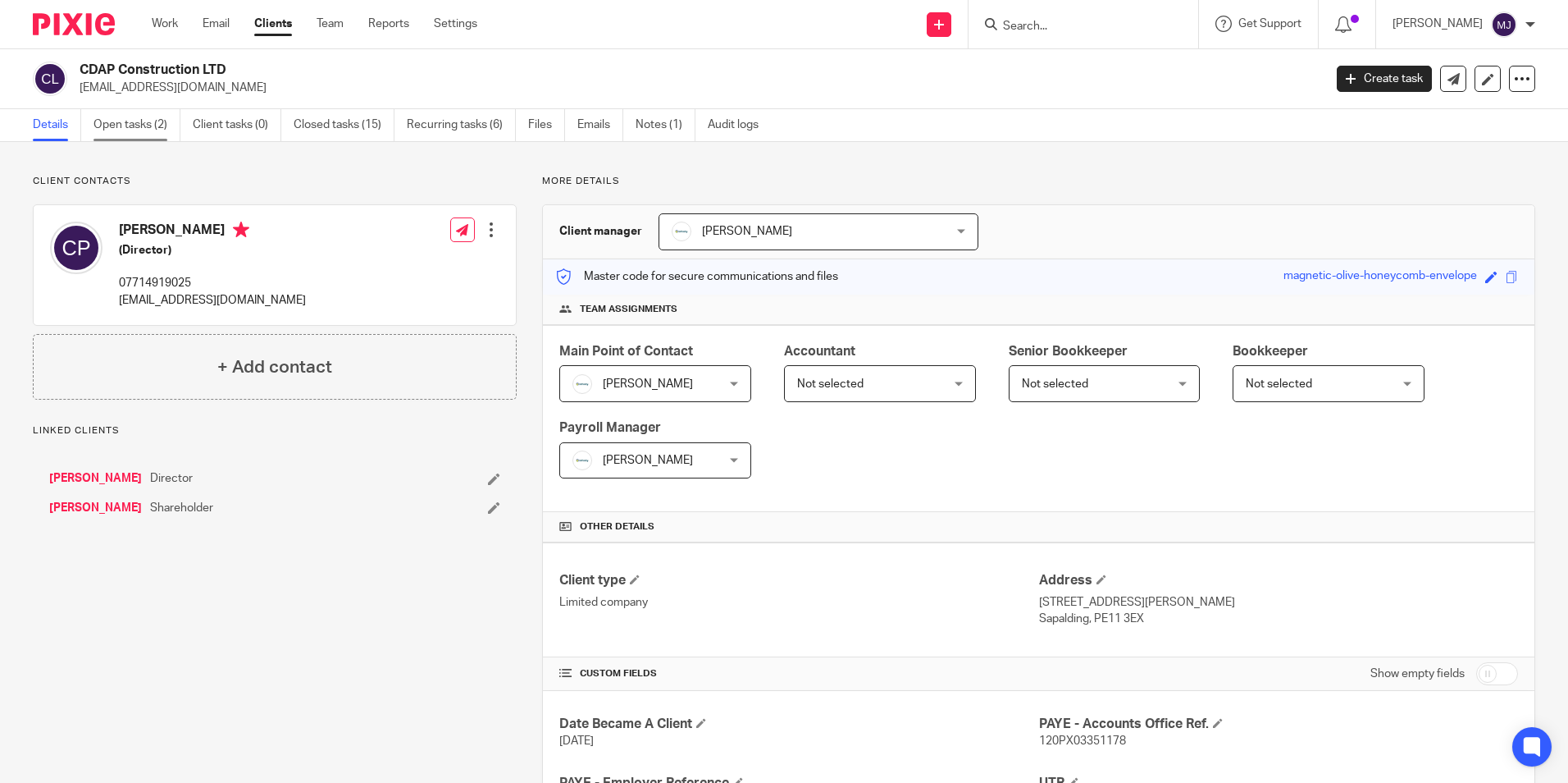
click at [138, 116] on link "Open tasks (2)" at bounding box center [137, 124] width 87 height 32
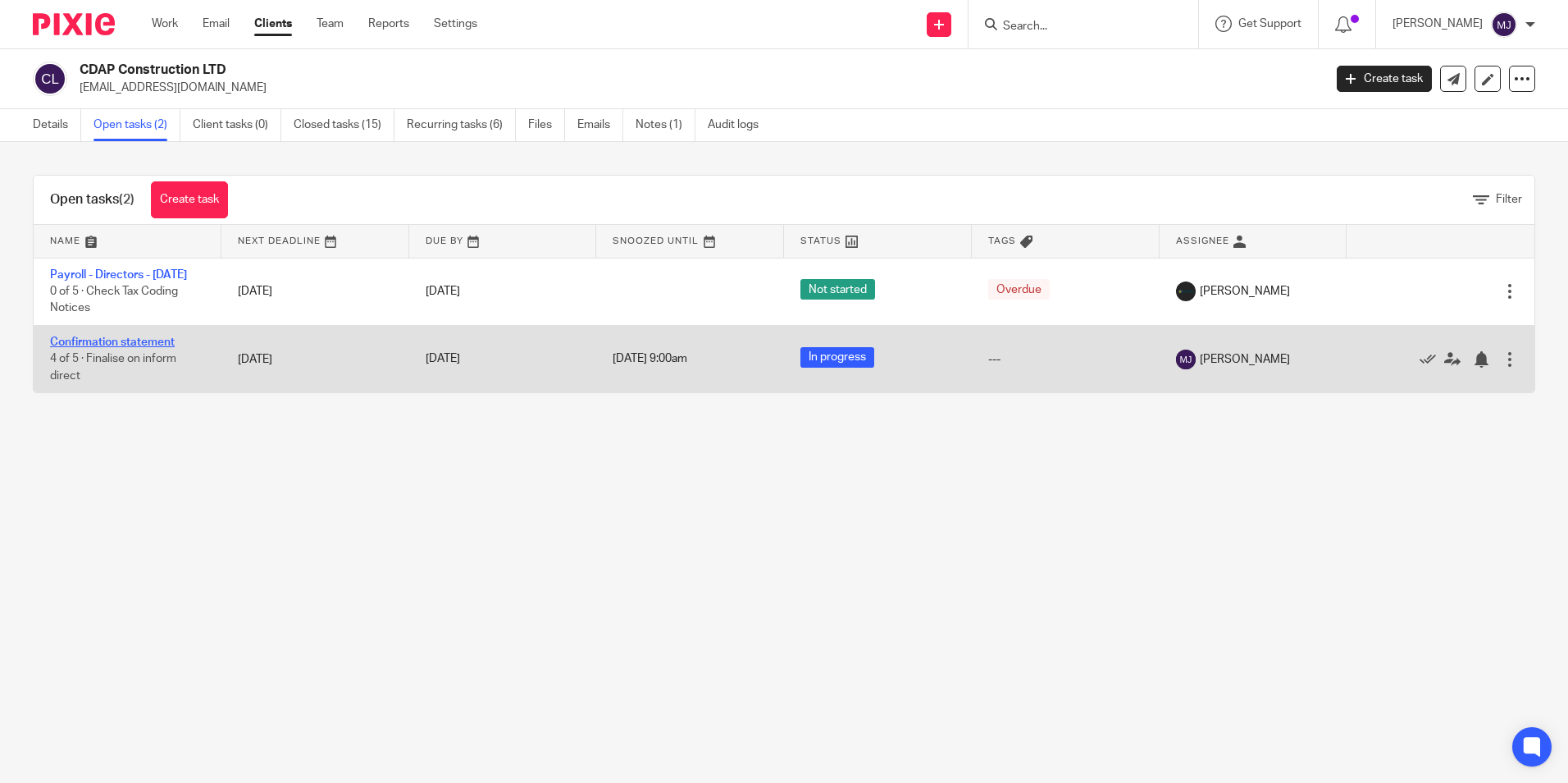
click at [151, 348] on link "Confirmation statement" at bounding box center [112, 342] width 124 height 12
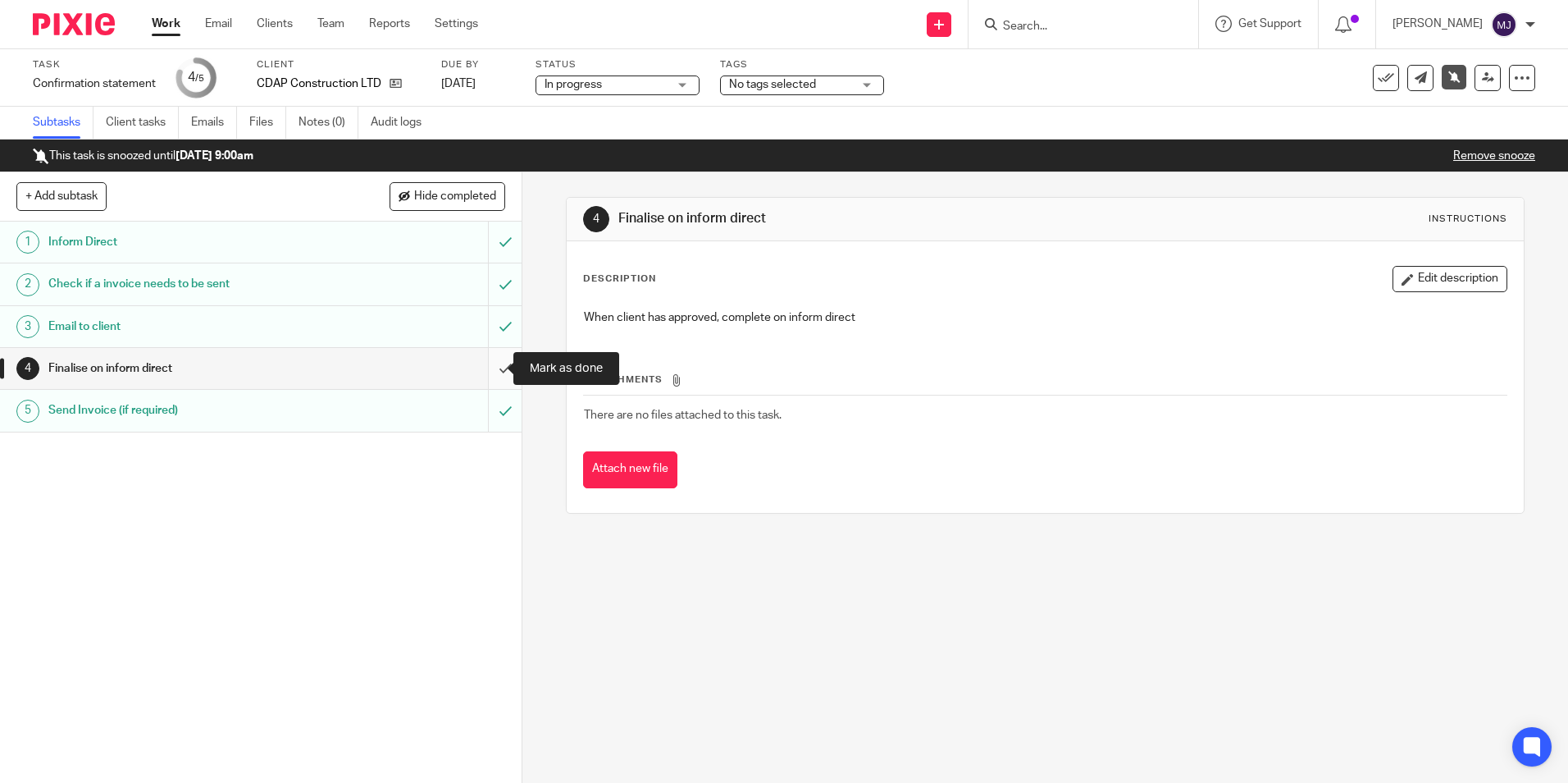
click at [486, 363] on input "submit" at bounding box center [261, 368] width 522 height 41
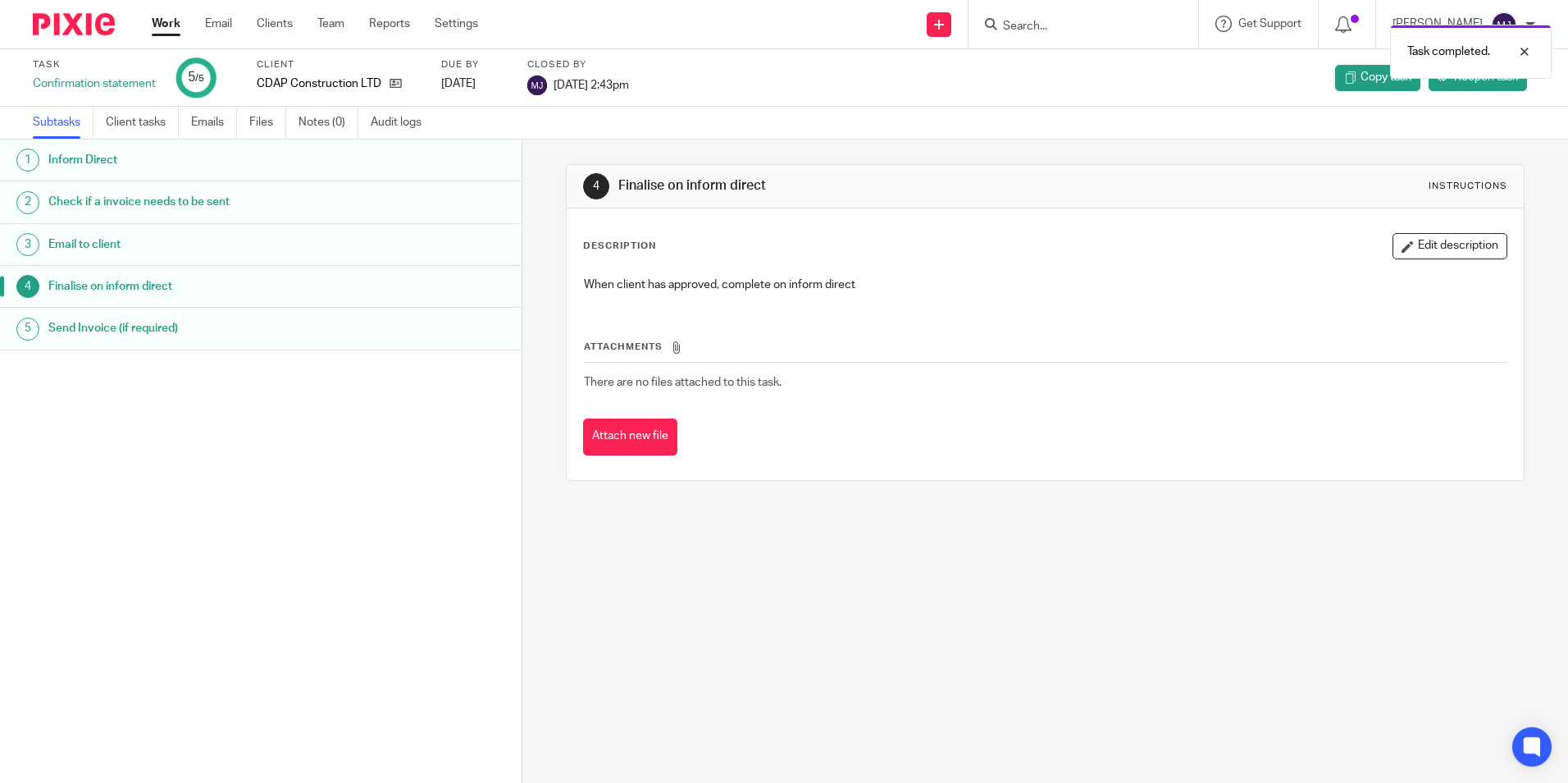
click at [87, 29] on img at bounding box center [73, 24] width 82 height 22
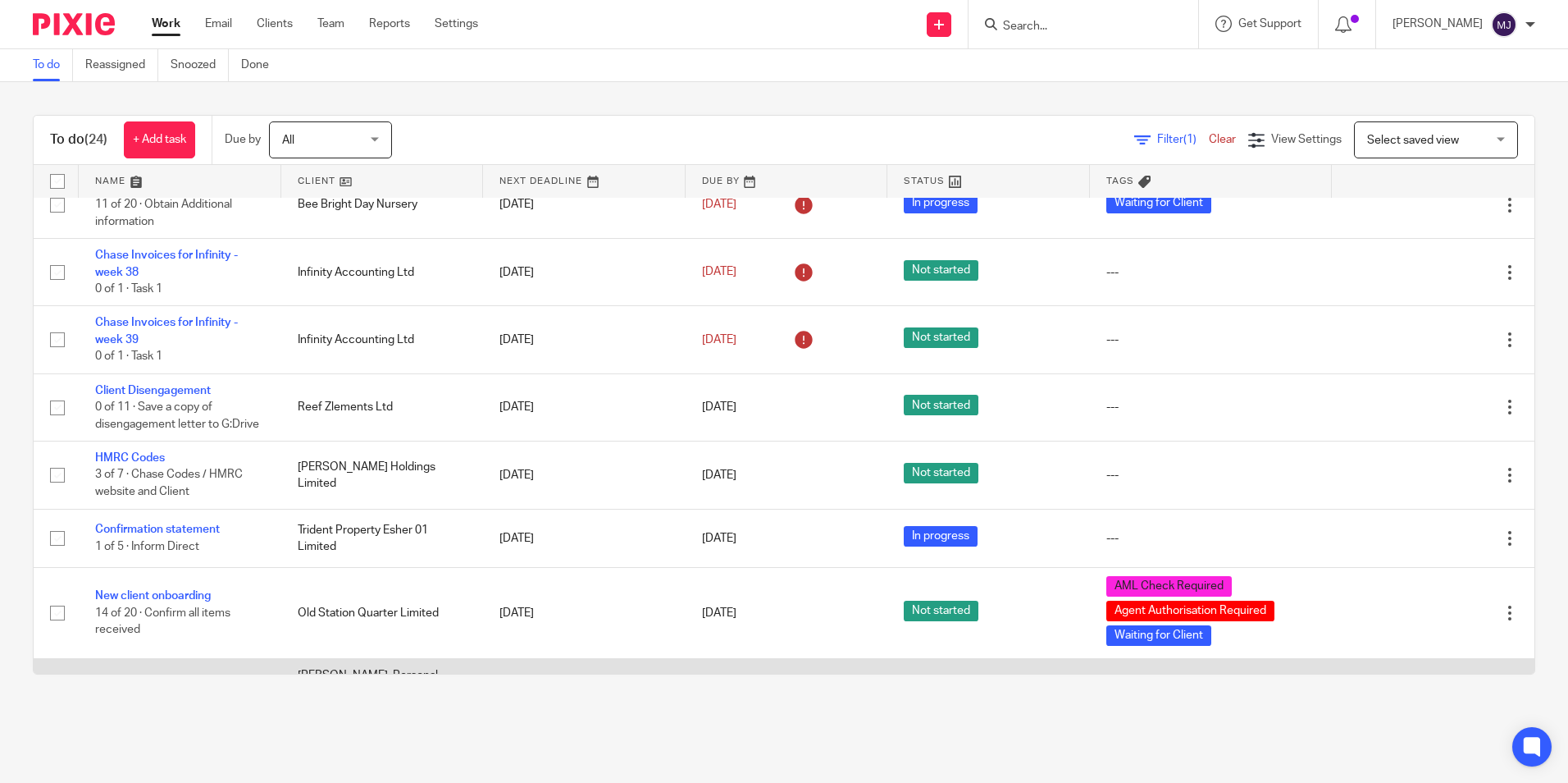
scroll to position [942, 0]
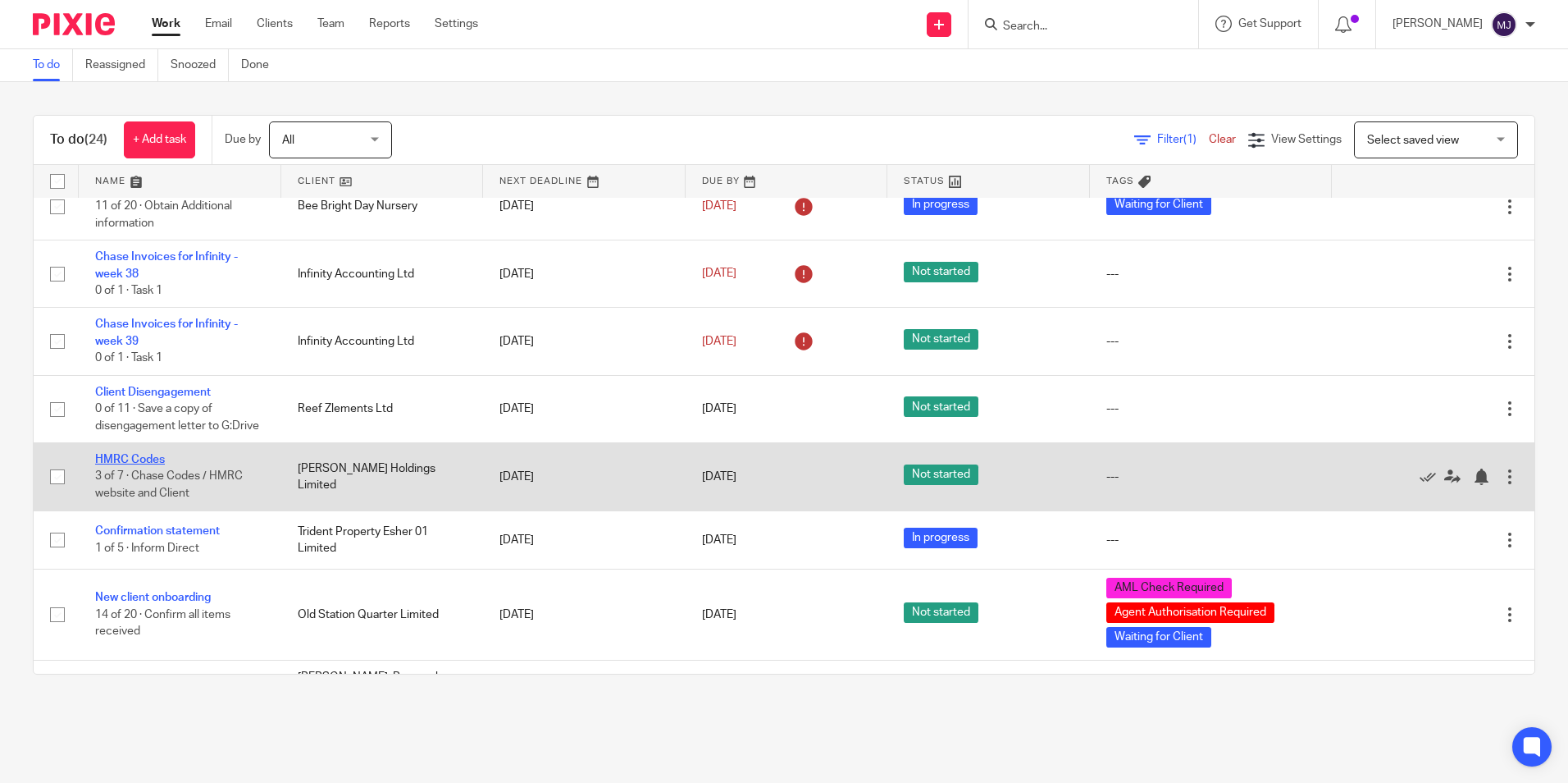
click at [147, 465] on link "HMRC Codes" at bounding box center [130, 459] width 69 height 12
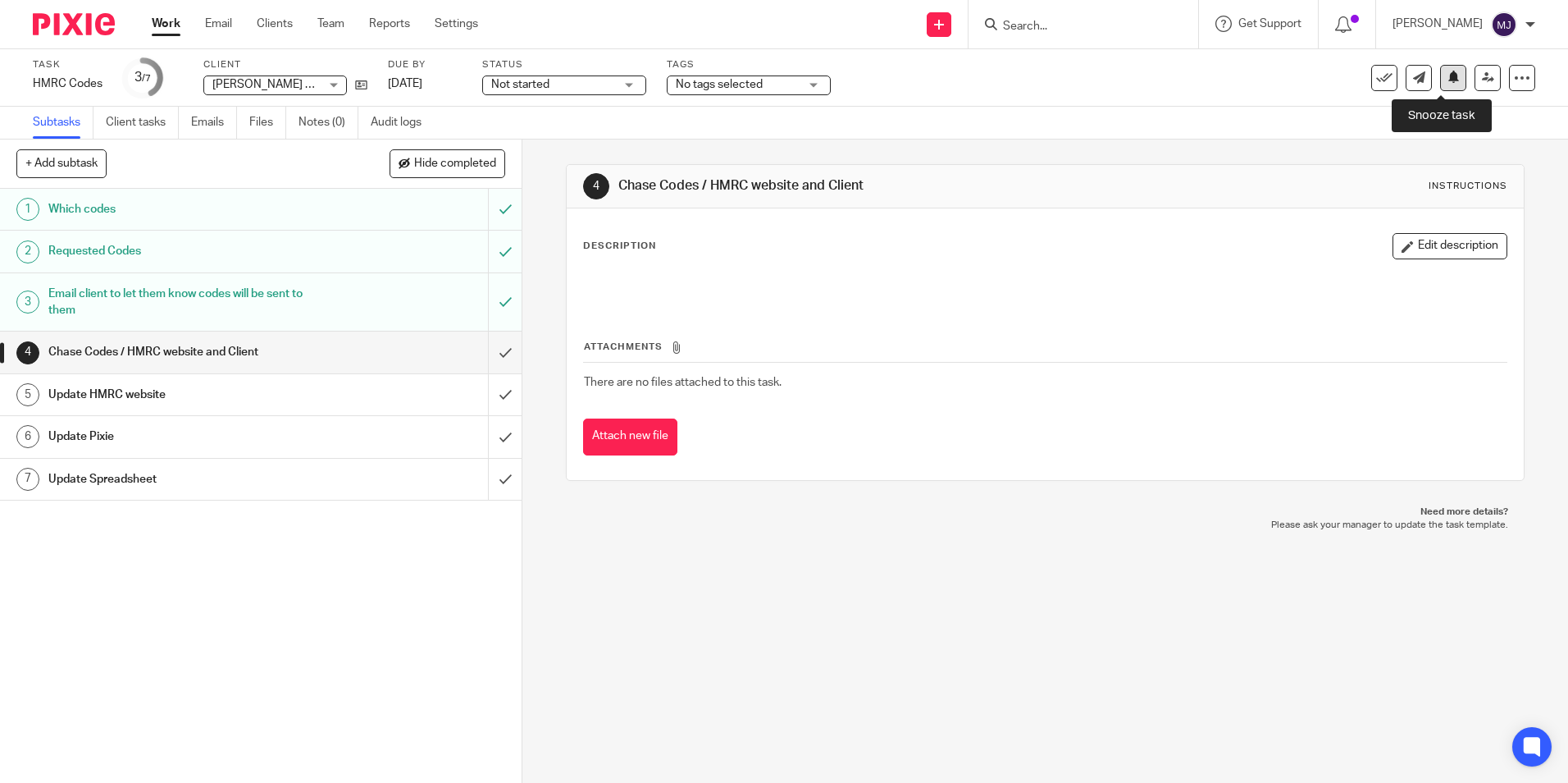
click at [1448, 81] on icon at bounding box center [1453, 76] width 13 height 13
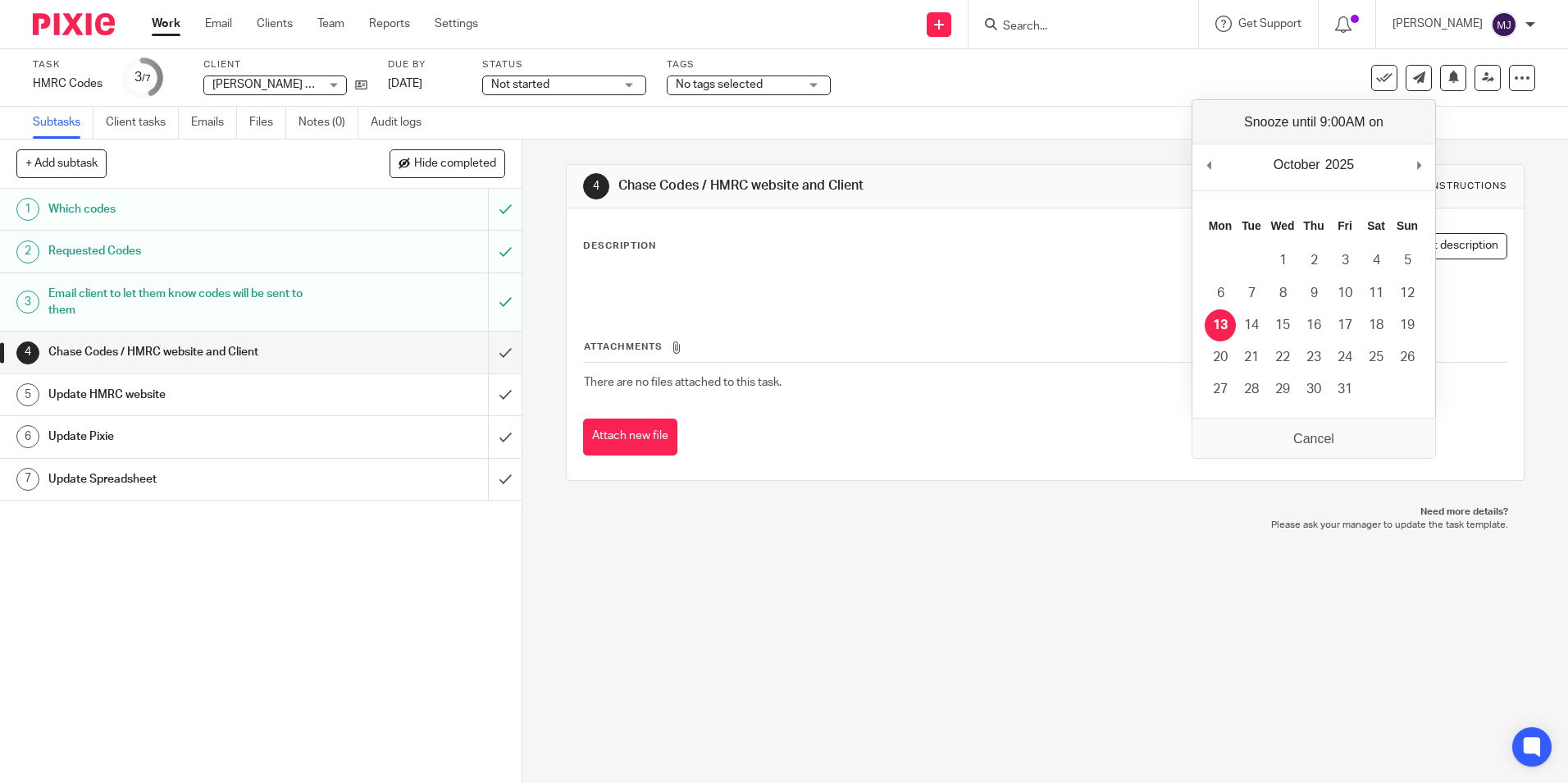
drag, startPoint x: 1220, startPoint y: 318, endPoint x: 913, endPoint y: 394, distance: 316.3
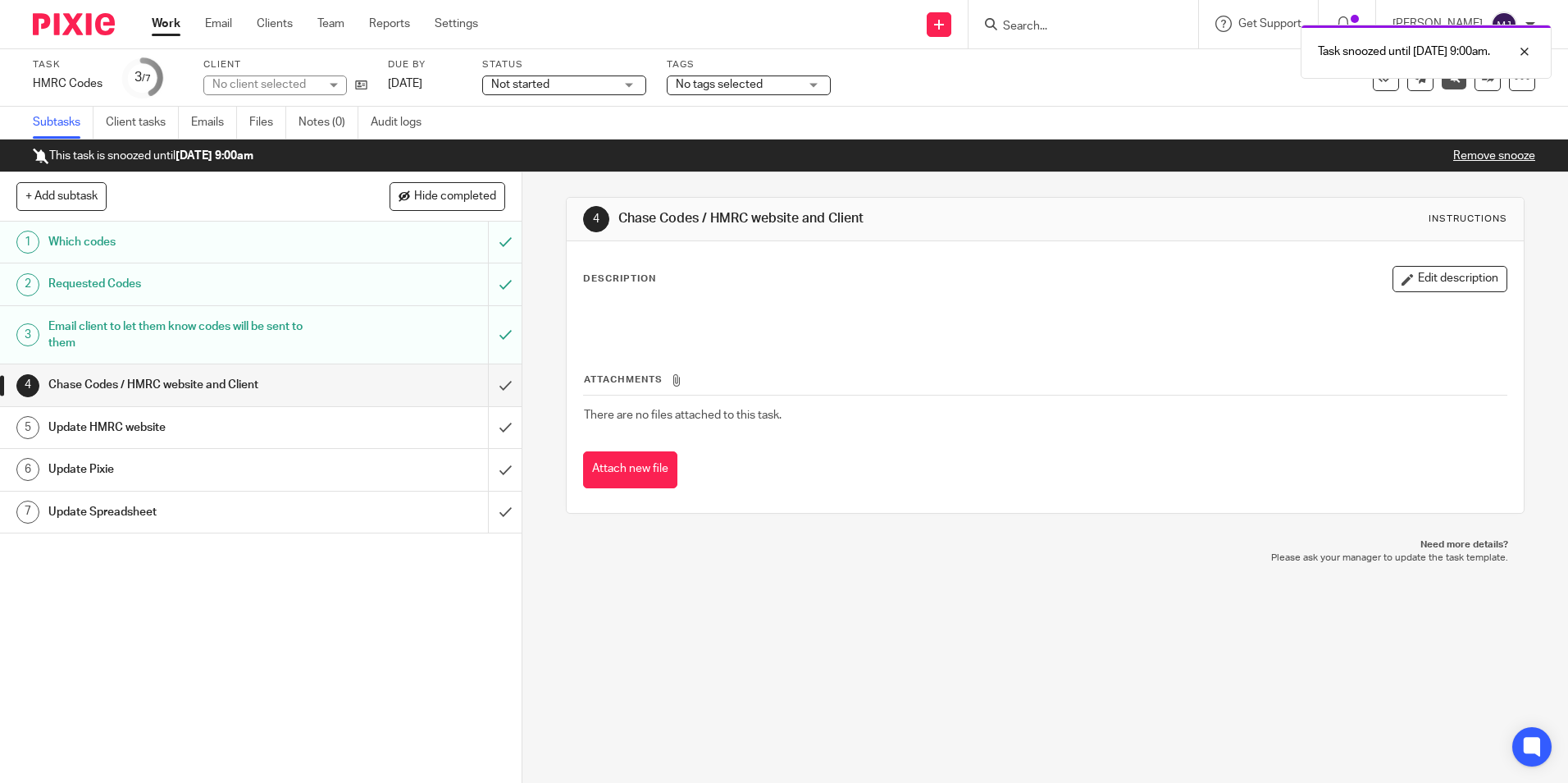
click at [75, 31] on img at bounding box center [73, 24] width 82 height 22
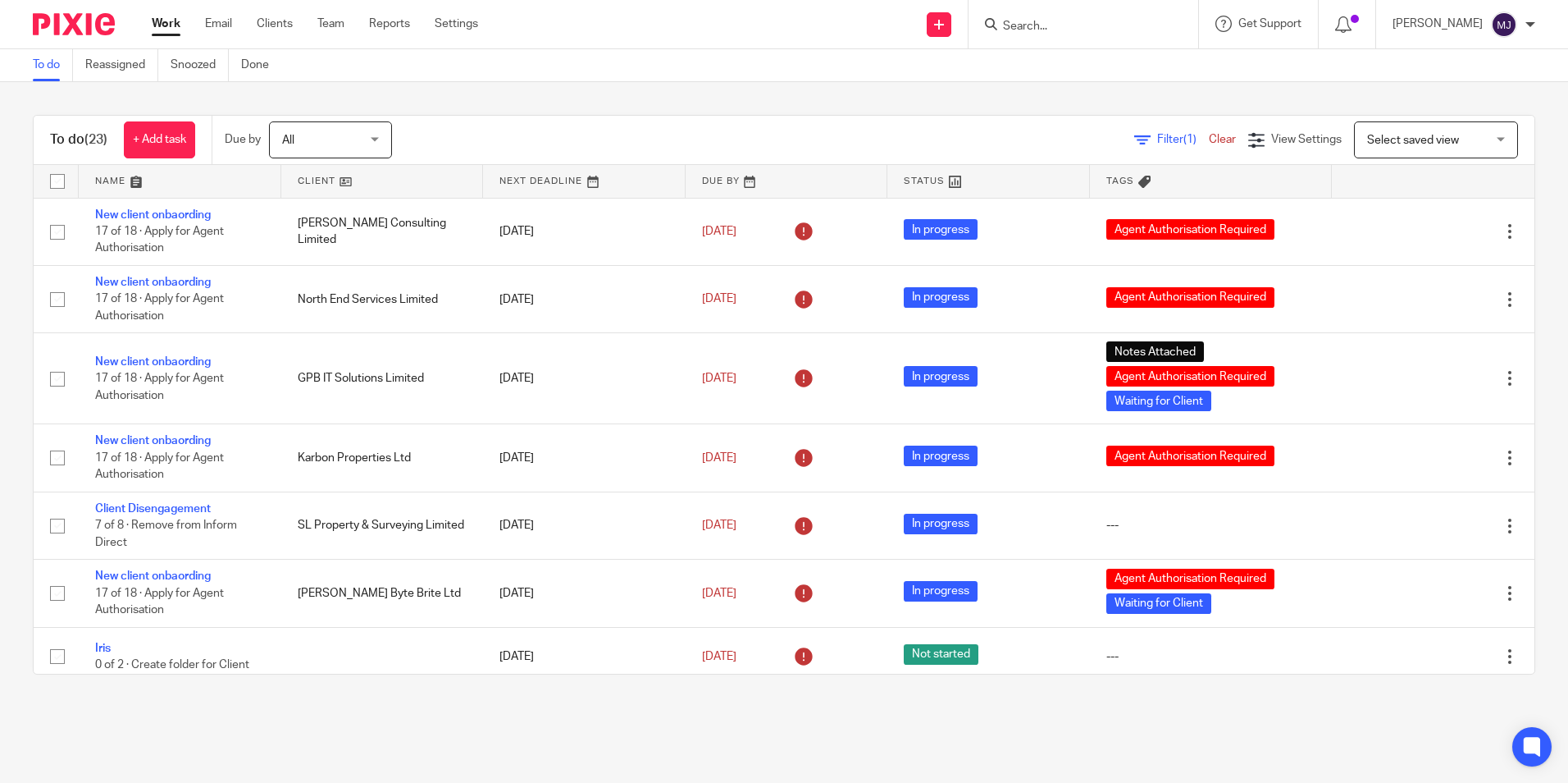
click at [1118, 29] on input "Search" at bounding box center [1074, 26] width 147 height 14
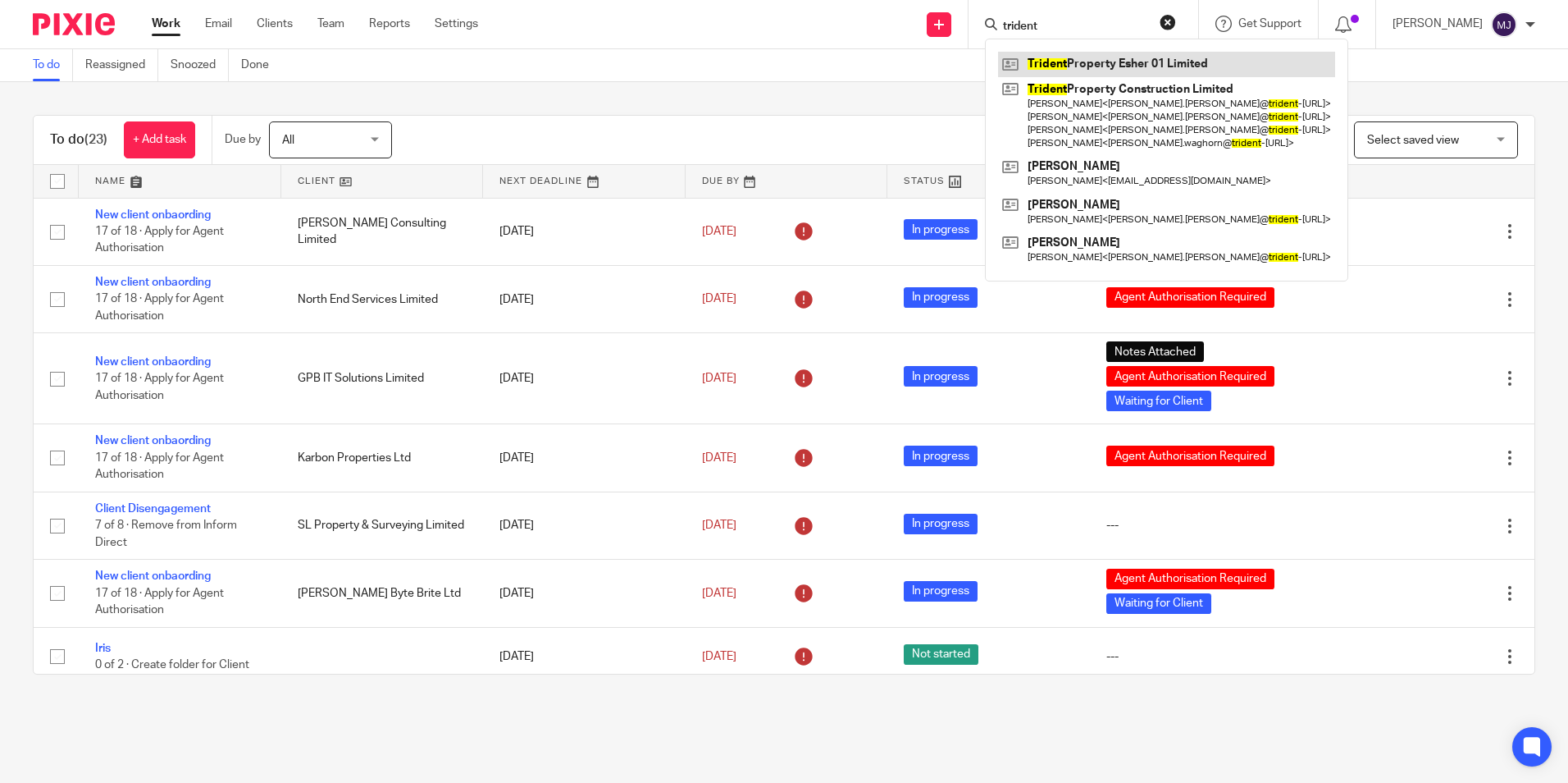
type input "trident"
click at [1093, 65] on link at bounding box center [1167, 65] width 337 height 25
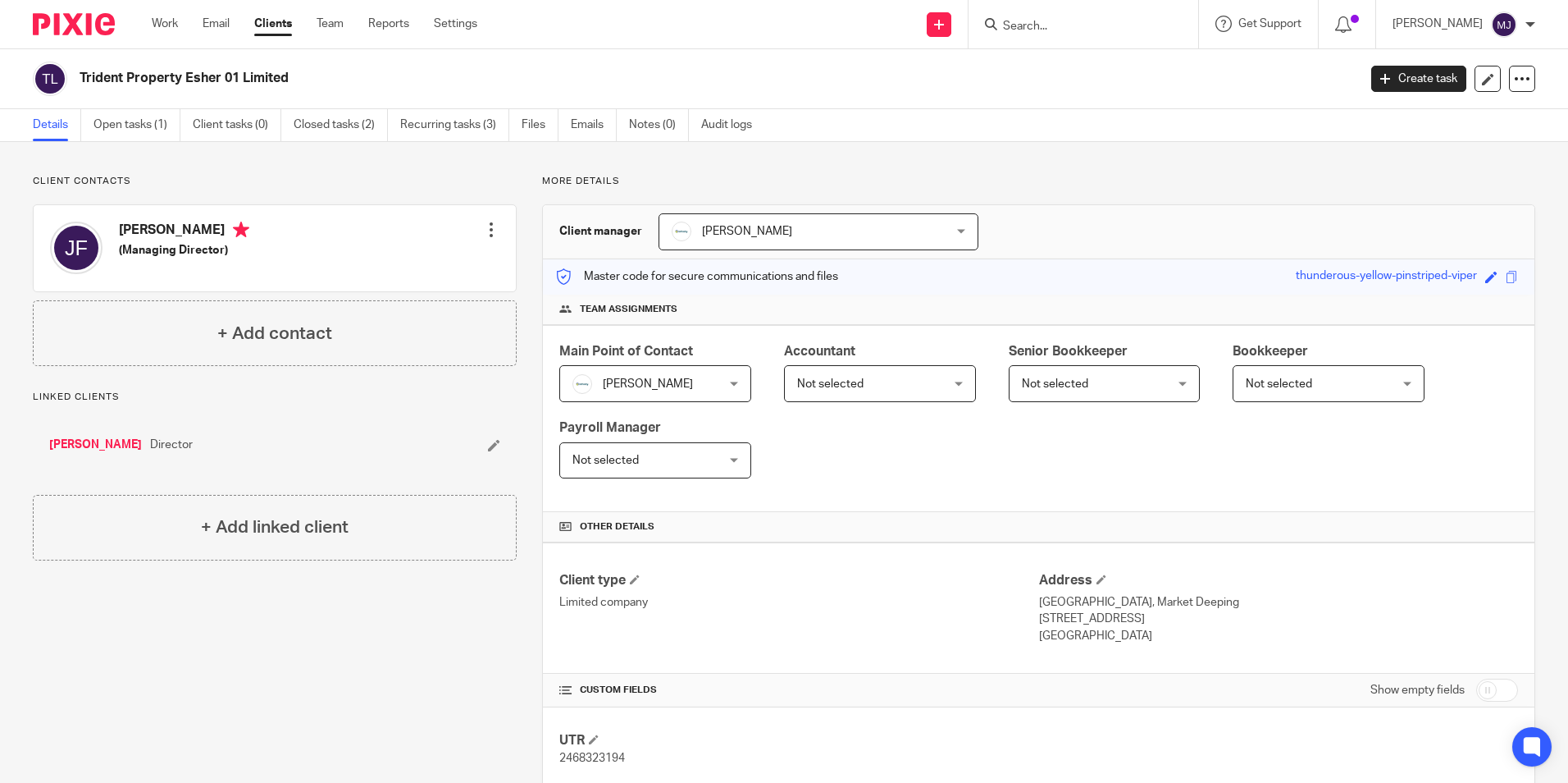
click at [83, 452] on link "[PERSON_NAME]" at bounding box center [95, 444] width 92 height 16
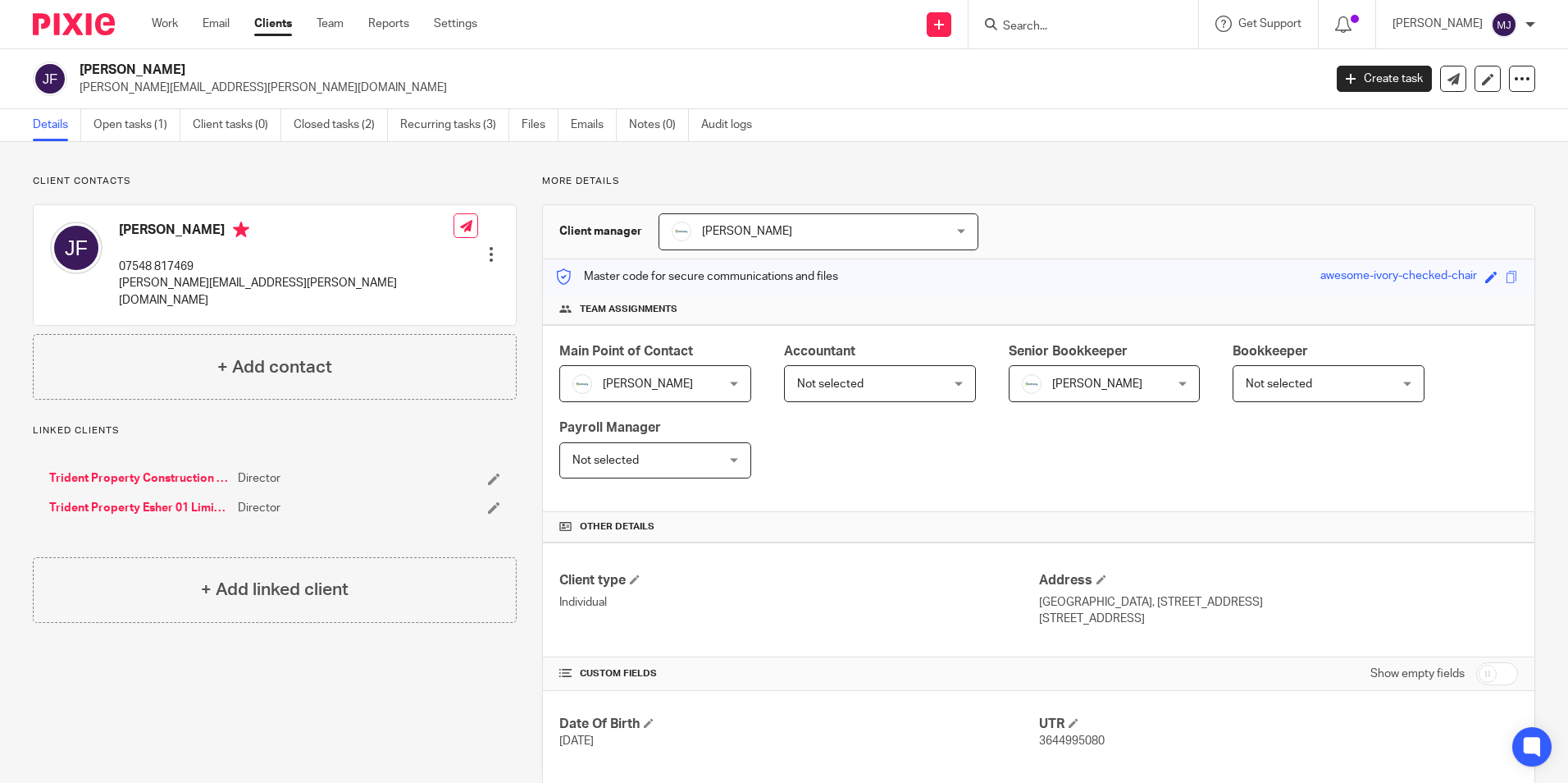
click at [194, 500] on link "Trident Property Esher 01 Limited" at bounding box center [139, 508] width 180 height 16
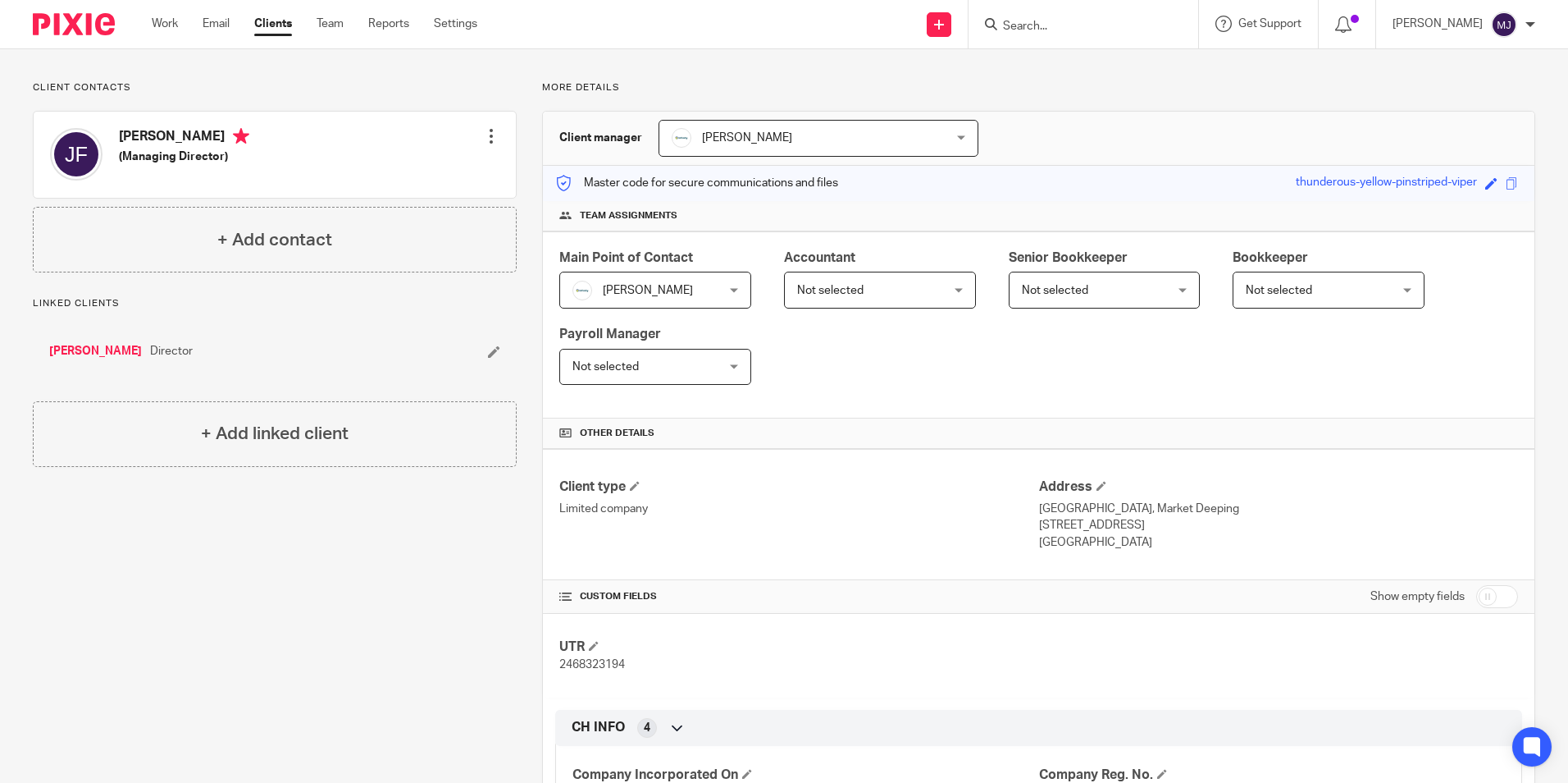
scroll to position [247, 0]
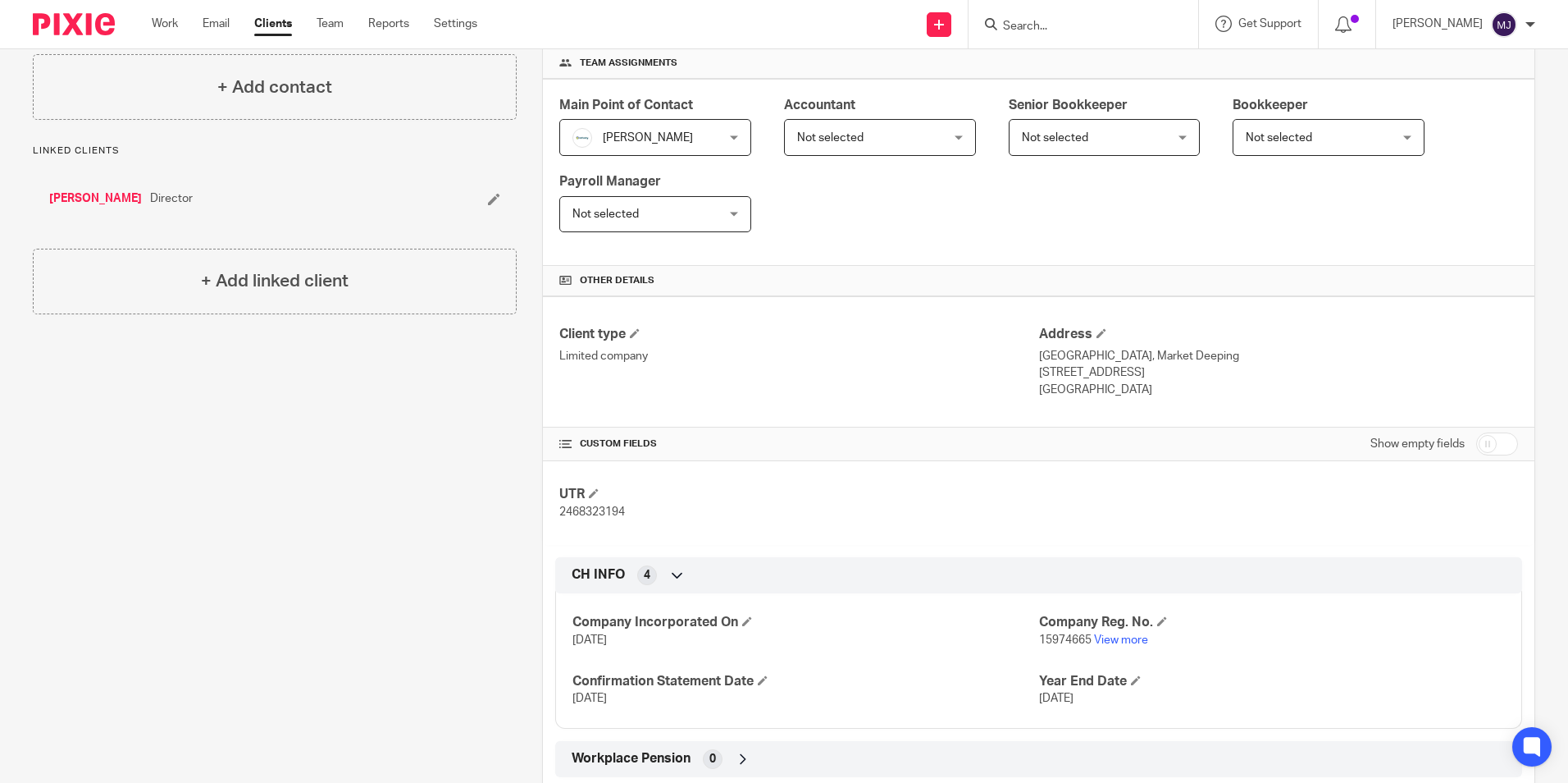
click at [100, 204] on link "[PERSON_NAME]" at bounding box center [95, 198] width 92 height 16
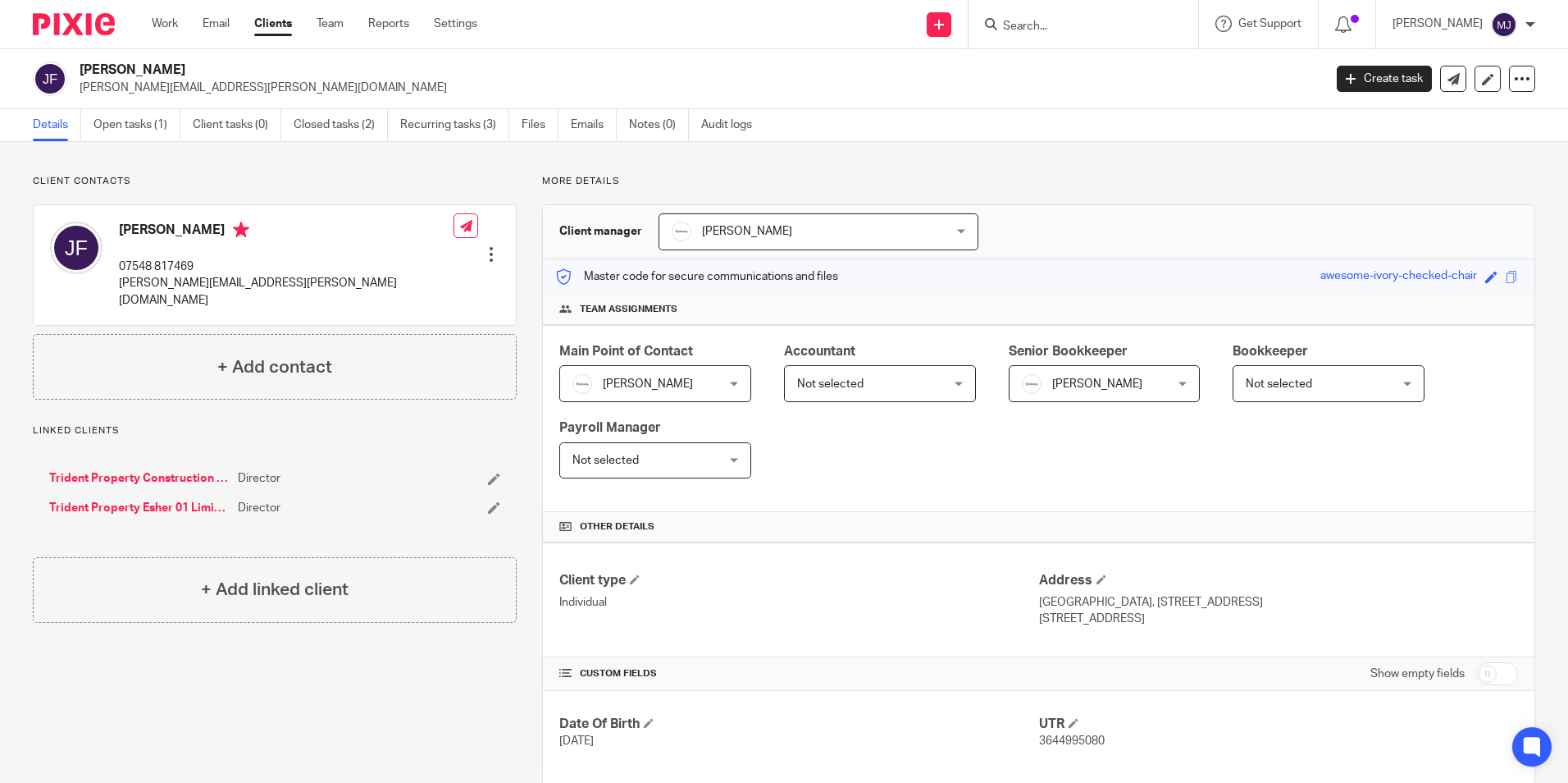
click at [66, 35] on img at bounding box center [73, 24] width 82 height 22
